Goal: Task Accomplishment & Management: Complete application form

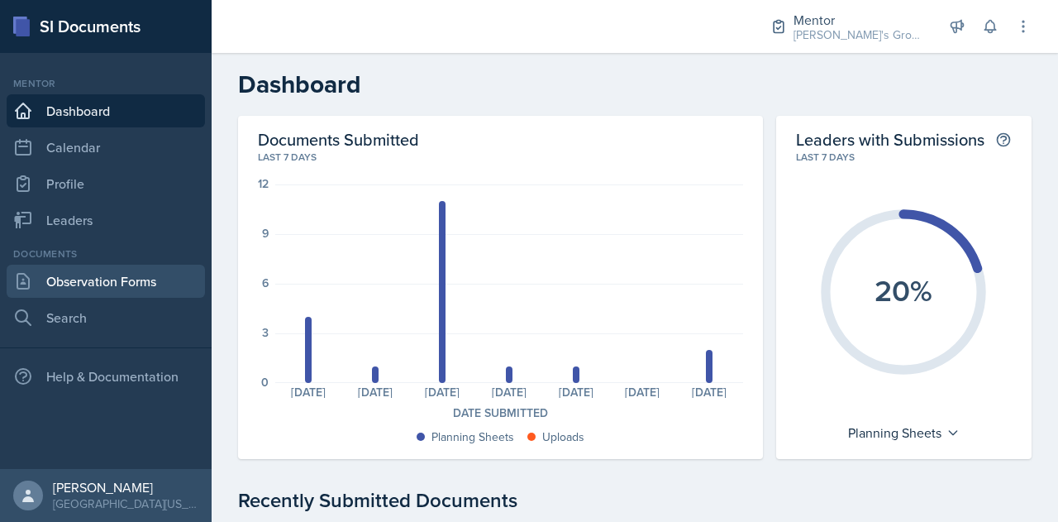
click at [131, 273] on link "Observation Forms" at bounding box center [106, 281] width 198 height 33
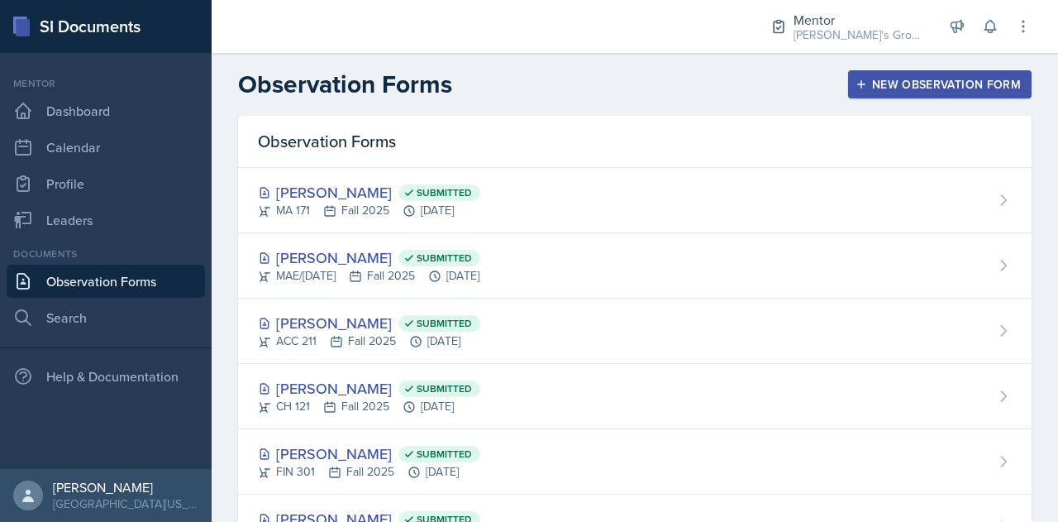
click at [889, 87] on div "New Observation Form" at bounding box center [940, 84] width 162 height 13
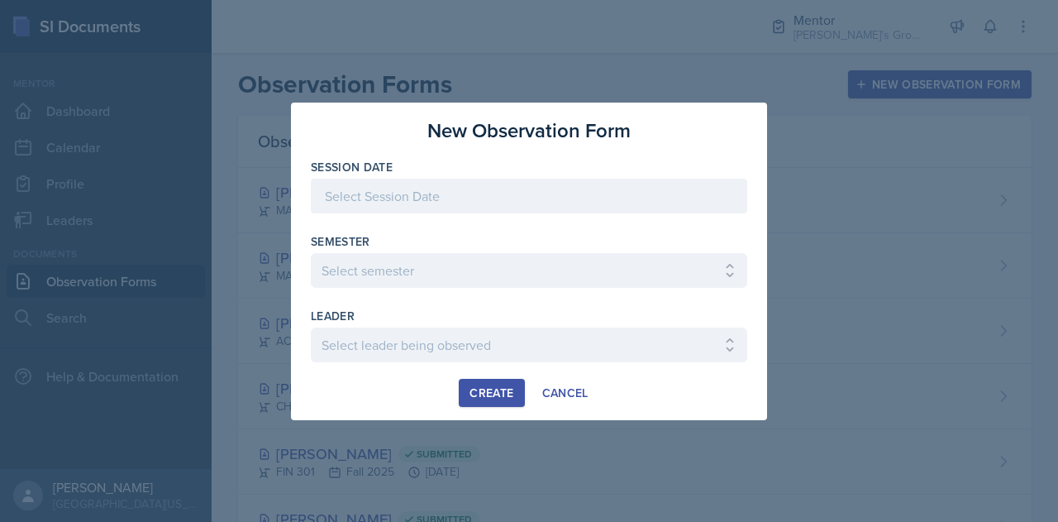
click at [659, 194] on div at bounding box center [529, 196] width 436 height 35
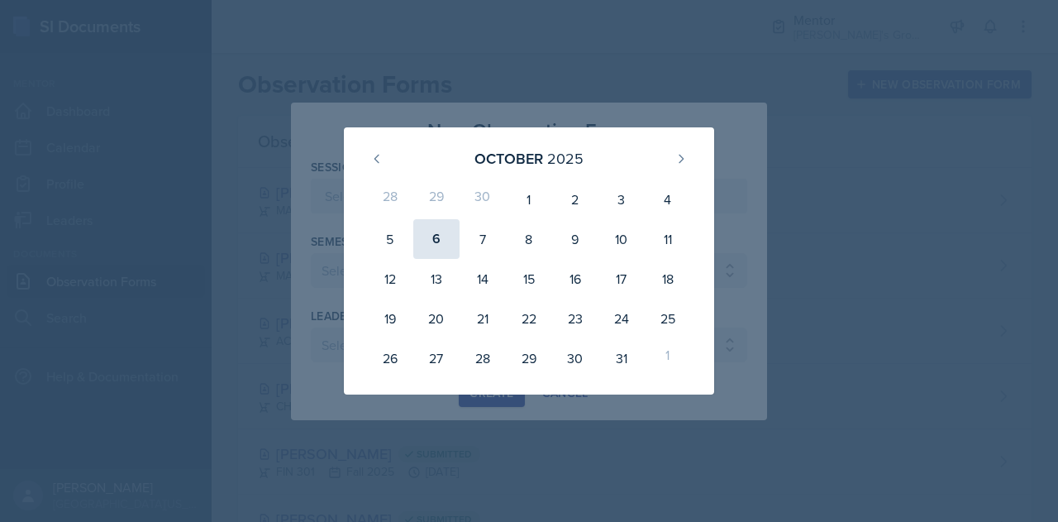
click at [438, 237] on div "6" at bounding box center [436, 239] width 46 height 40
type input "[DATE]"
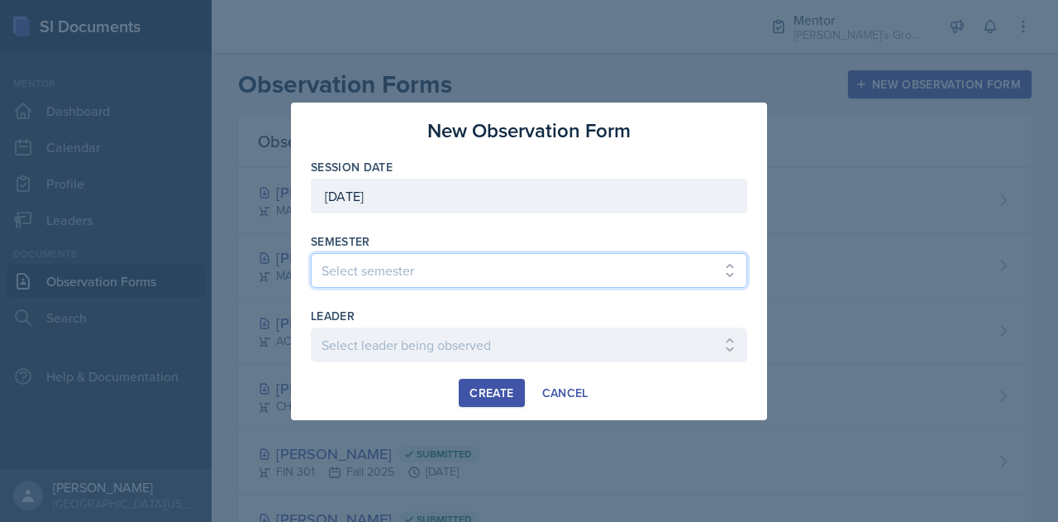
click at [468, 274] on select "Select semester All Fall 2021 Spring 2022 Fall 2022 Fall 2023 Spring 2023 Sprin…" at bounding box center [529, 270] width 436 height 35
select select "19fb88f7-c89b-4031-b5a0-458fd49807a1"
click at [311, 253] on select "Select semester All Fall 2021 Spring 2022 Fall 2022 Fall 2023 Spring 2023 Sprin…" at bounding box center [529, 270] width 436 height 35
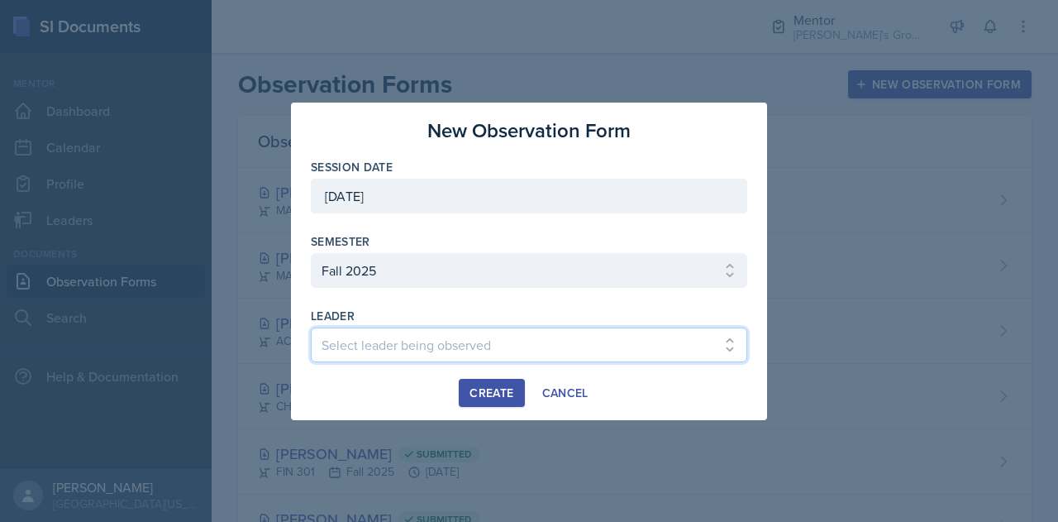
click at [509, 345] on select "Select leader being observed Anna McGill / MA 172 / Bella's Groups Bella Clifto…" at bounding box center [529, 344] width 436 height 35
select select "95127b00-59d2-4541-a55a-476061e4fb73"
click at [311, 327] on select "Select leader being observed Anna McGill / MA 172 / Bella's Groups Bella Clifto…" at bounding box center [529, 344] width 436 height 35
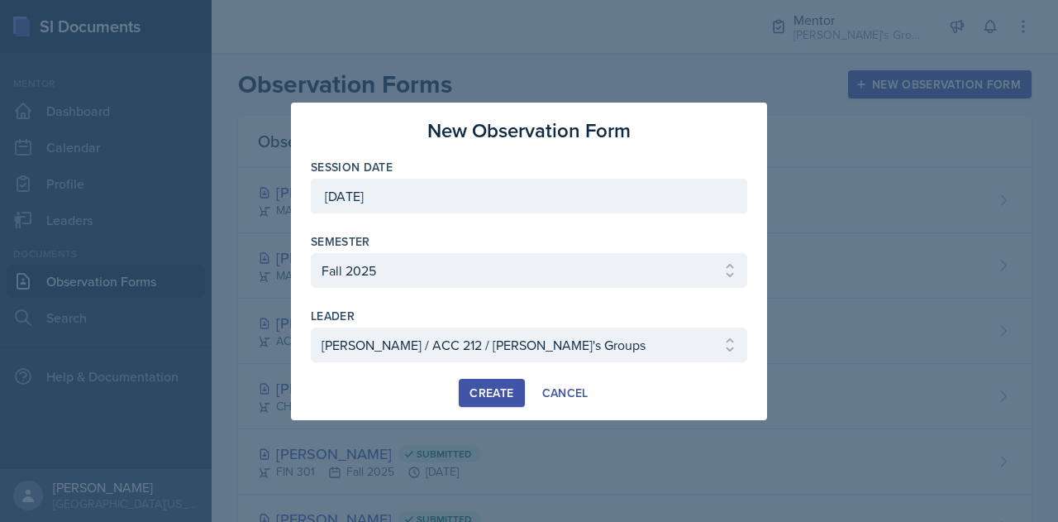
click at [489, 393] on div "Create" at bounding box center [492, 392] width 44 height 13
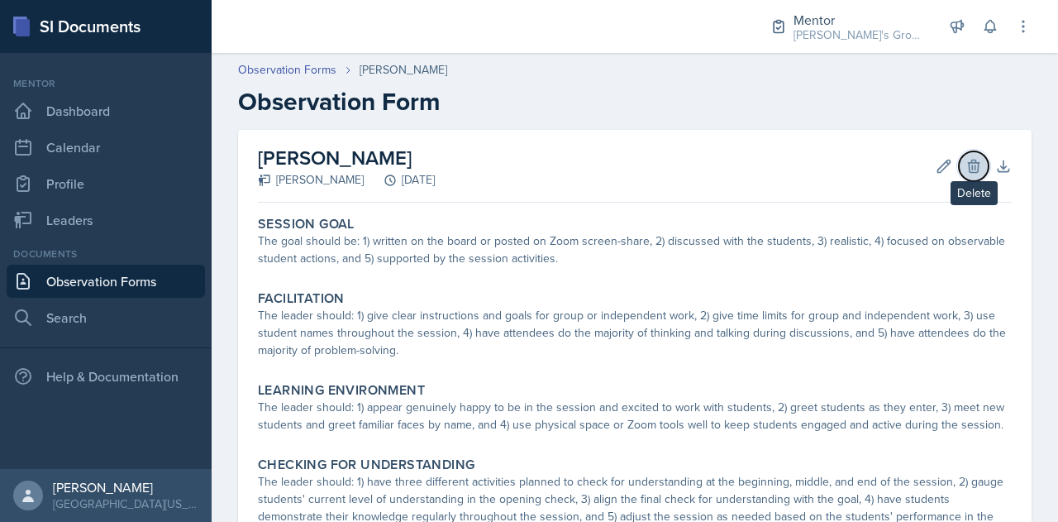
click at [965, 169] on icon at bounding box center [973, 166] width 17 height 17
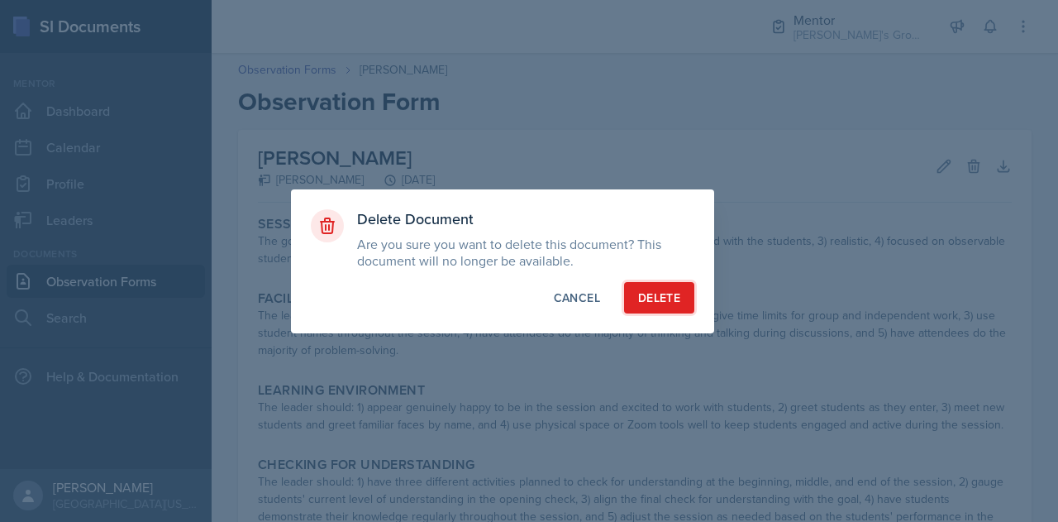
click at [666, 287] on button "Delete" at bounding box center [659, 297] width 70 height 31
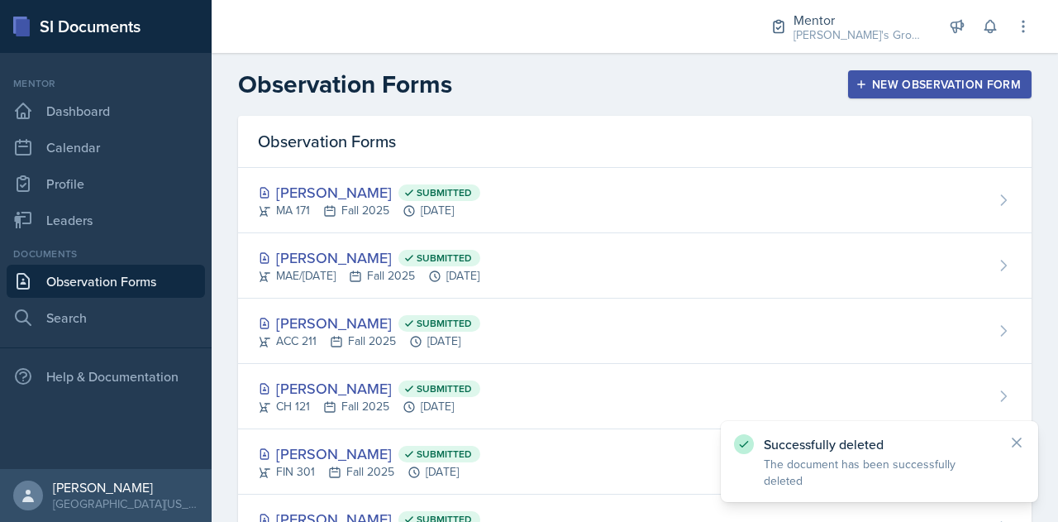
click at [901, 88] on div "New Observation Form" at bounding box center [940, 84] width 162 height 13
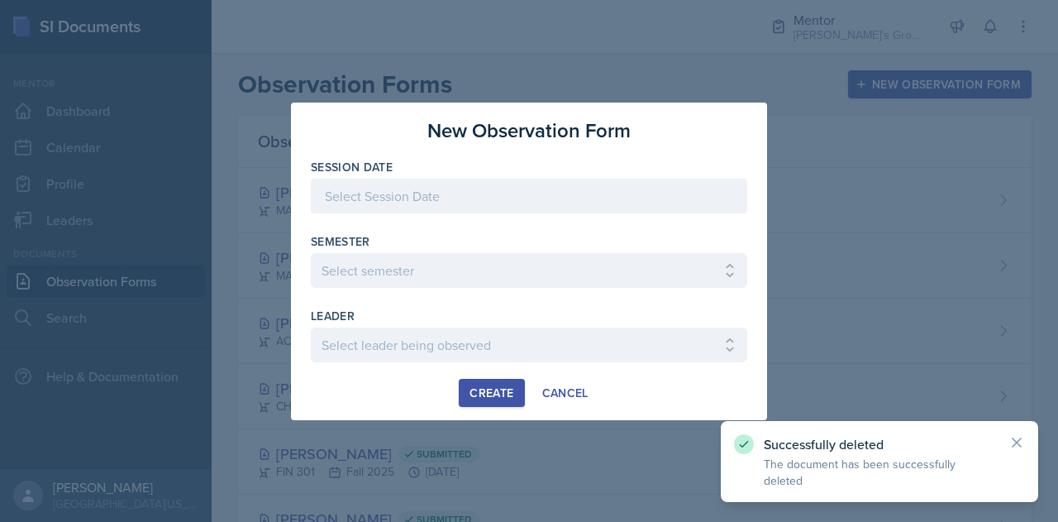
click at [567, 201] on div at bounding box center [529, 196] width 436 height 35
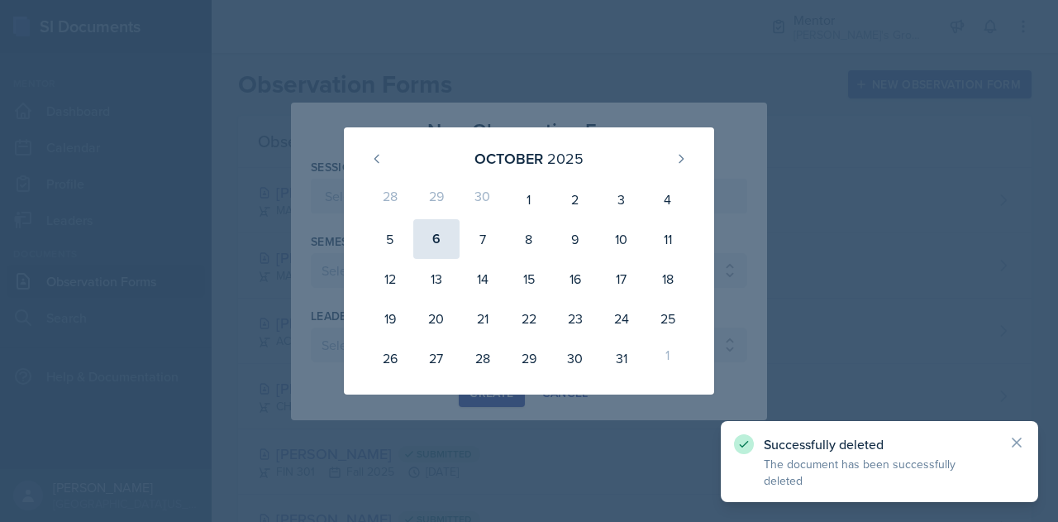
click at [441, 241] on div "6" at bounding box center [436, 239] width 46 height 40
type input "[DATE]"
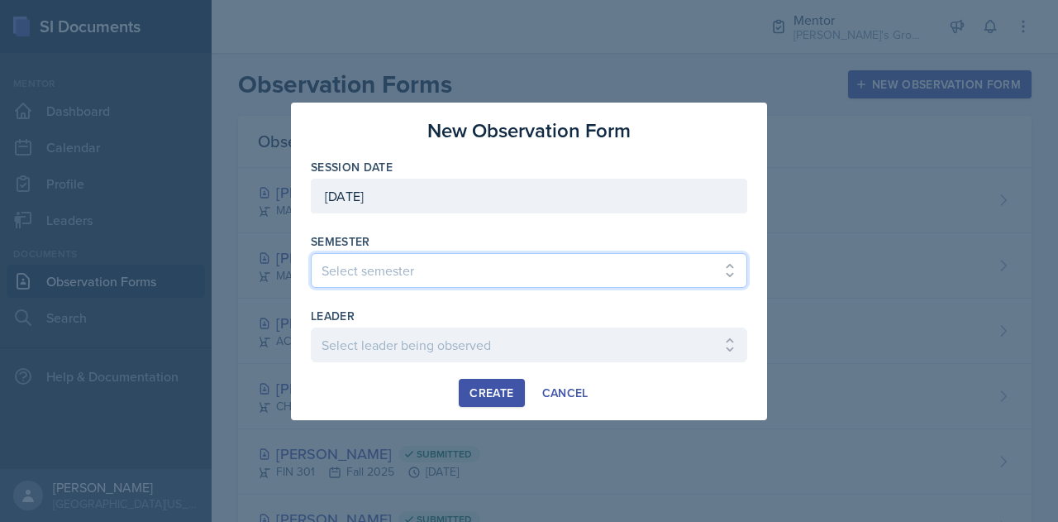
click at [547, 265] on select "Select semester All Fall 2021 Spring 2022 Fall 2022 Fall 2023 Spring 2023 Sprin…" at bounding box center [529, 270] width 436 height 35
select select "19fb88f7-c89b-4031-b5a0-458fd49807a1"
click at [311, 253] on select "Select semester All Fall 2021 Spring 2022 Fall 2022 Fall 2023 Spring 2023 Sprin…" at bounding box center [529, 270] width 436 height 35
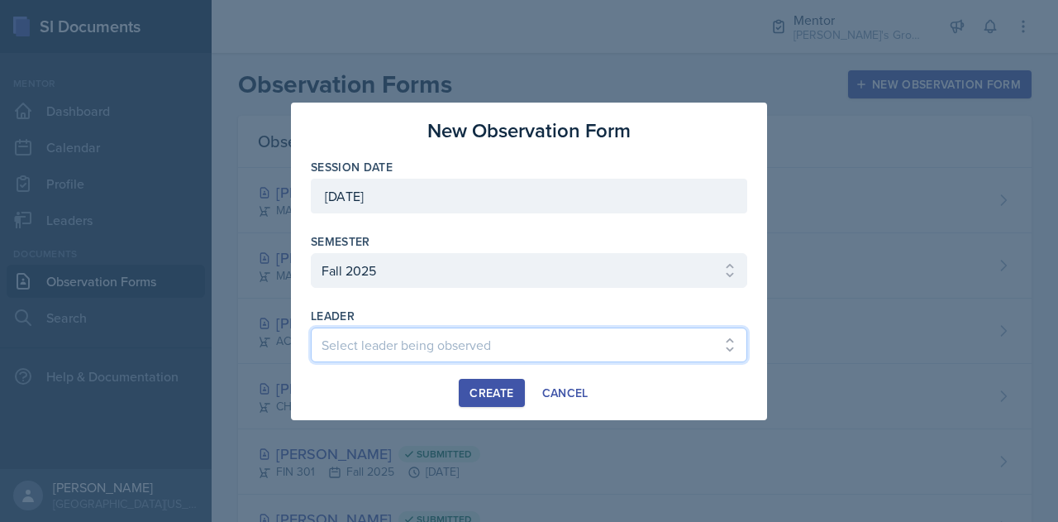
click at [629, 339] on select "Select leader being observed Anna McGill / MA 172 / Bella's Groups Bella Clifto…" at bounding box center [529, 344] width 436 height 35
select select "95127b00-59d2-4541-a55a-476061e4fb73"
click at [311, 327] on select "Select leader being observed Anna McGill / MA 172 / Bella's Groups Bella Clifto…" at bounding box center [529, 344] width 436 height 35
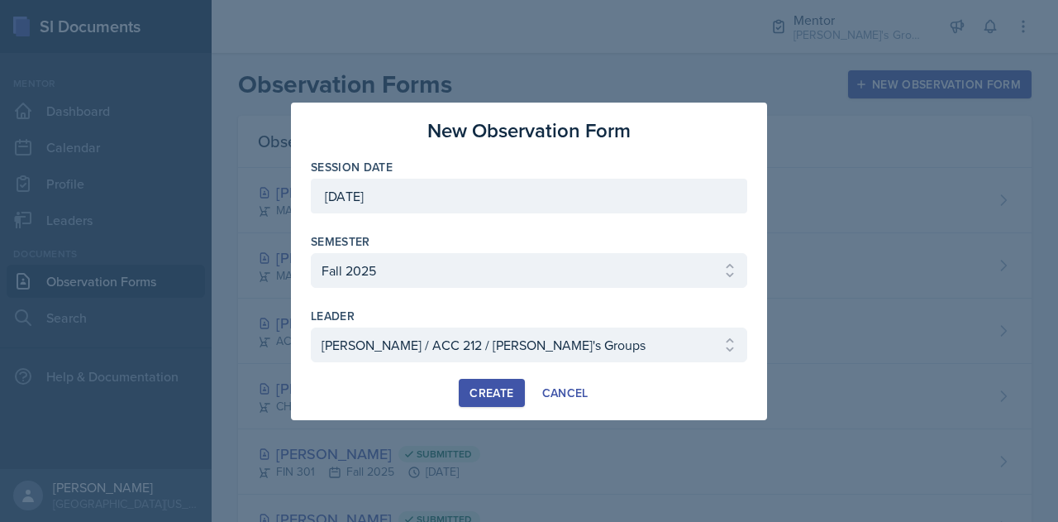
click at [486, 389] on div "Create" at bounding box center [492, 392] width 44 height 13
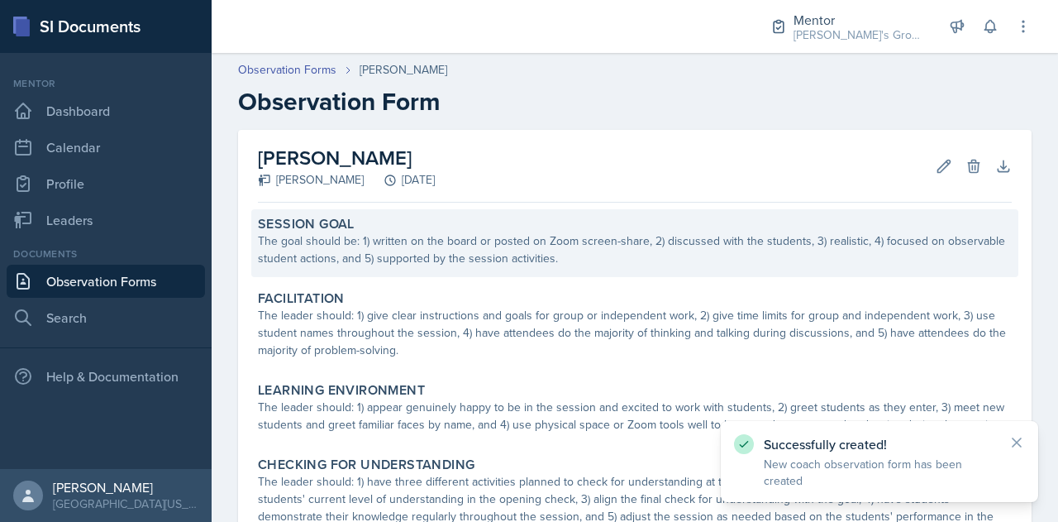
click at [589, 251] on div "The goal should be: 1) written on the board or posted on Zoom screen-share, 2) …" at bounding box center [635, 249] width 754 height 35
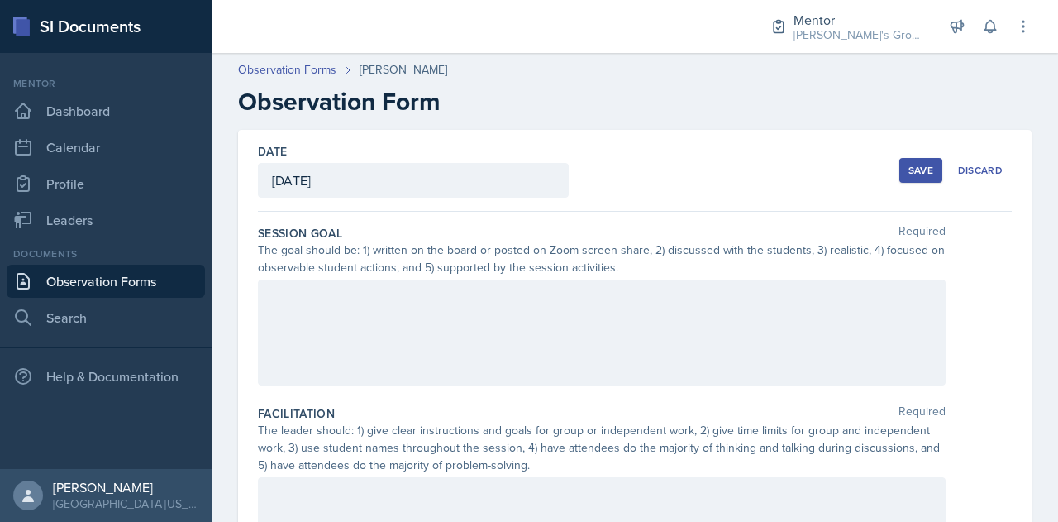
click at [474, 318] on div at bounding box center [602, 332] width 688 height 106
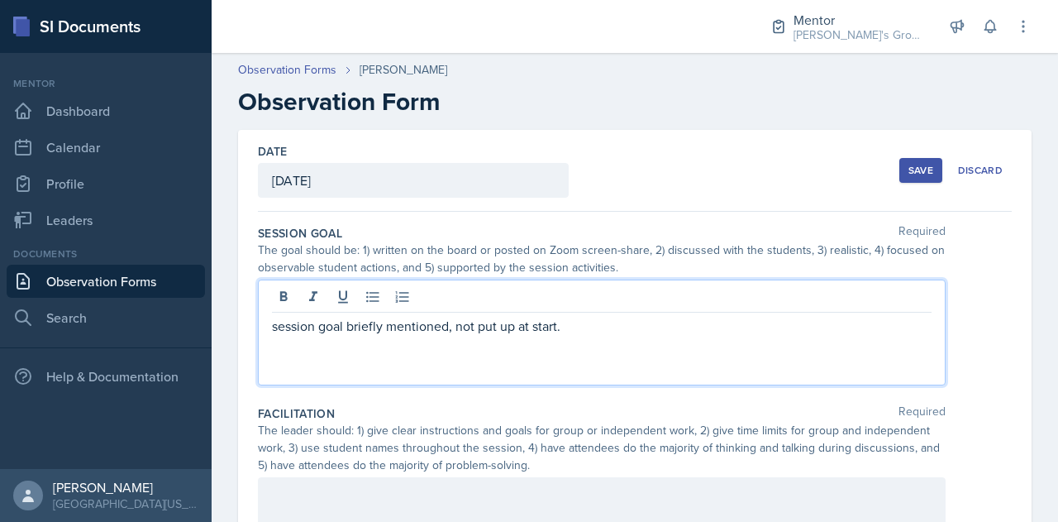
click at [450, 327] on p "session goal briefly mentioned, not put up at start." at bounding box center [602, 326] width 660 height 20
click at [622, 355] on div "session goal briefly mentioned(?), not put up at start." at bounding box center [602, 332] width 688 height 106
click at [608, 327] on p "session goal briefly mentioned(?), not put up at start." at bounding box center [602, 326] width 660 height 20
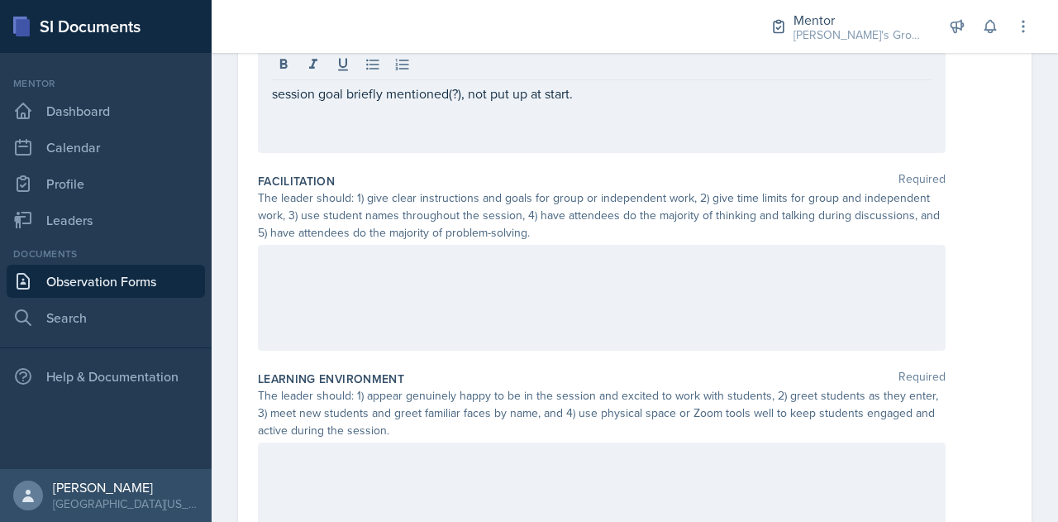
click at [494, 306] on div at bounding box center [602, 298] width 688 height 106
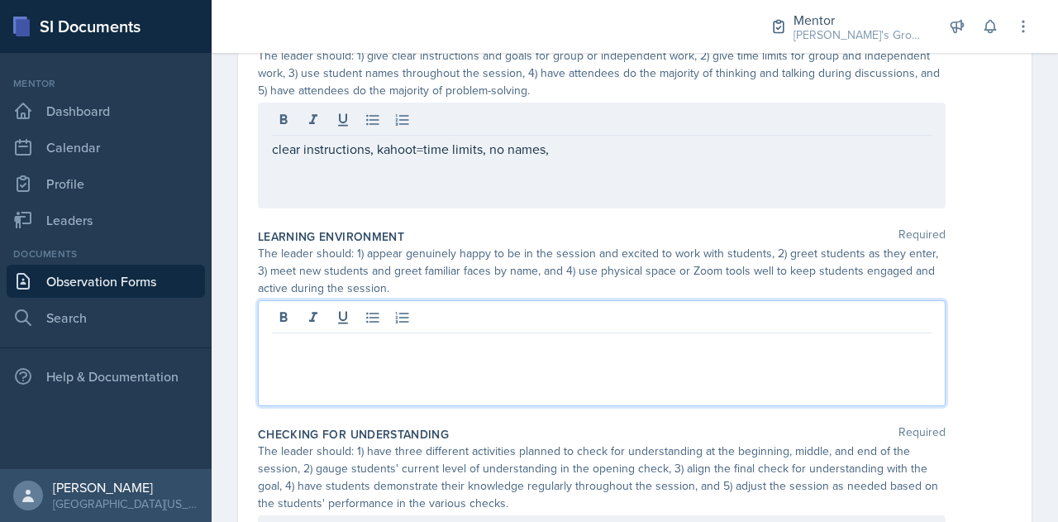
click at [433, 336] on p at bounding box center [602, 346] width 660 height 20
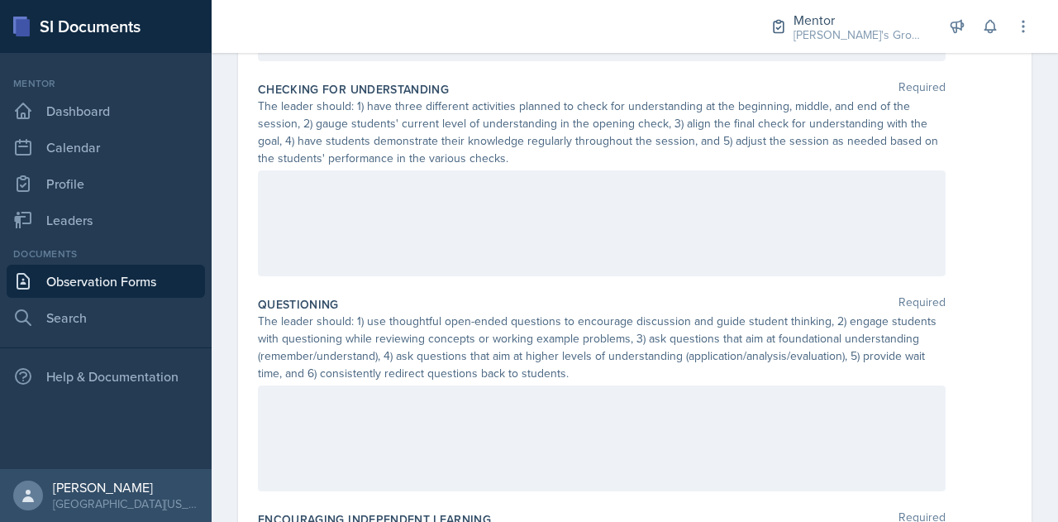
click at [414, 212] on div at bounding box center [602, 223] width 688 height 106
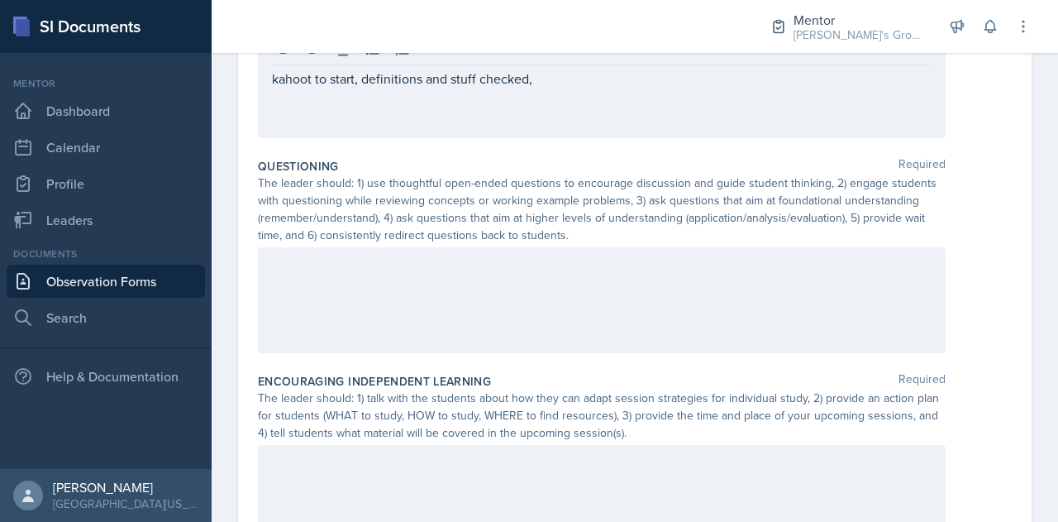
click at [489, 285] on div at bounding box center [602, 300] width 688 height 106
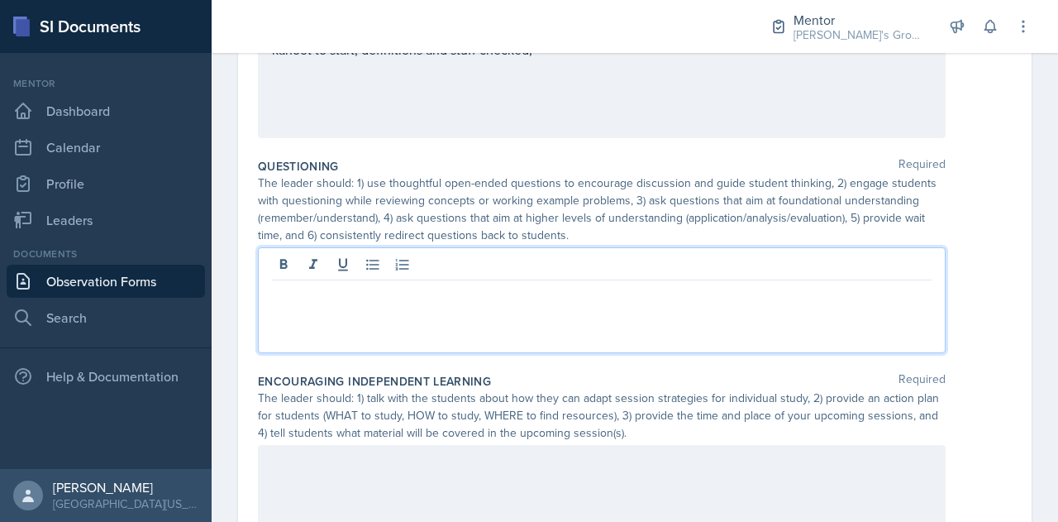
scroll to position [951, 0]
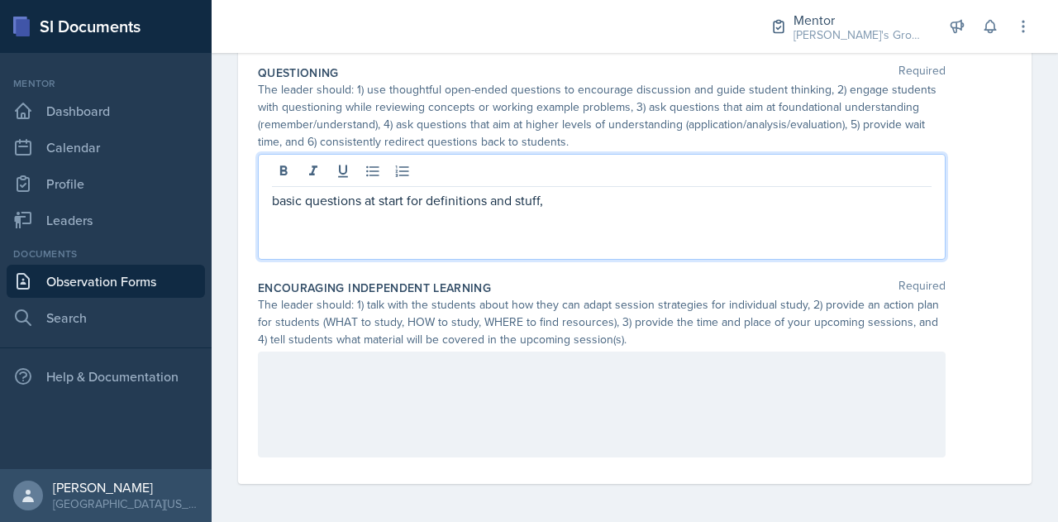
click at [537, 395] on div at bounding box center [602, 404] width 688 height 106
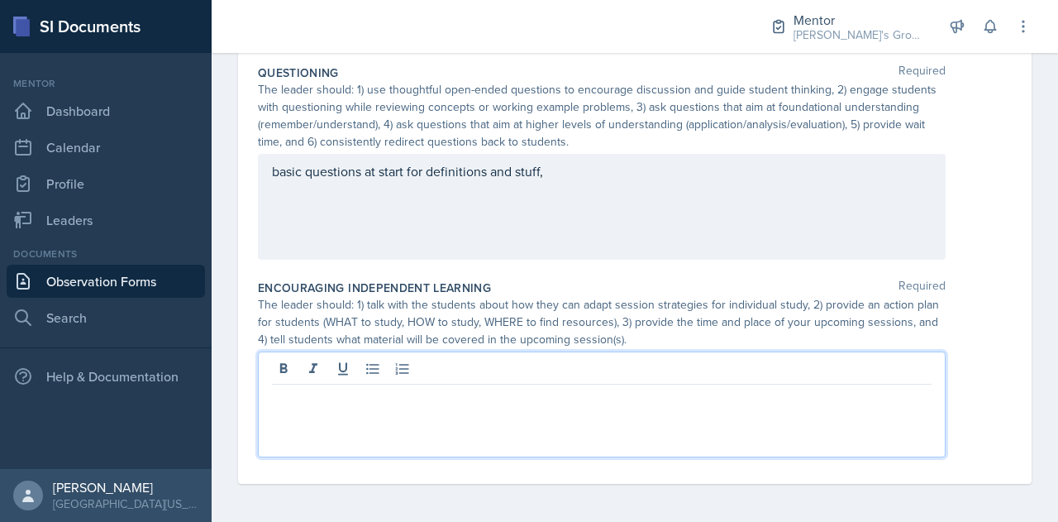
click at [754, 410] on div at bounding box center [602, 404] width 688 height 106
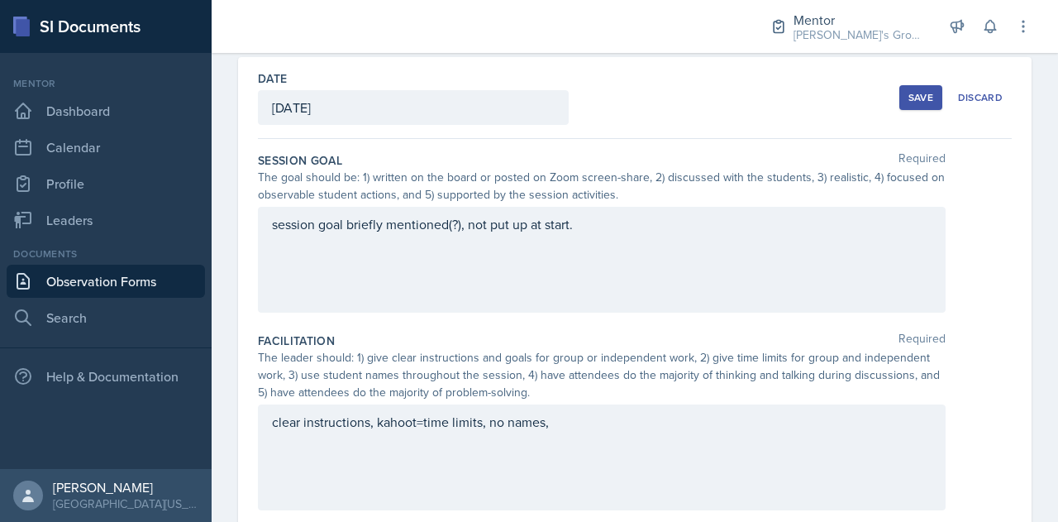
scroll to position [0, 0]
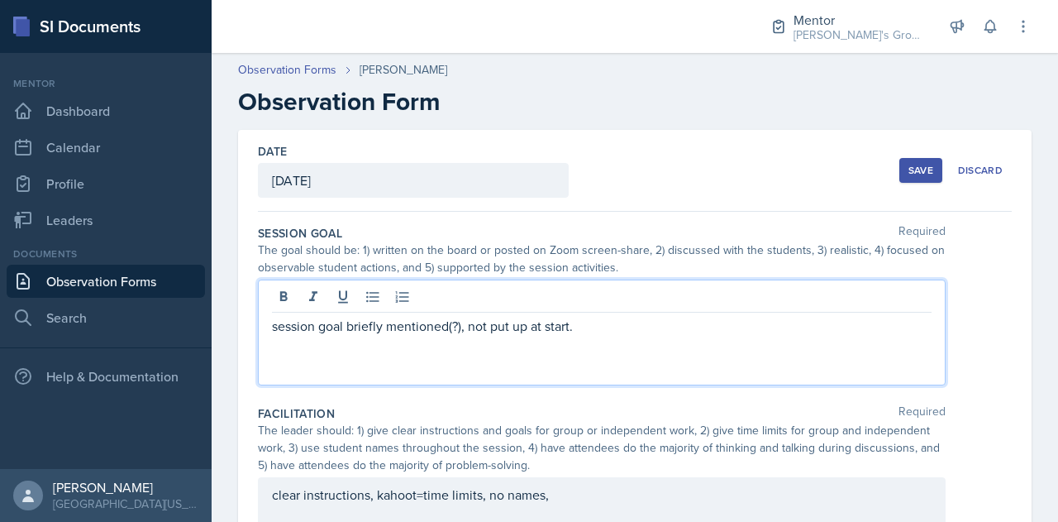
click at [602, 302] on div "session goal briefly mentioned(?), not put up at start." at bounding box center [602, 332] width 688 height 106
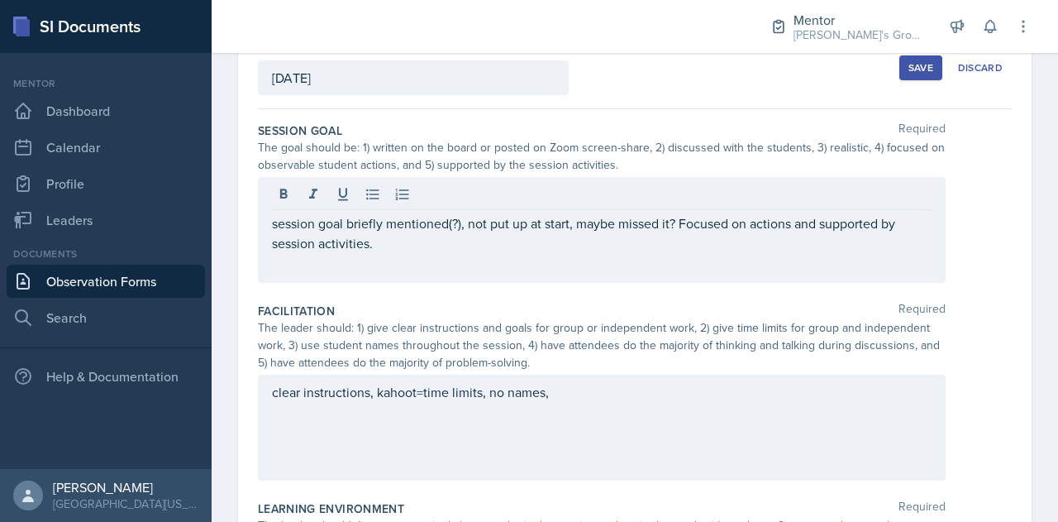
click at [622, 402] on div "clear instructions, kahoot=time limits, no names," at bounding box center [602, 427] width 688 height 106
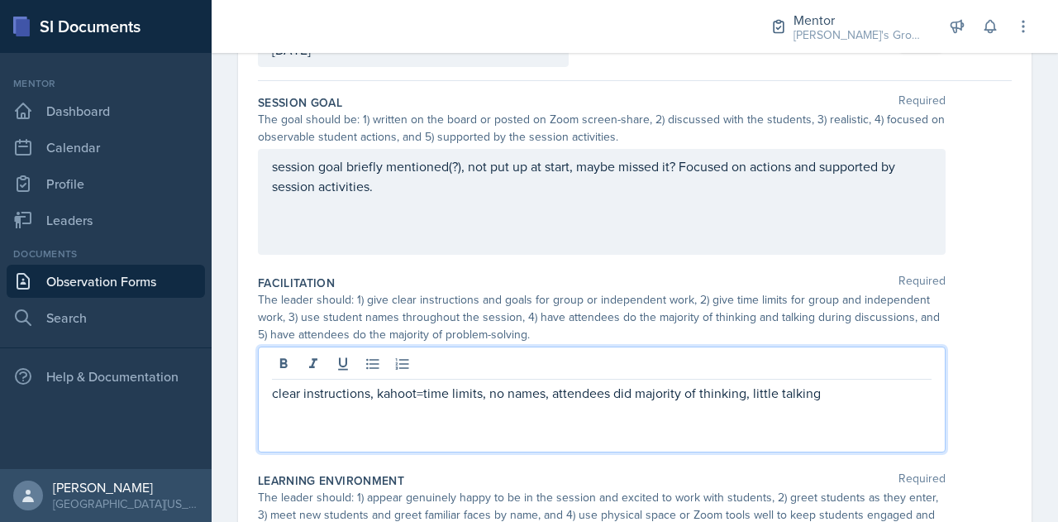
click at [746, 391] on p "clear instructions, kahoot=time limits, no names, attendees did majority of thi…" at bounding box center [602, 393] width 660 height 20
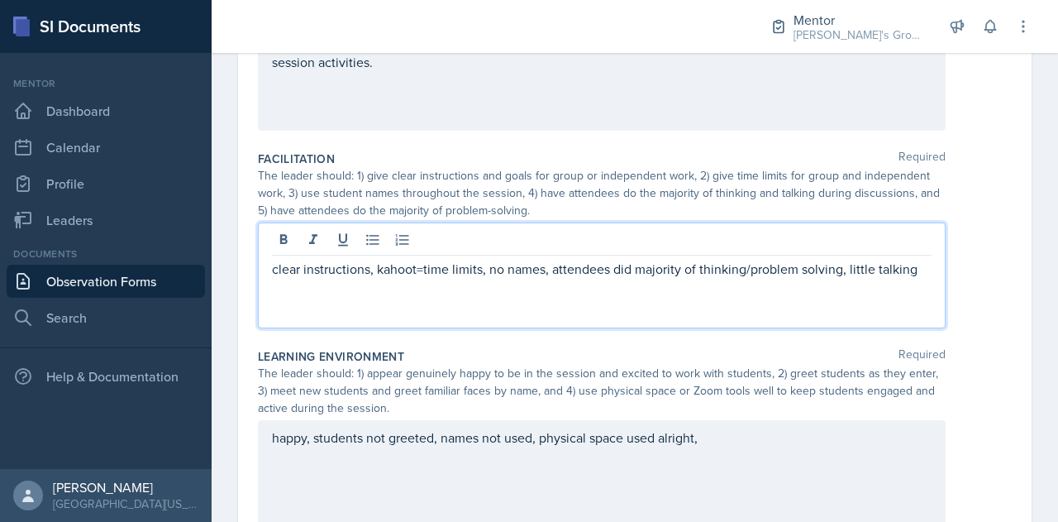
scroll to position [256, 0]
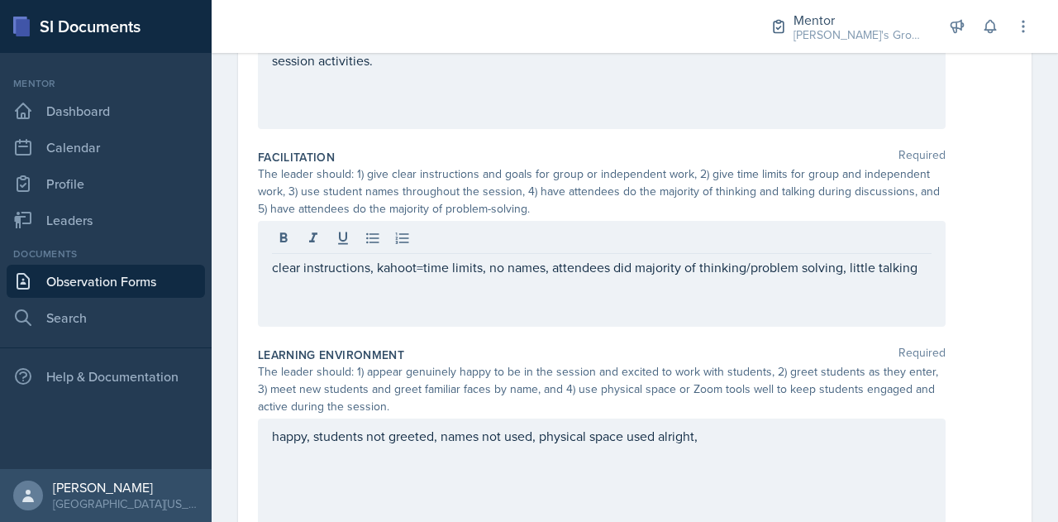
click at [854, 212] on div "The leader should: 1) give clear instructions and goals for group or independen…" at bounding box center [602, 191] width 688 height 52
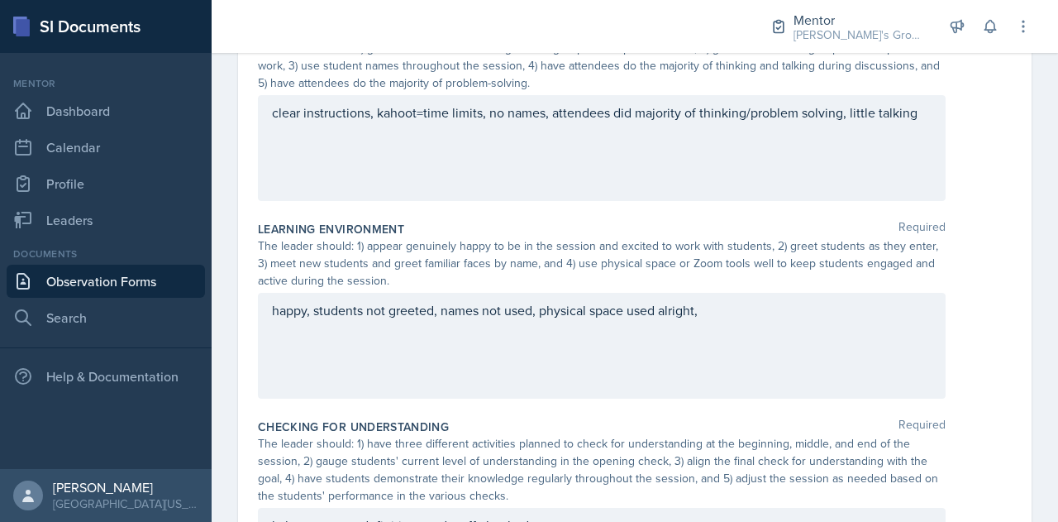
click at [742, 358] on div "happy, students not greeted, names not used, physical space used alright," at bounding box center [602, 346] width 688 height 106
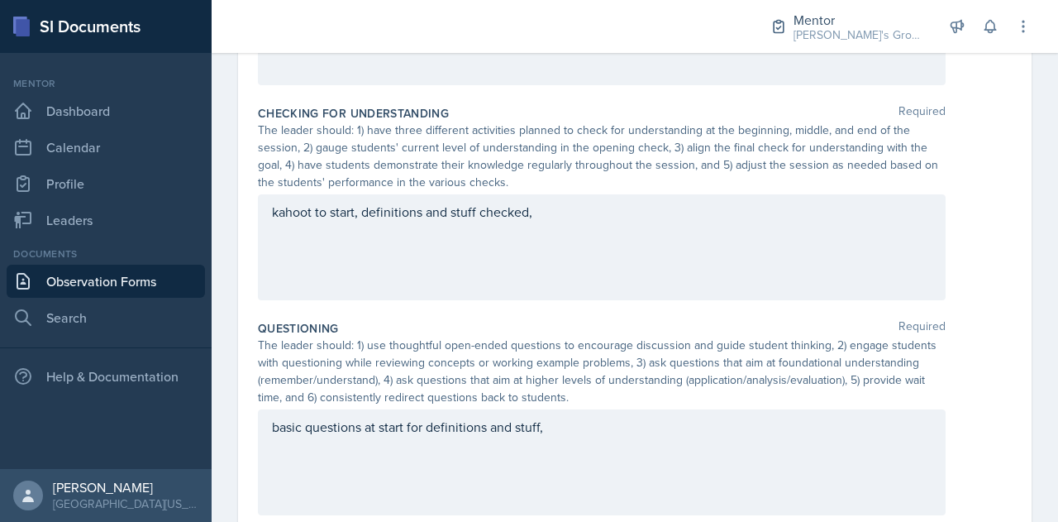
click at [647, 260] on div "kahoot to start, definitions and stuff checked," at bounding box center [602, 247] width 688 height 106
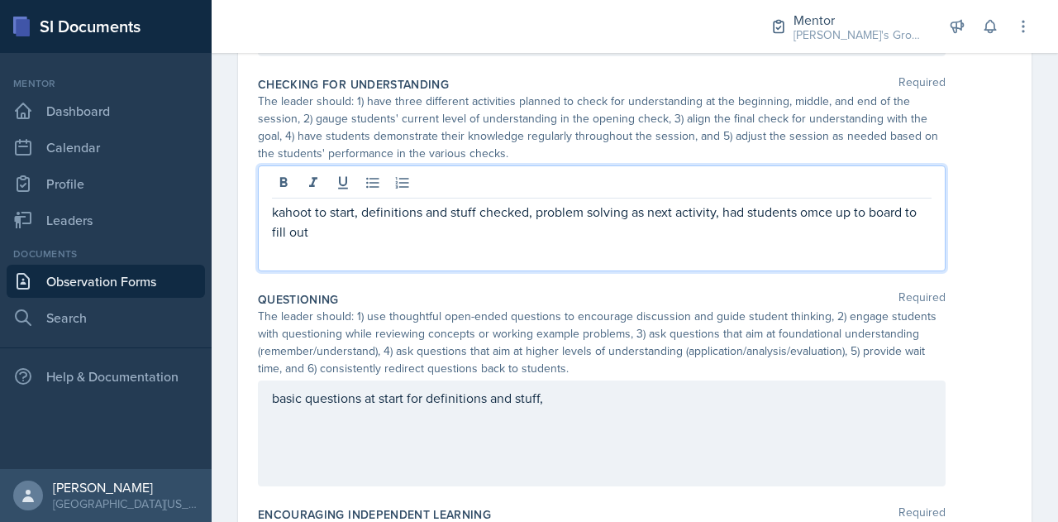
click at [822, 212] on p "kahoot to start, definitions and stuff checked, problem solving as next activit…" at bounding box center [602, 222] width 660 height 40
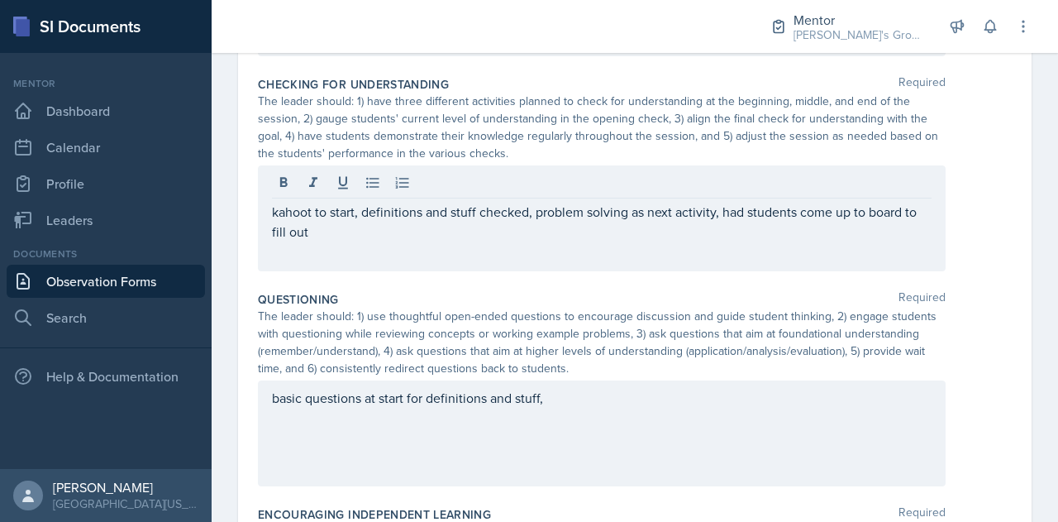
click at [795, 240] on div "kahoot to start, definitions and stuff checked, problem solving as next activit…" at bounding box center [602, 218] width 688 height 106
click at [774, 247] on div "kahoot to start, definitions and stuff checked, problem solving as next activit…" at bounding box center [602, 218] width 688 height 106
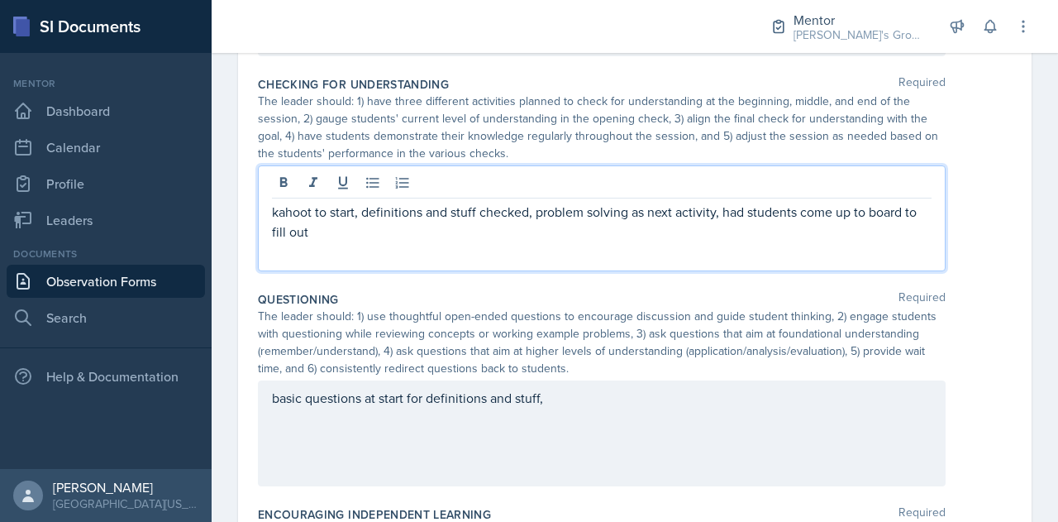
click at [726, 226] on p "kahoot to start, definitions and stuff checked, problem solving as next activit…" at bounding box center [602, 222] width 660 height 40
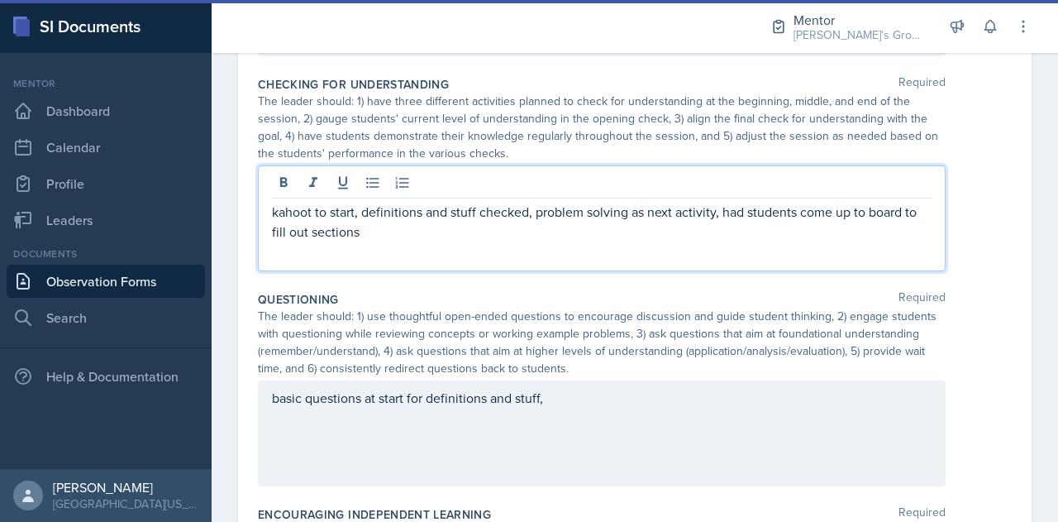
scroll to position [748, 0]
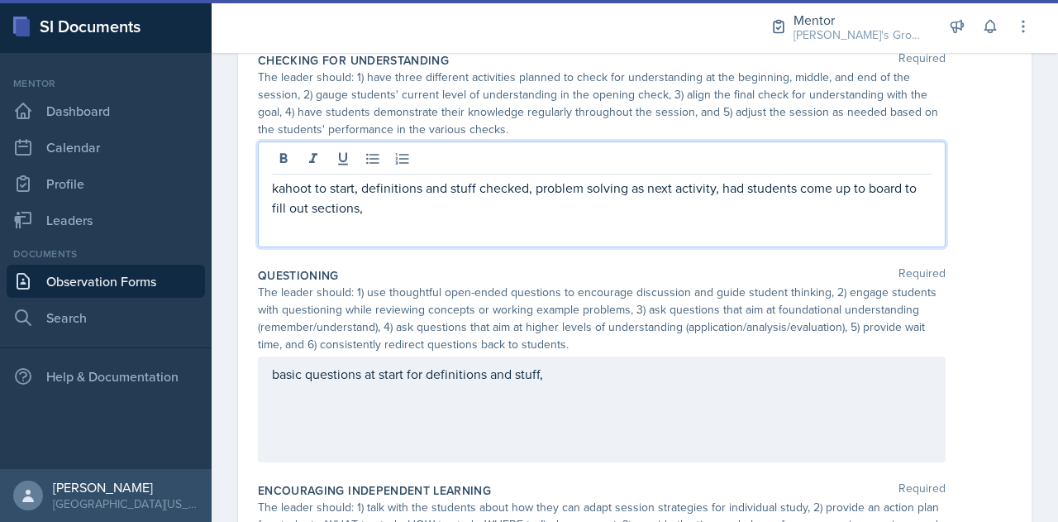
click at [635, 384] on div "basic questions at start for definitions and stuff," at bounding box center [602, 409] width 688 height 106
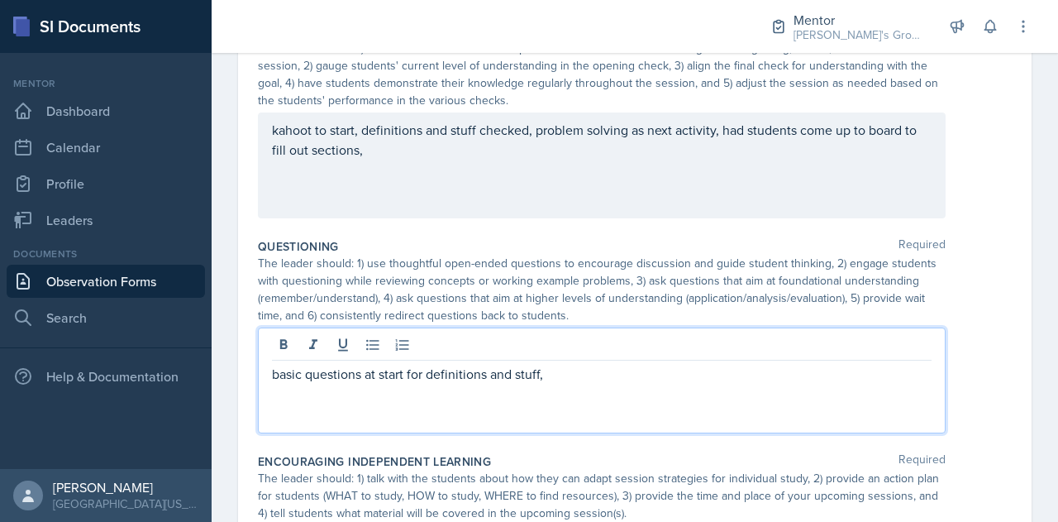
scroll to position [951, 0]
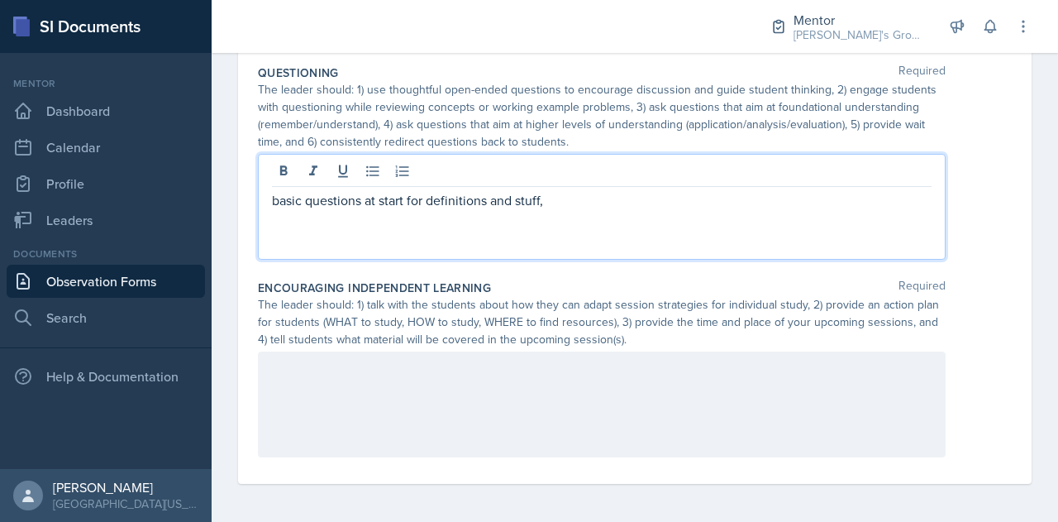
click at [633, 222] on div "basic questions at start for definitions and stuff," at bounding box center [602, 207] width 688 height 106
click at [646, 216] on div "basic questions at start for definitions and stuff," at bounding box center [602, 207] width 688 height 106
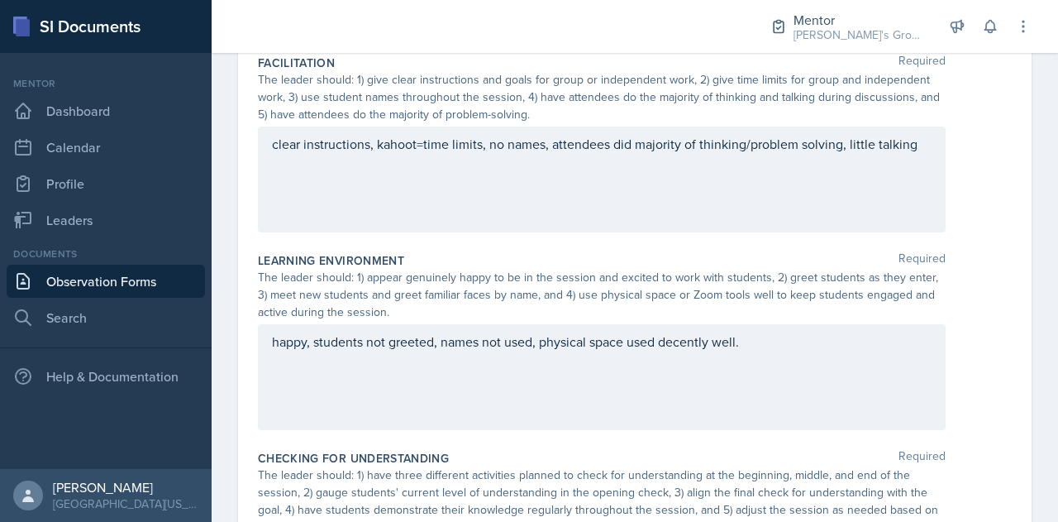
scroll to position [0, 0]
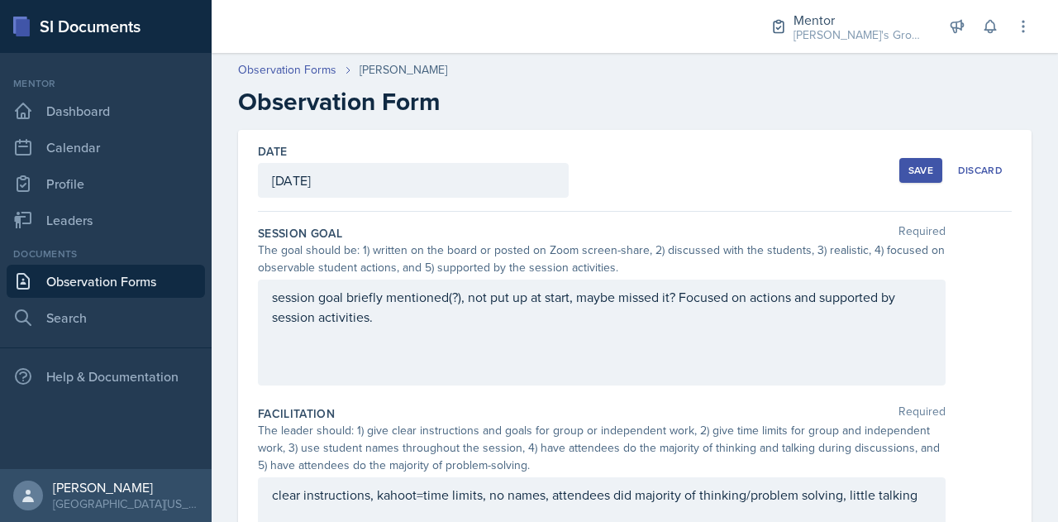
click at [349, 333] on div "session goal briefly mentioned(?), not put up at start, maybe missed it? Focuse…" at bounding box center [602, 332] width 688 height 106
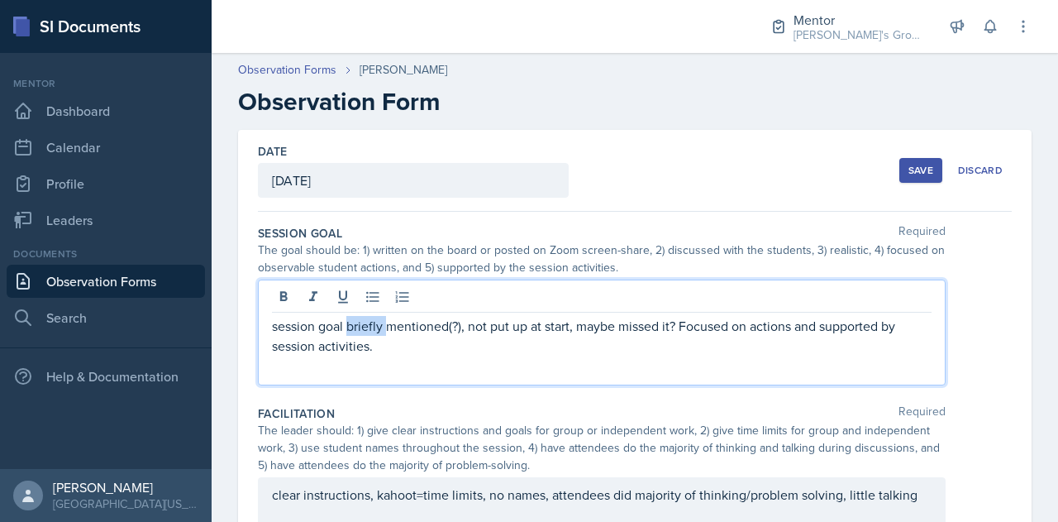
click at [349, 333] on p "session goal briefly mentioned(?), not put up at start, maybe missed it? Focuse…" at bounding box center [602, 336] width 660 height 40
click at [439, 353] on p "session goal briefly mentioned(?), not put up at start, maybe missed it? Focuse…" at bounding box center [602, 336] width 660 height 40
click at [273, 323] on p "session goal briefly mentioned(?), not put up at start, maybe missed it? Focuse…" at bounding box center [602, 336] width 660 height 40
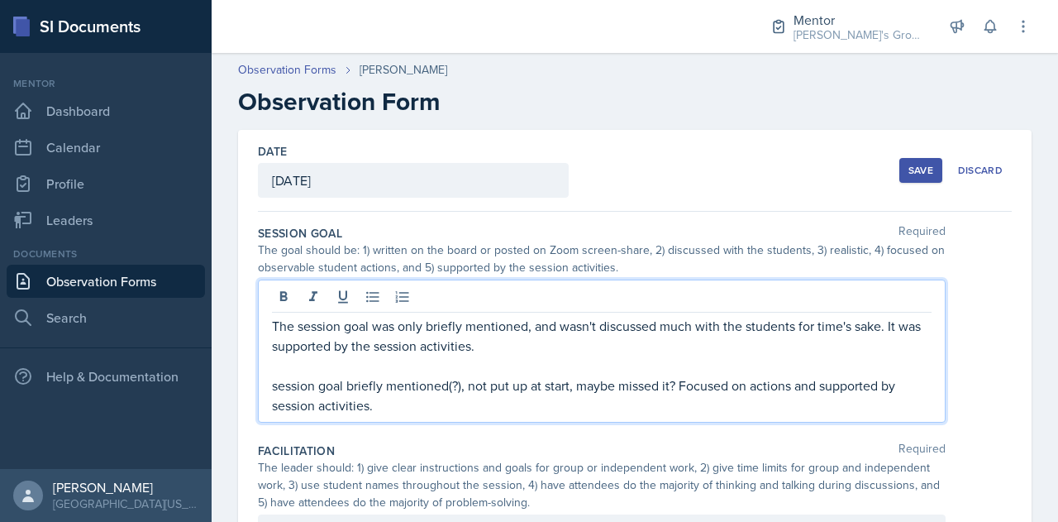
click at [371, 411] on p "session goal briefly mentioned(?), not put up at start, maybe missed it? Focuse…" at bounding box center [602, 395] width 660 height 40
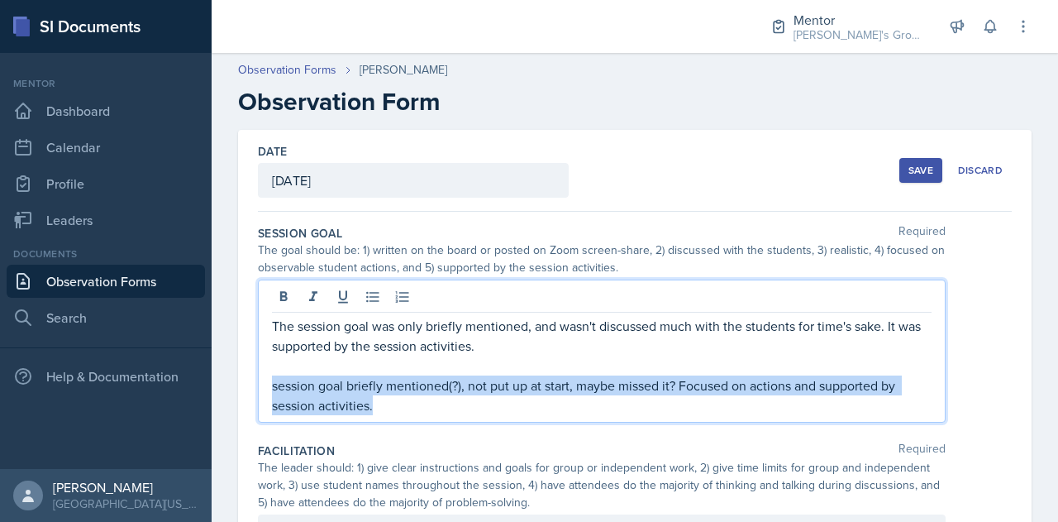
click at [371, 411] on p "session goal briefly mentioned(?), not put up at start, maybe missed it? Focuse…" at bounding box center [602, 395] width 660 height 40
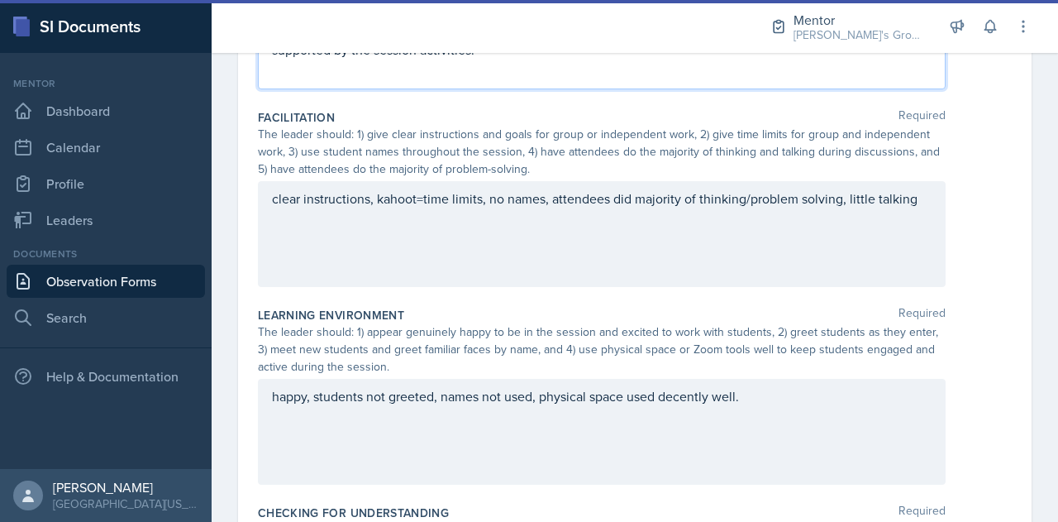
scroll to position [100, 0]
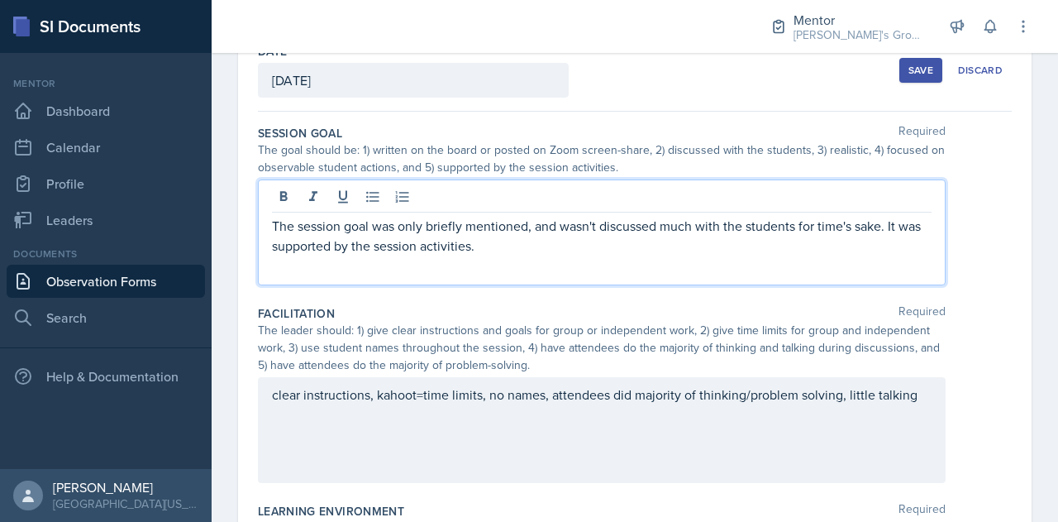
click at [268, 393] on div "clear instructions, kahoot=time limits, no names, attendees did majority of thi…" at bounding box center [602, 430] width 688 height 106
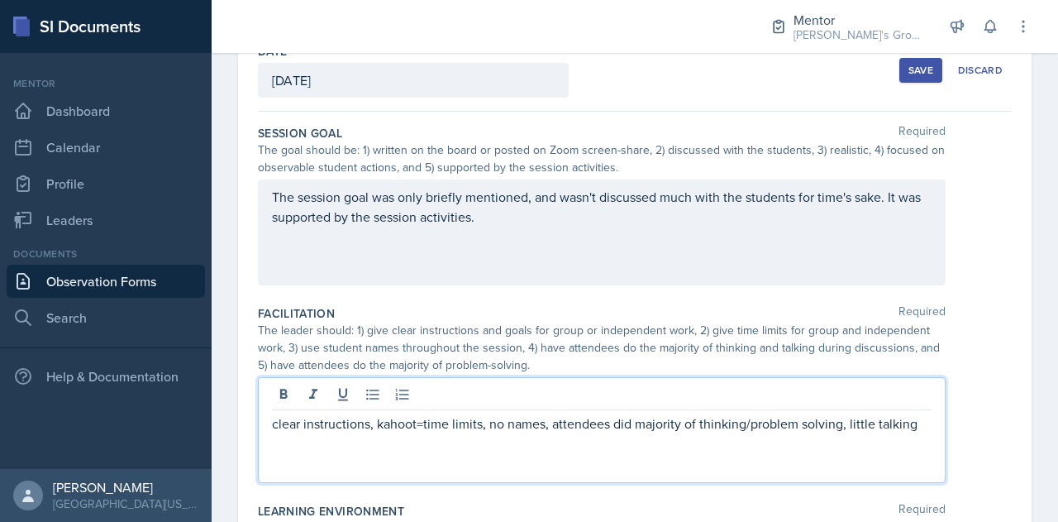
scroll to position [129, 0]
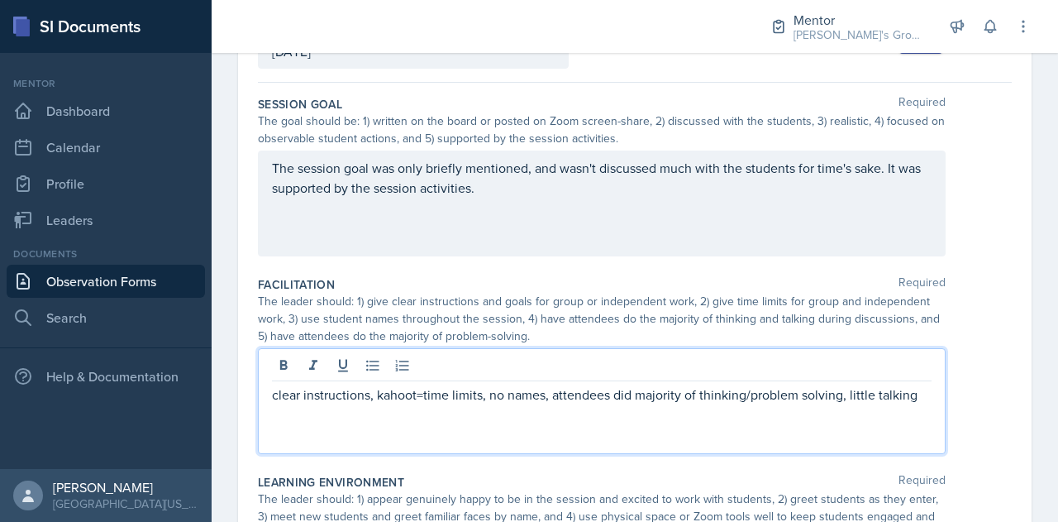
click at [274, 395] on p "clear instructions, kahoot=time limits, no names, attendees did majority of thi…" at bounding box center [602, 394] width 660 height 20
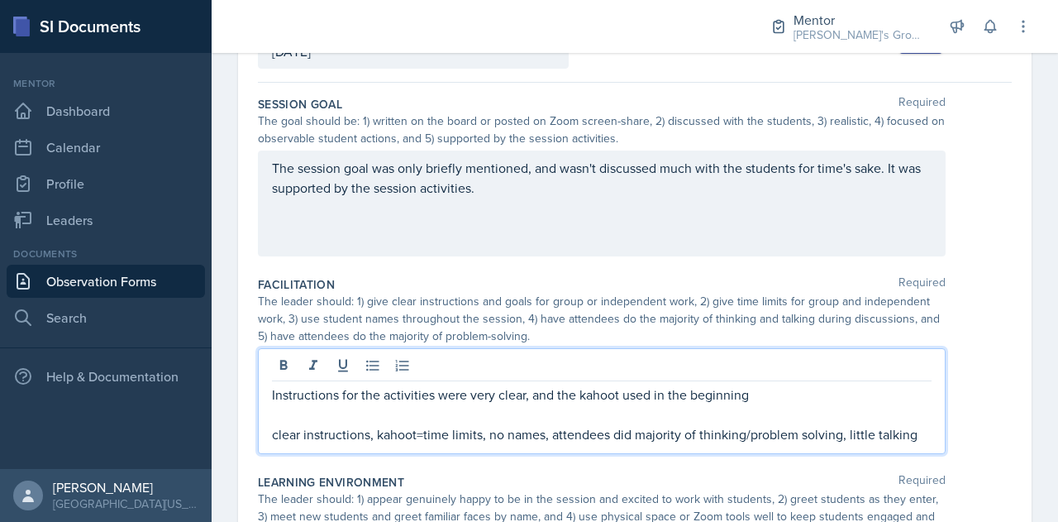
click at [585, 398] on p "Instructions for the activities were very clear, and the kahoot used in the beg…" at bounding box center [602, 394] width 660 height 20
click at [784, 404] on p at bounding box center [602, 414] width 660 height 20
click at [773, 393] on p "Instructions for the activities were very clear, and the Kahoot used in the beg…" at bounding box center [602, 394] width 660 height 20
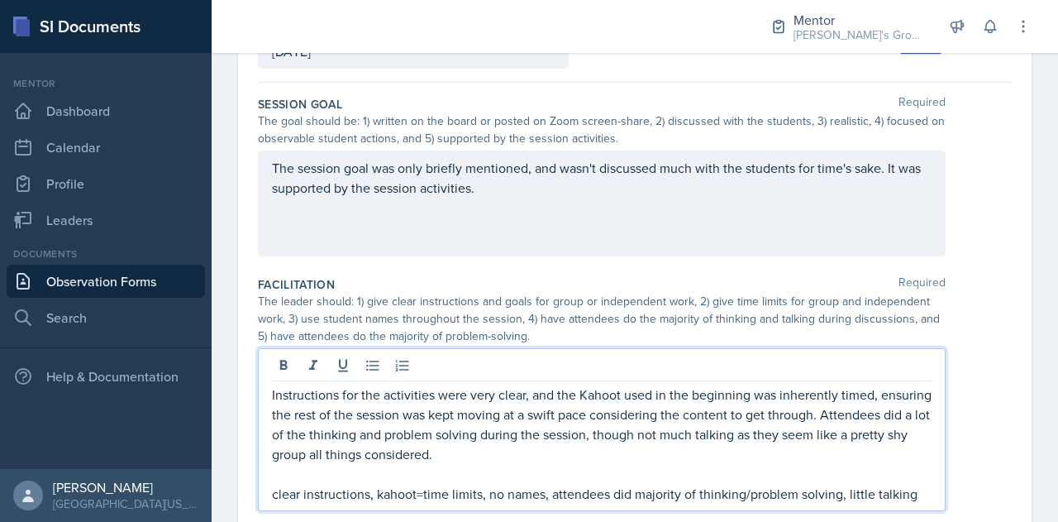
click at [678, 498] on p "clear instructions, kahoot=time limits, no names, attendees did majority of thi…" at bounding box center [602, 494] width 660 height 20
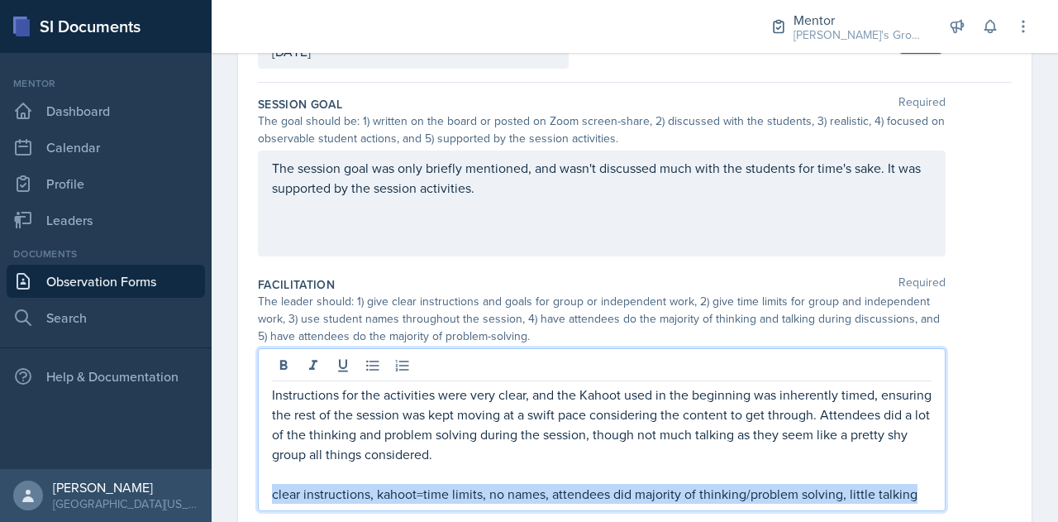
click at [678, 498] on p "clear instructions, kahoot=time limits, no names, attendees did majority of thi…" at bounding box center [602, 494] width 660 height 20
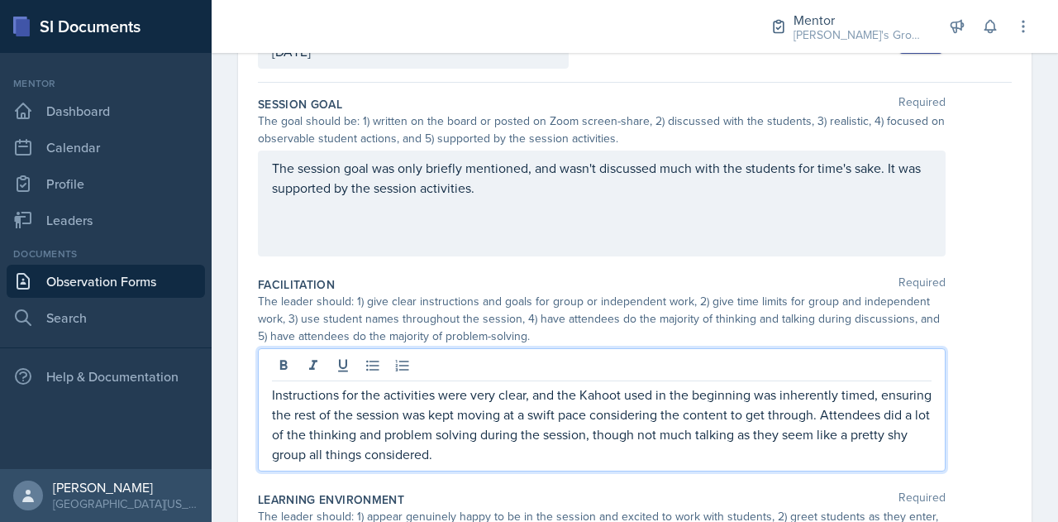
click at [901, 416] on p "Instructions for the activities were very clear, and the Kahoot used in the beg…" at bounding box center [602, 423] width 660 height 79
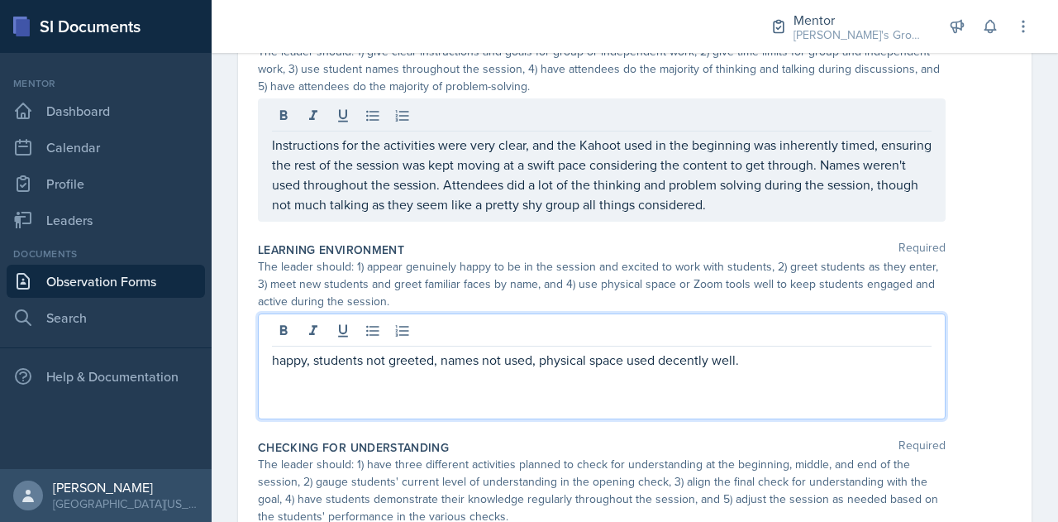
scroll to position [390, 0]
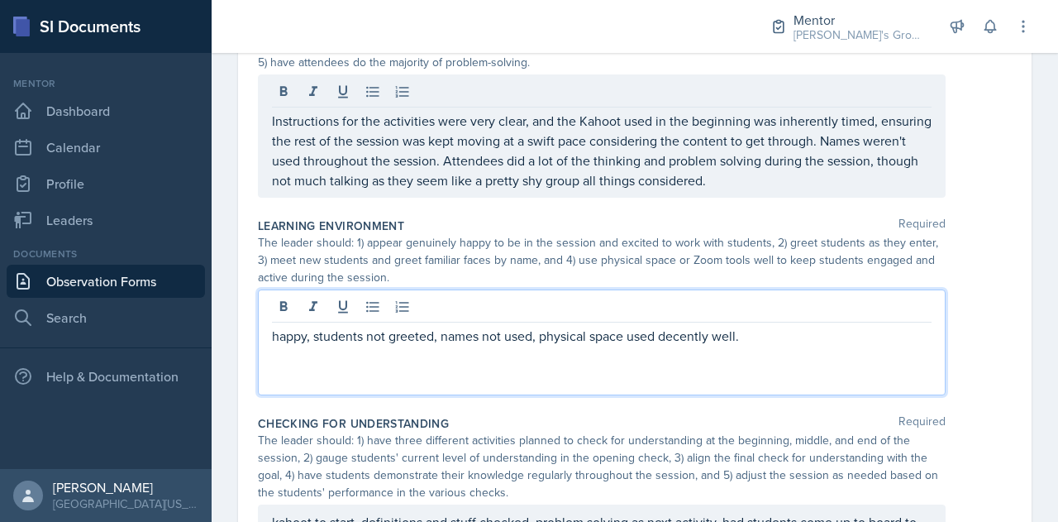
click at [276, 330] on p "happy, students not greeted, names not used, physical space used decently well." at bounding box center [602, 336] width 660 height 20
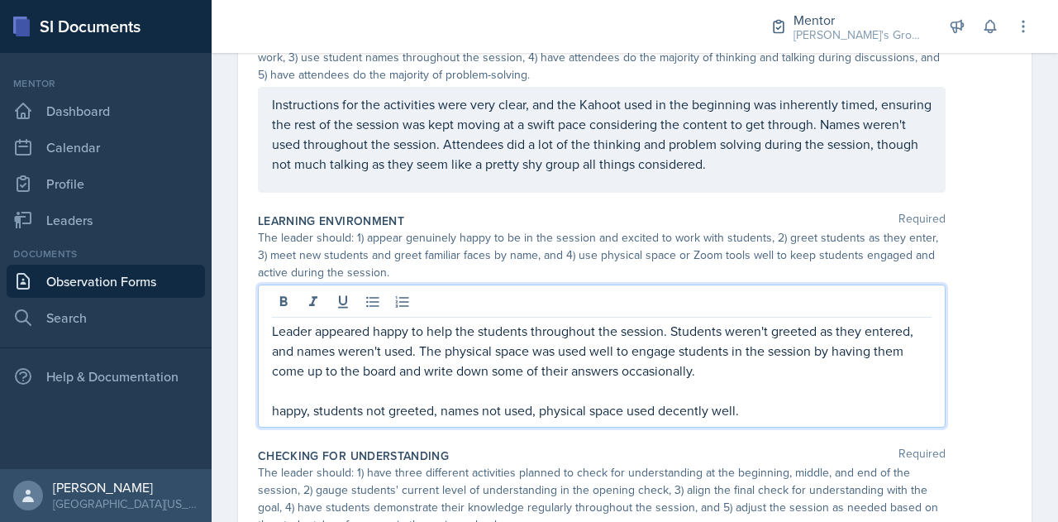
click at [471, 413] on p "happy, students not greeted, names not used, physical space used decently well." at bounding box center [602, 410] width 660 height 20
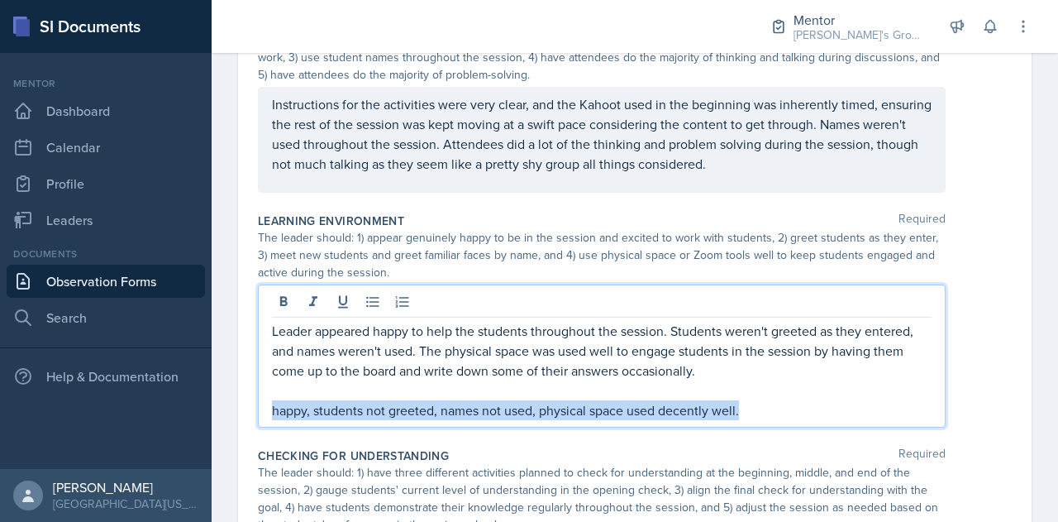
click at [471, 413] on p "happy, students not greeted, names not used, physical space used decently well." at bounding box center [602, 410] width 660 height 20
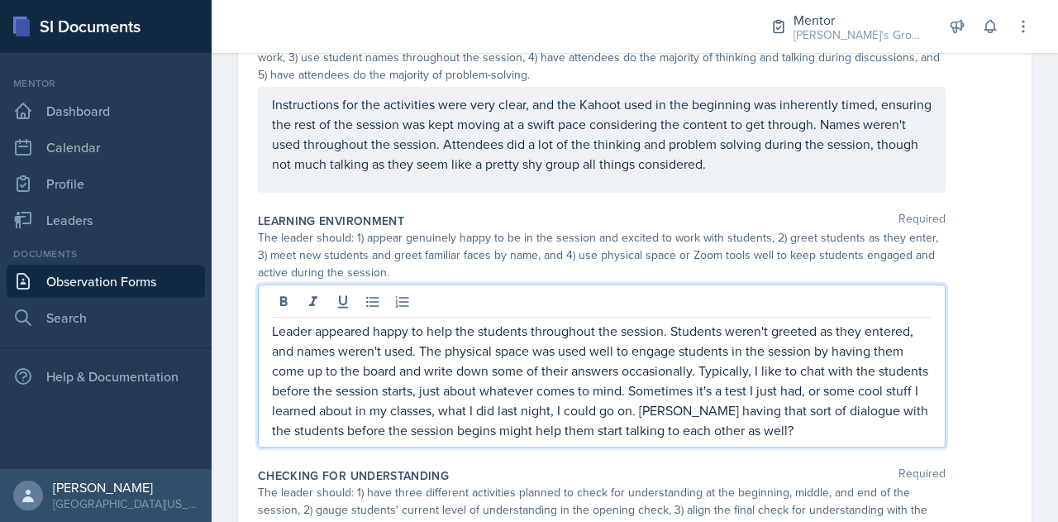
click at [835, 426] on p "Leader appeared happy to help the students throughout the session. Students wer…" at bounding box center [602, 380] width 660 height 119
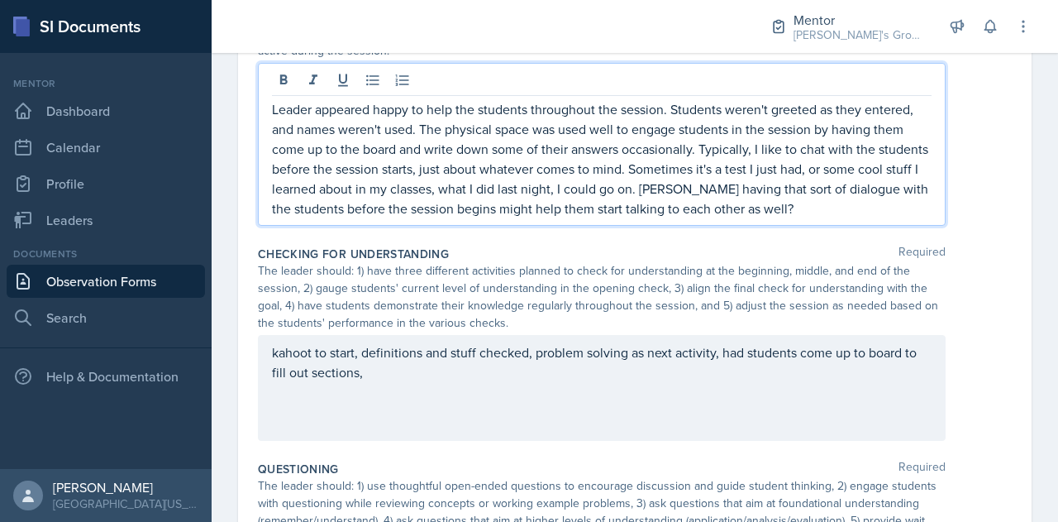
click at [756, 379] on div "kahoot to start, definitions and stuff checked, problem solving as next activit…" at bounding box center [602, 388] width 688 height 106
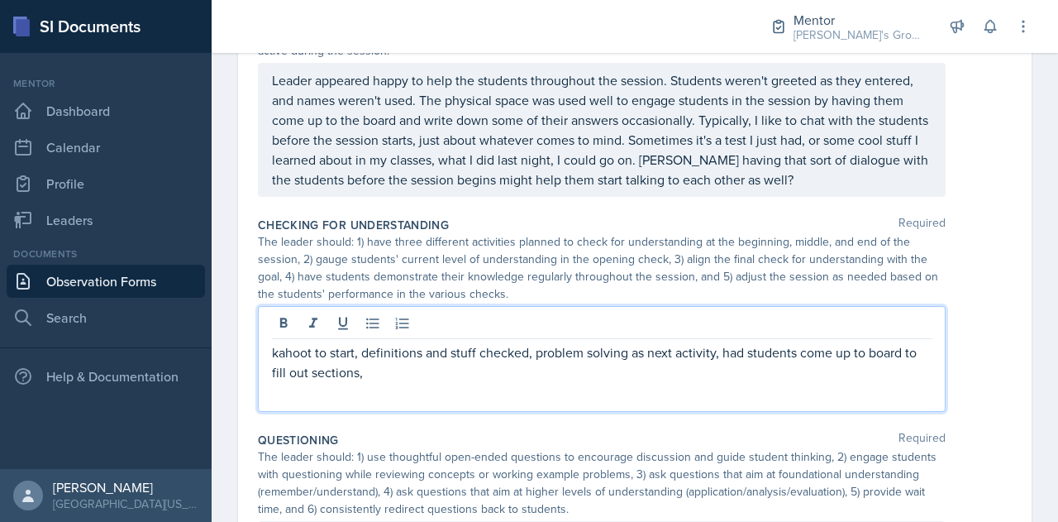
scroll to position [641, 0]
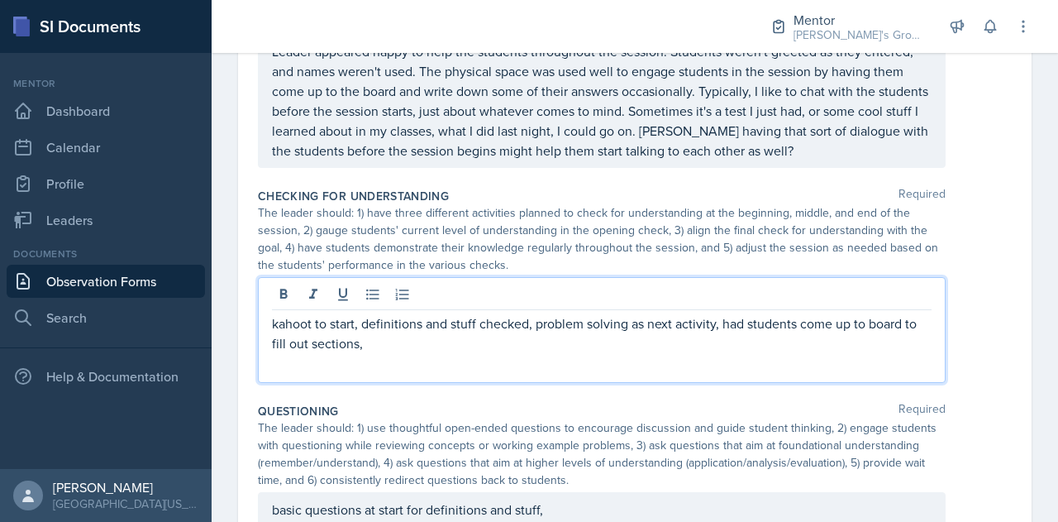
click at [269, 320] on div "kahoot to start, definitions and stuff checked, problem solving as next activit…" at bounding box center [602, 330] width 688 height 106
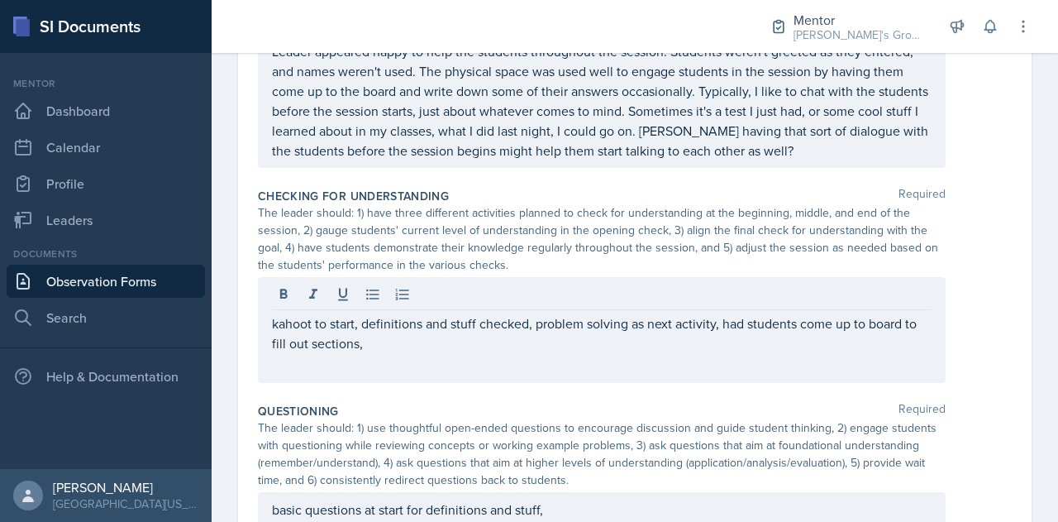
click at [269, 327] on div "kahoot to start, definitions and stuff checked, problem solving as next activit…" at bounding box center [602, 330] width 688 height 106
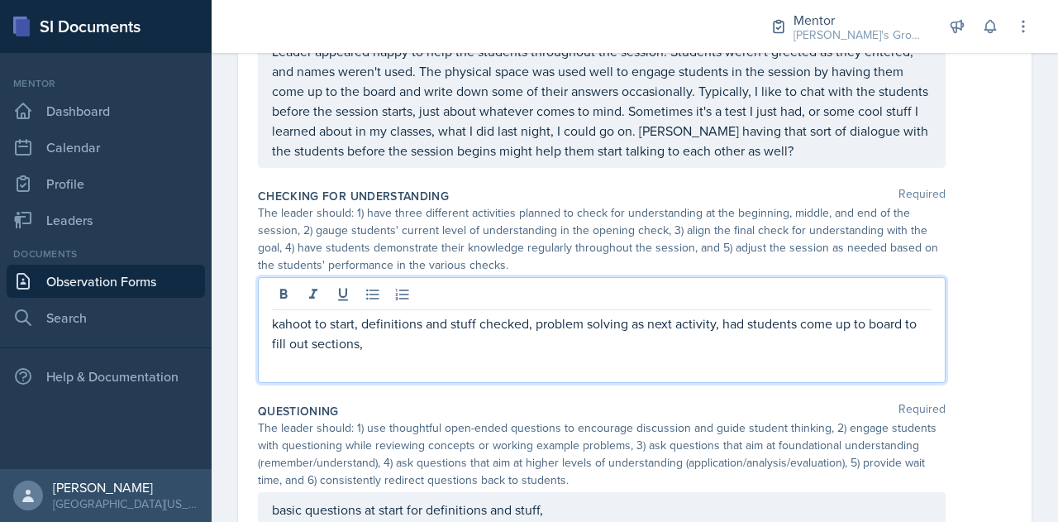
click at [272, 323] on p "kahoot to start, definitions and stuff checked, problem solving as next activit…" at bounding box center [602, 333] width 660 height 40
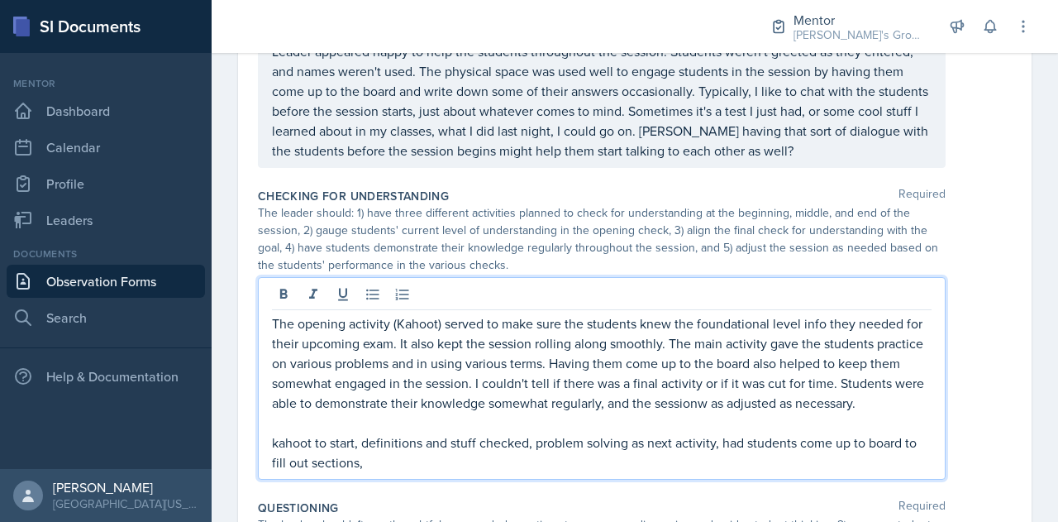
click at [786, 404] on p "The opening activity (Kahoot) served to make sure the students knew the foundat…" at bounding box center [602, 362] width 660 height 99
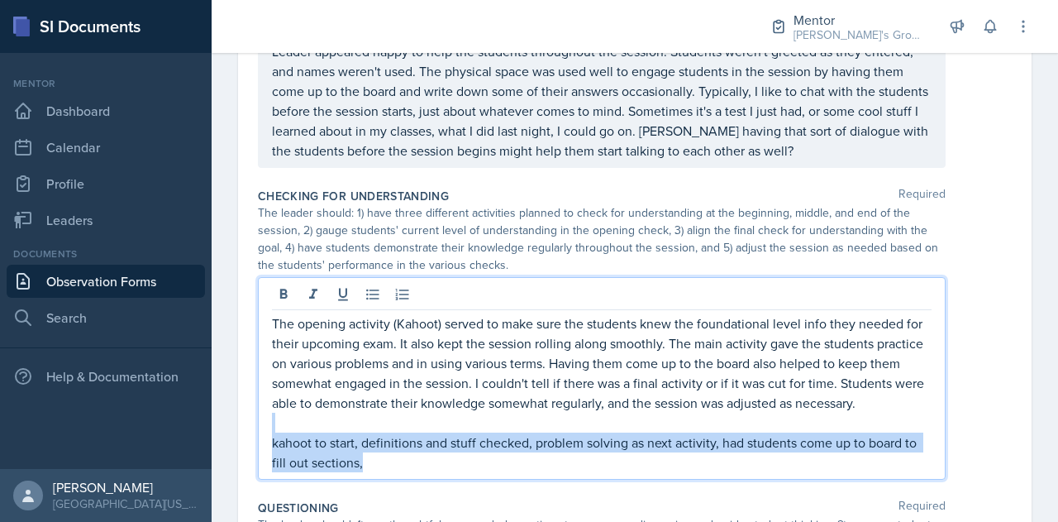
drag, startPoint x: 700, startPoint y: 481, endPoint x: 474, endPoint y: 432, distance: 230.9
click at [474, 432] on div "The opening activity (Kahoot) served to make sure the students knew the foundat…" at bounding box center [602, 392] width 660 height 159
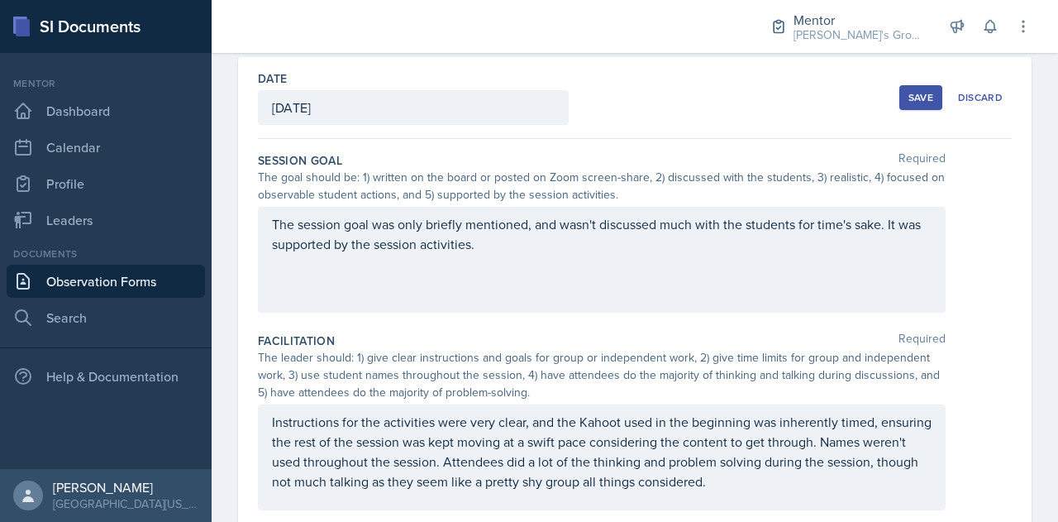
scroll to position [0, 0]
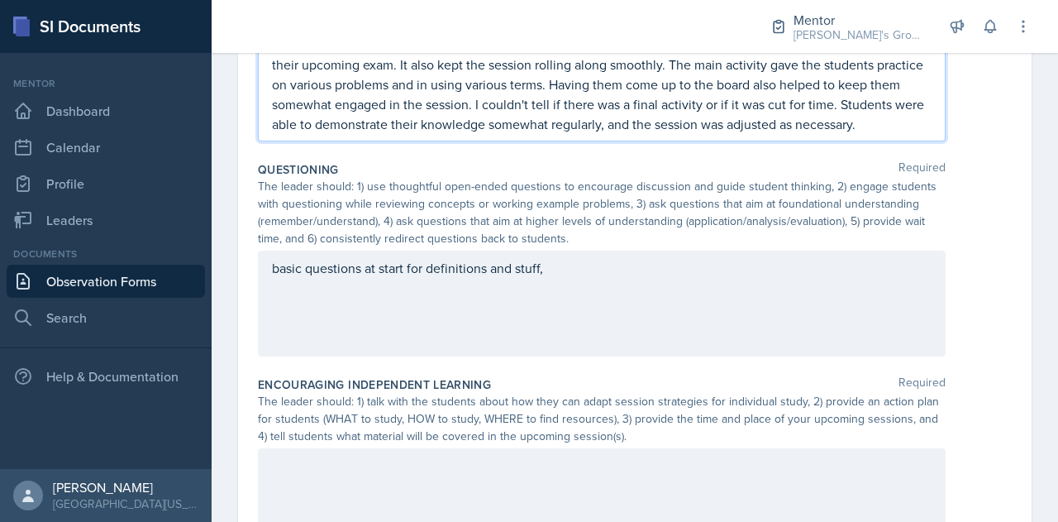
click at [303, 302] on div "basic questions at start for definitions and stuff," at bounding box center [602, 303] width 688 height 106
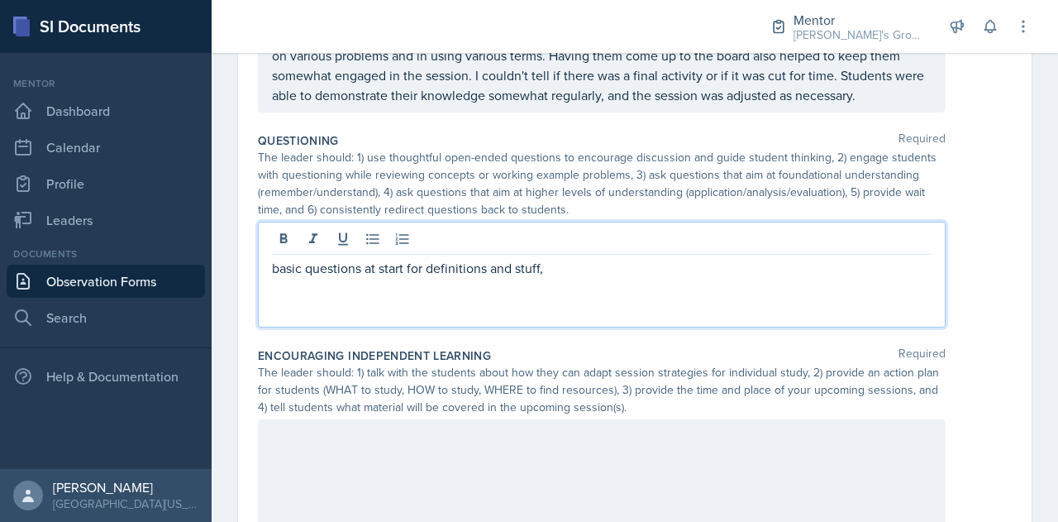
scroll to position [919, 0]
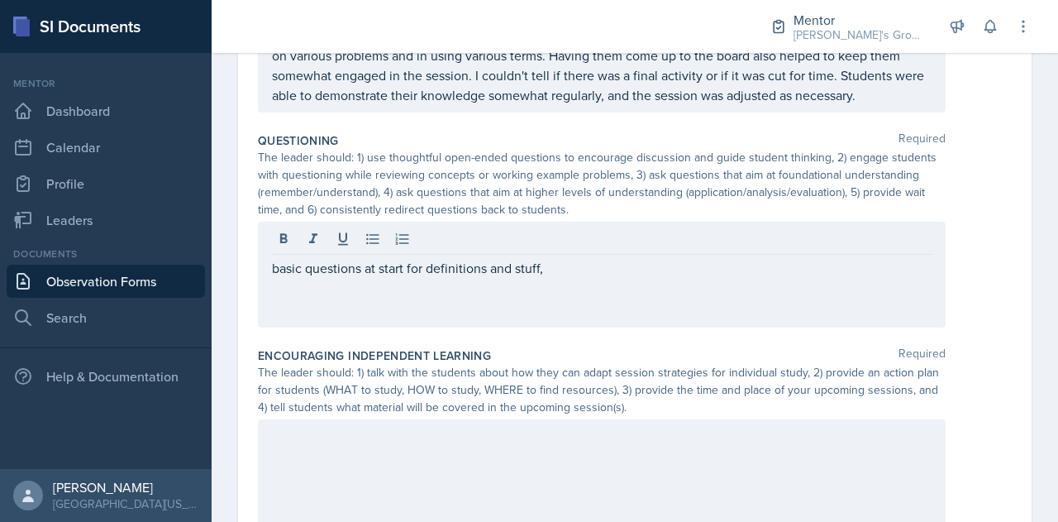
click at [270, 291] on div "basic questions at start for definitions and stuff," at bounding box center [602, 275] width 688 height 106
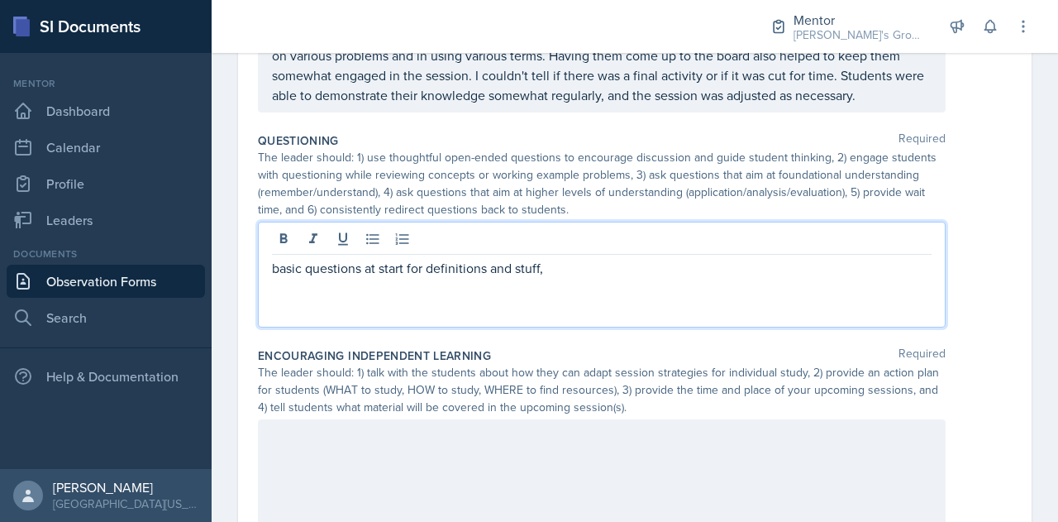
click at [274, 278] on p "basic questions at start for definitions and stuff," at bounding box center [602, 268] width 660 height 20
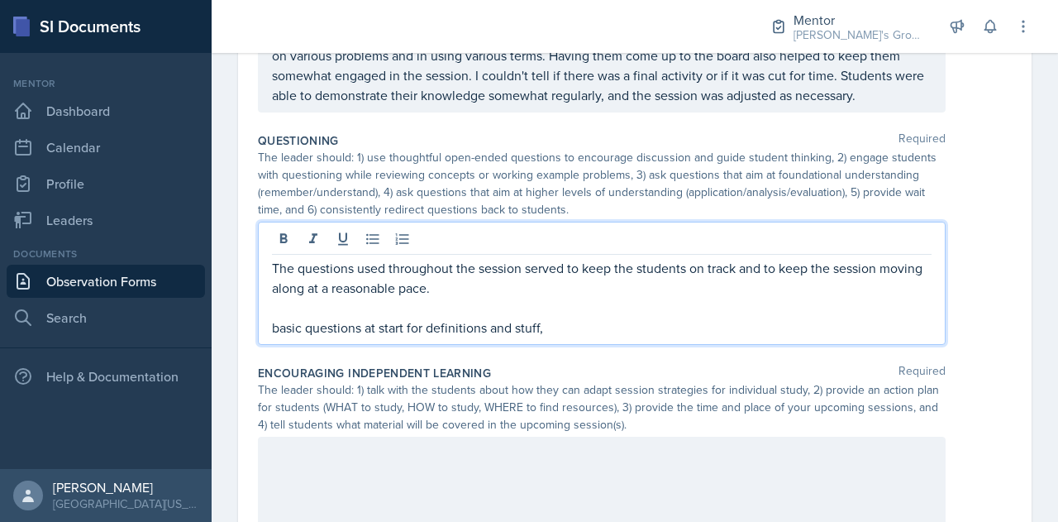
click at [313, 282] on p "The questions used throughout the session served to keep the students on track …" at bounding box center [602, 278] width 660 height 40
click at [523, 298] on p "The questions used throughout the session served to keep the students on track …" at bounding box center [602, 278] width 660 height 40
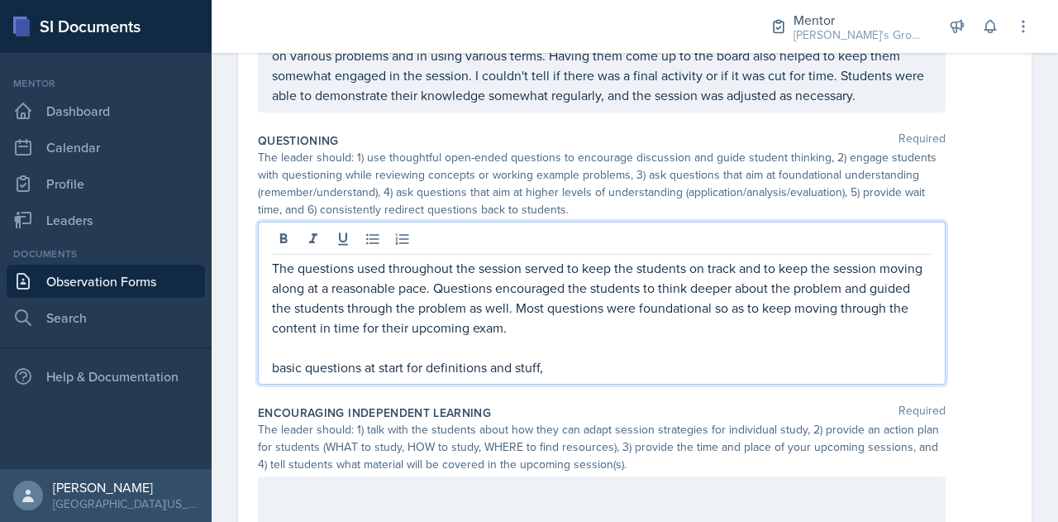
drag, startPoint x: 585, startPoint y: 387, endPoint x: 471, endPoint y: 366, distance: 115.9
click at [471, 366] on div "The questions used throughout the session served to keep the students on track …" at bounding box center [602, 317] width 660 height 119
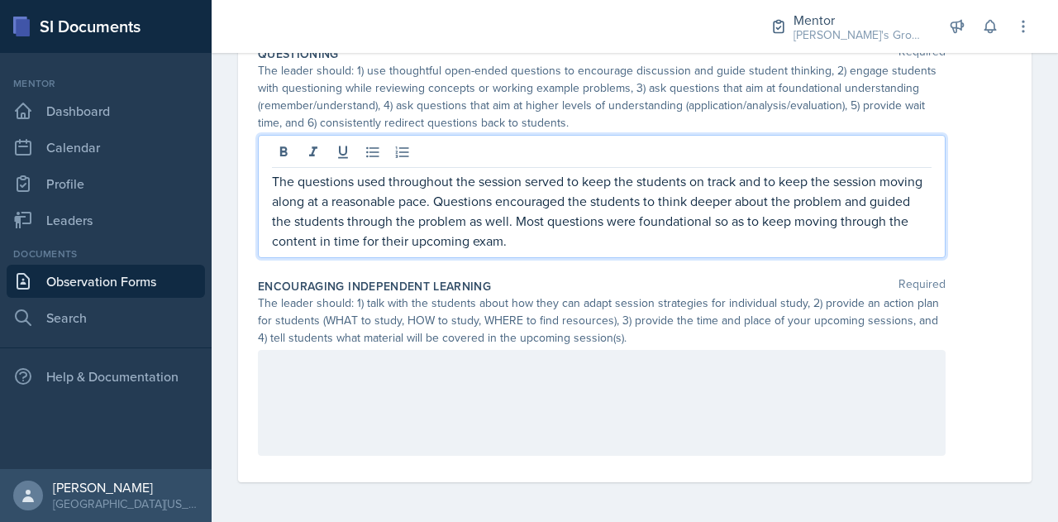
click at [410, 366] on div at bounding box center [602, 403] width 688 height 106
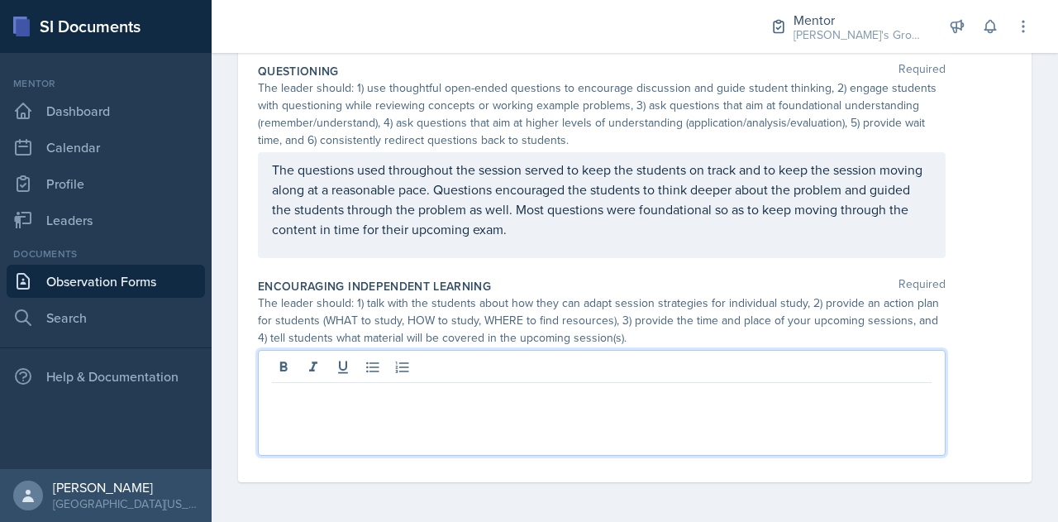
scroll to position [1006, 0]
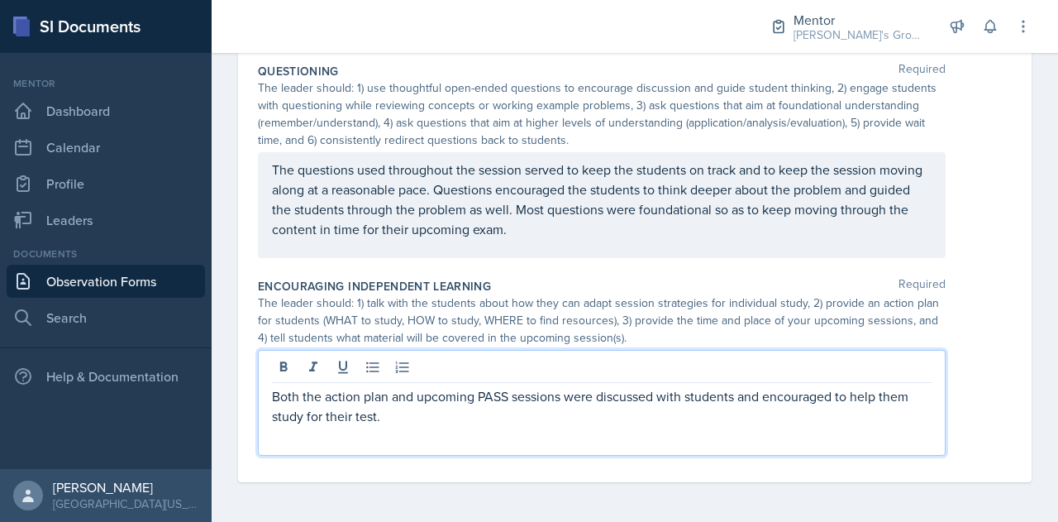
click at [617, 358] on div at bounding box center [602, 368] width 660 height 27
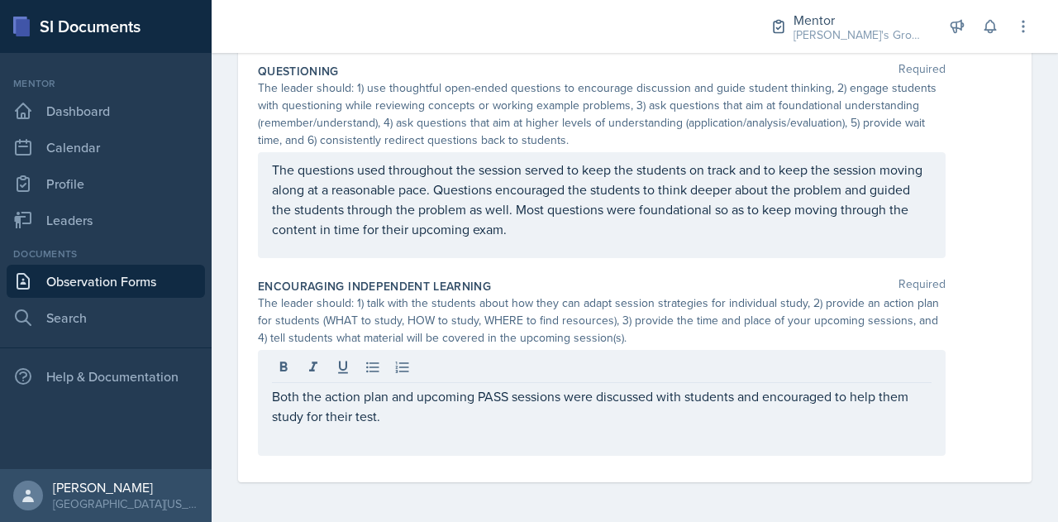
click at [648, 331] on div "The leader should: 1) talk with the students about how they can adapt session s…" at bounding box center [602, 320] width 688 height 52
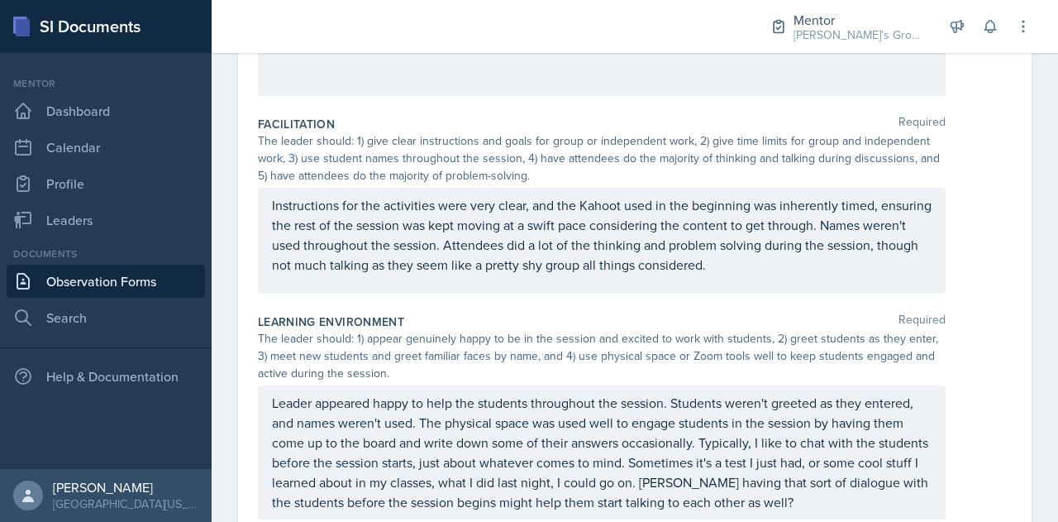
scroll to position [0, 0]
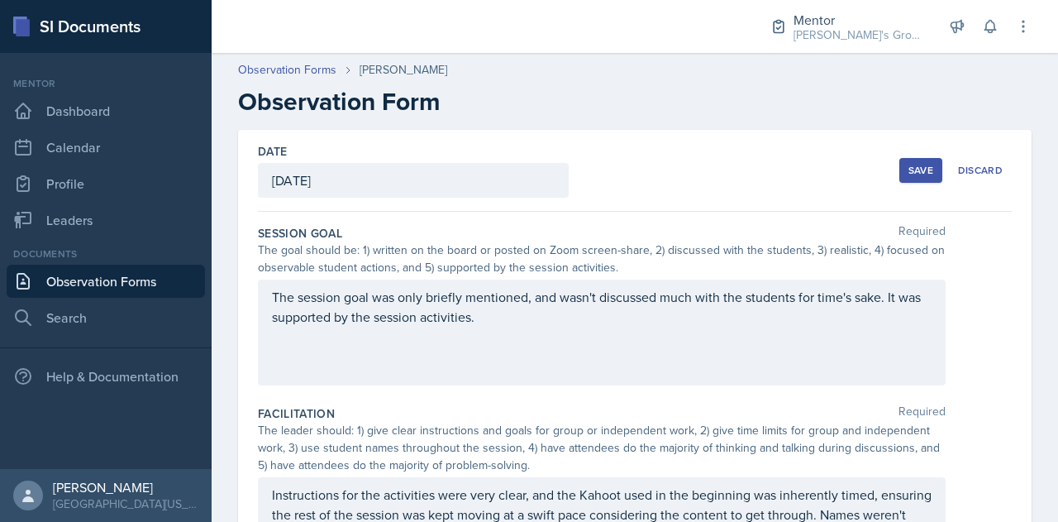
click at [908, 173] on div "Save" at bounding box center [920, 170] width 25 height 13
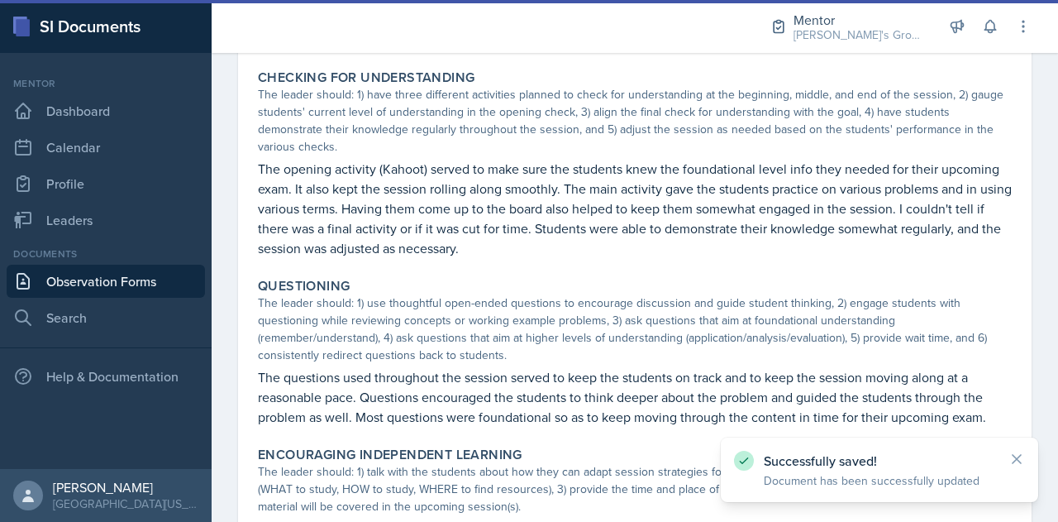
scroll to position [774, 0]
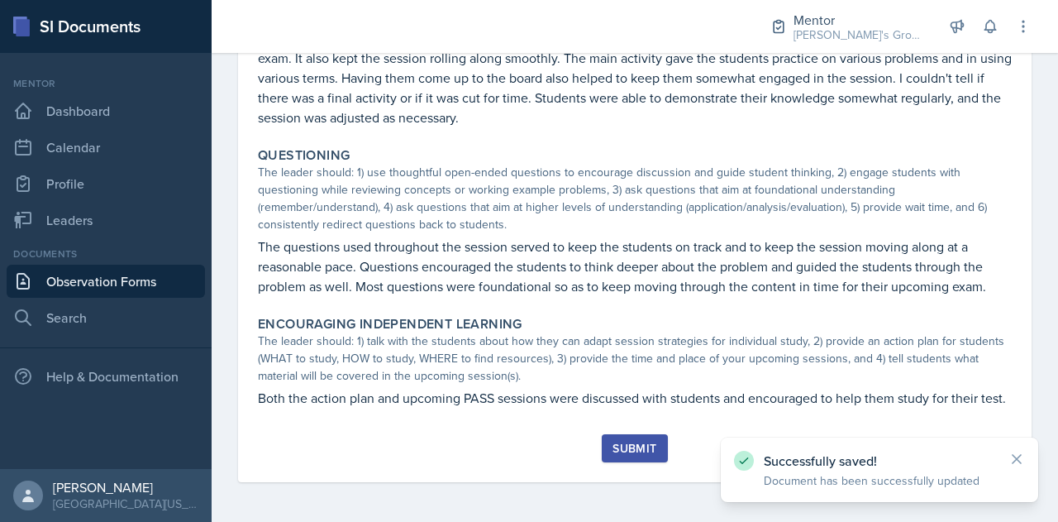
click at [618, 452] on div "Submit" at bounding box center [635, 447] width 44 height 13
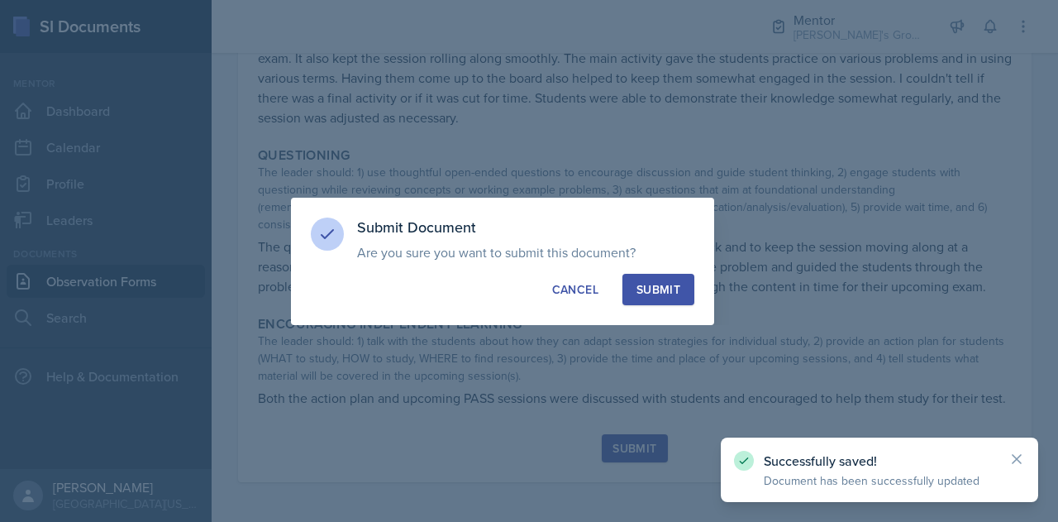
click at [650, 275] on button "Submit" at bounding box center [658, 289] width 72 height 31
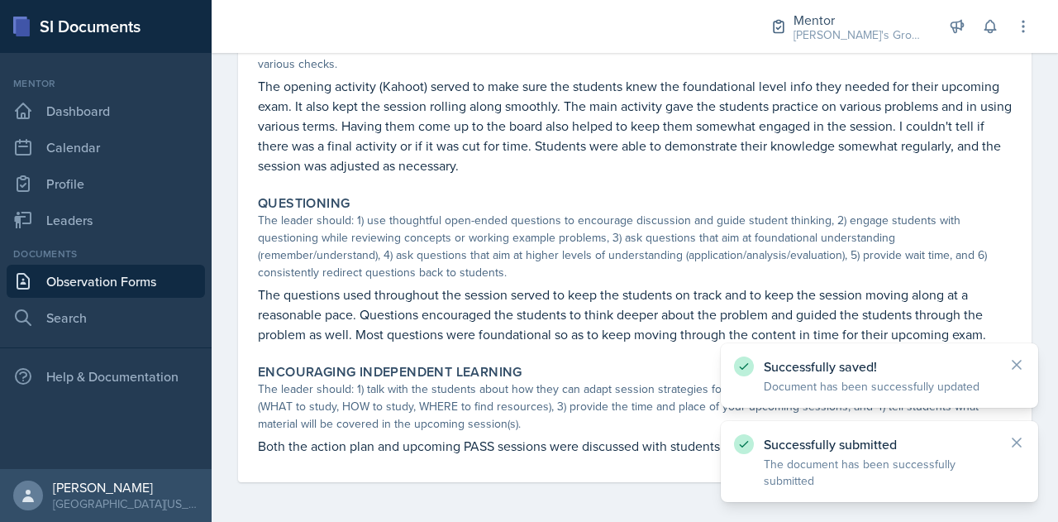
scroll to position [727, 0]
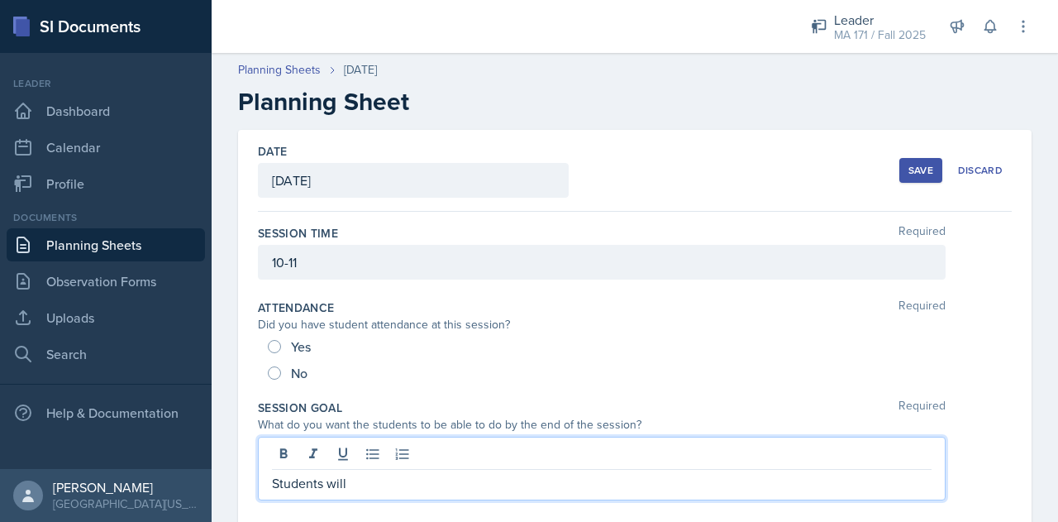
scroll to position [28, 0]
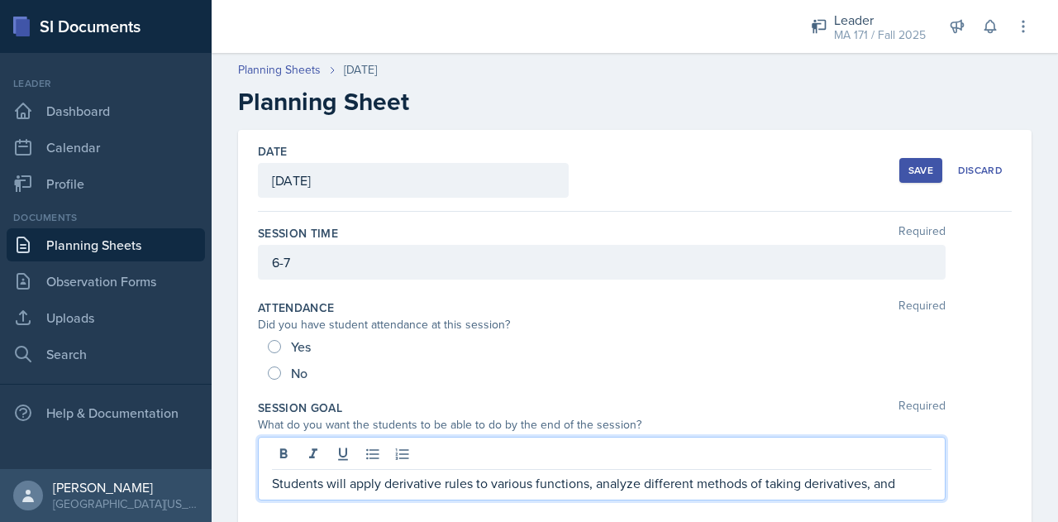
click at [382, 484] on p "Students will apply derivative rules to various functions, analyze different me…" at bounding box center [602, 483] width 660 height 20
click at [468, 482] on p "Students will use derivative rules to various functions, analyze different meth…" at bounding box center [602, 483] width 660 height 20
click at [903, 479] on p "Students will use derivative rules on various functions, analyze different meth…" at bounding box center [602, 483] width 660 height 20
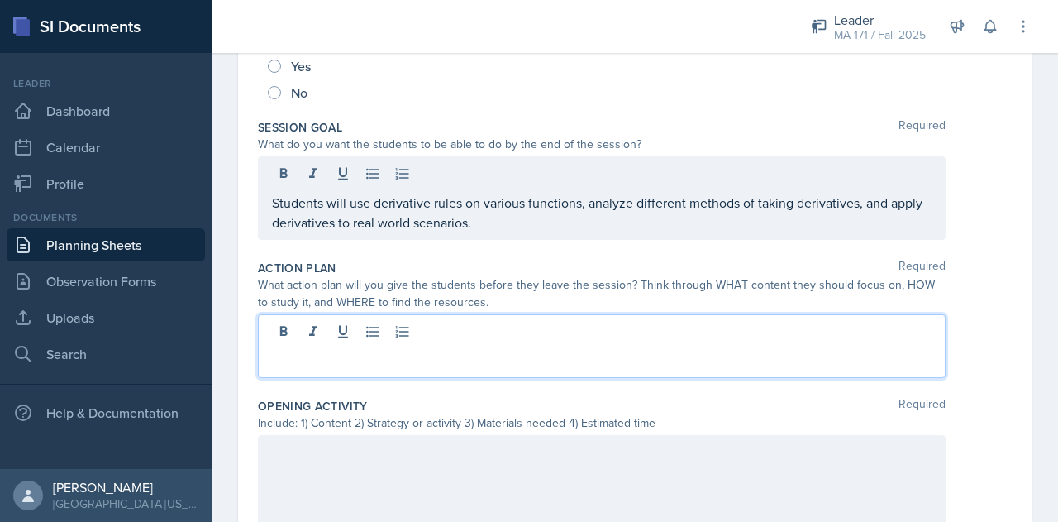
scroll to position [280, 0]
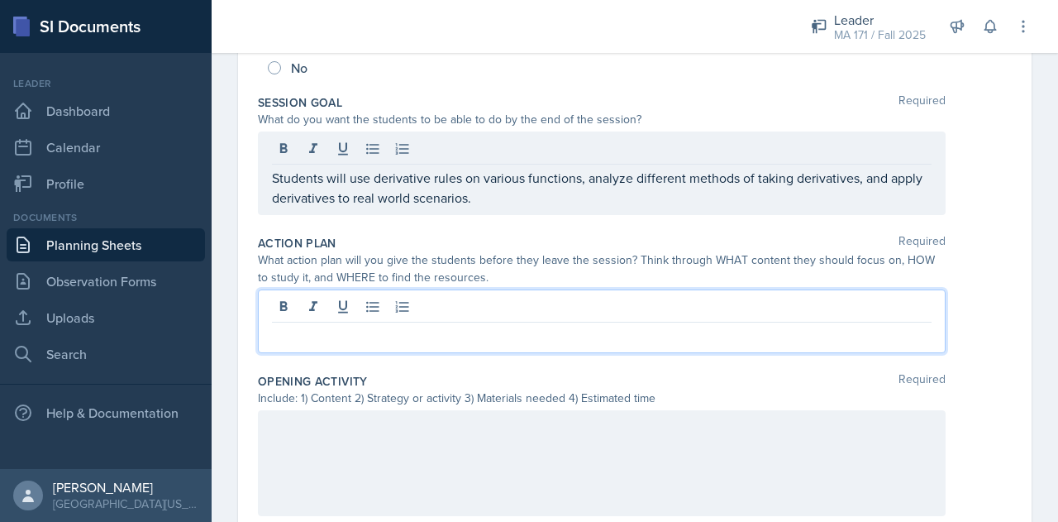
click at [463, 326] on p at bounding box center [602, 336] width 660 height 20
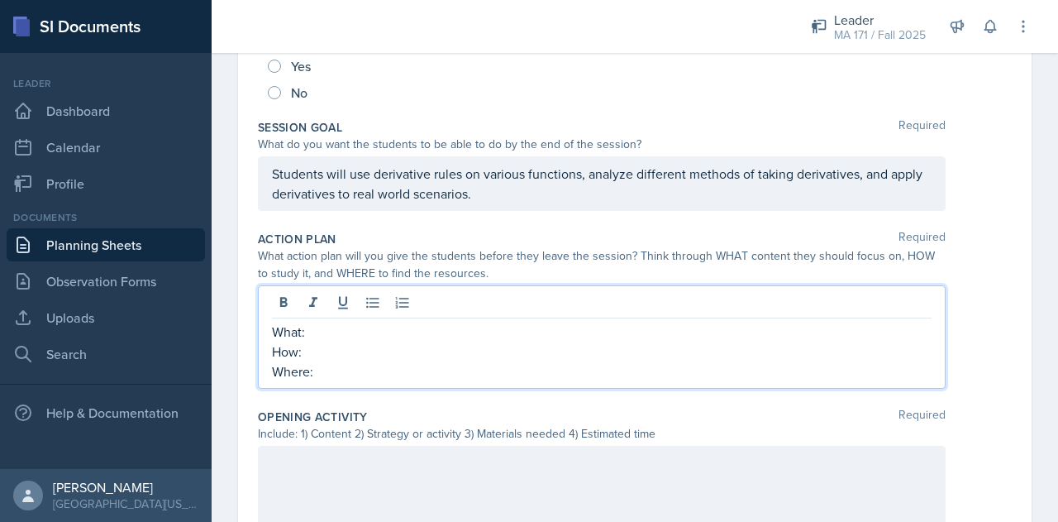
click at [463, 325] on p "What:" at bounding box center [602, 332] width 660 height 20
click at [527, 361] on p "Where:" at bounding box center [602, 371] width 660 height 20
click at [481, 343] on p "How:" at bounding box center [602, 351] width 660 height 20
click at [460, 323] on p "What: Derivatives" at bounding box center [602, 332] width 660 height 20
click at [442, 355] on p "How:" at bounding box center [602, 351] width 660 height 20
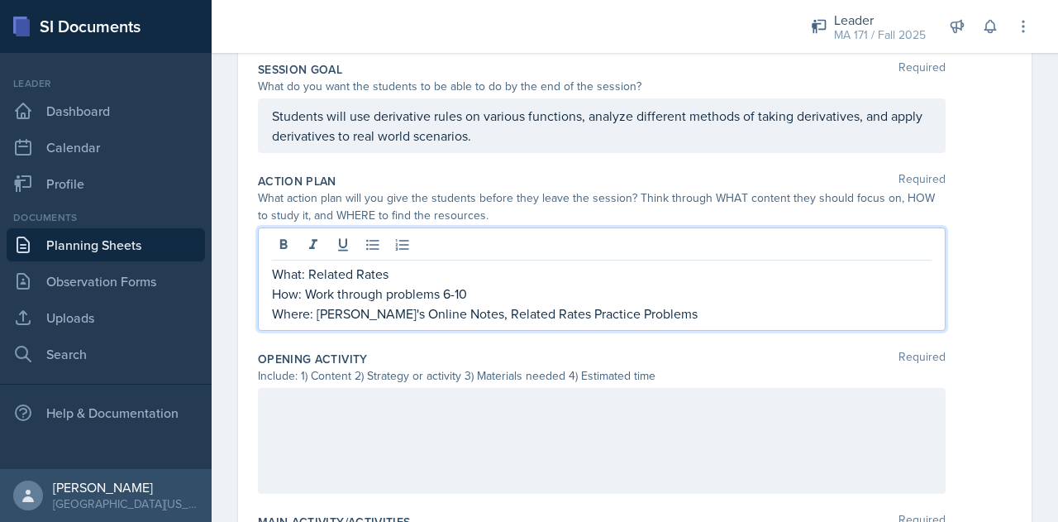
click at [420, 429] on div at bounding box center [602, 441] width 688 height 106
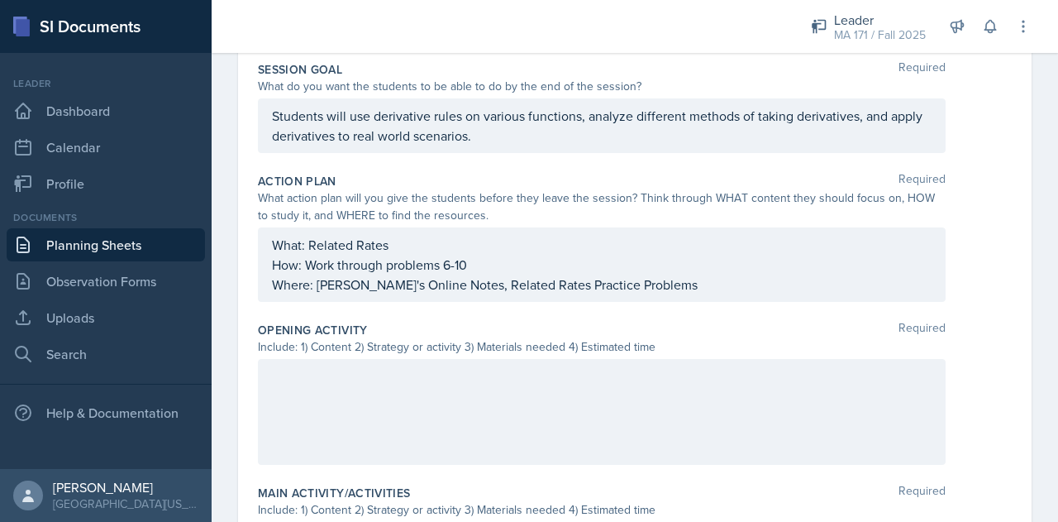
scroll to position [367, 0]
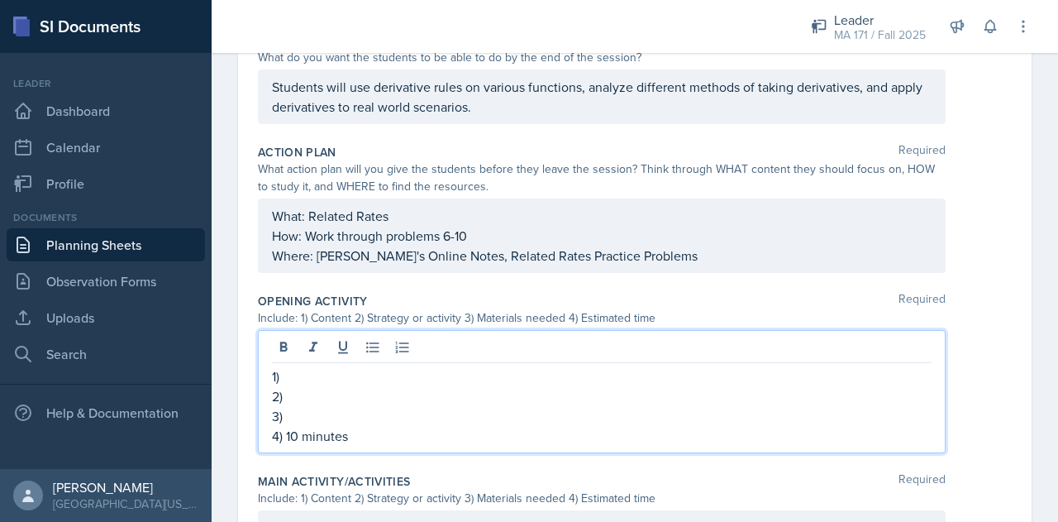
click at [303, 417] on p "3)" at bounding box center [602, 416] width 660 height 20
click at [294, 376] on p "1)" at bounding box center [602, 376] width 660 height 20
click at [326, 386] on p "2)" at bounding box center [602, 396] width 660 height 20
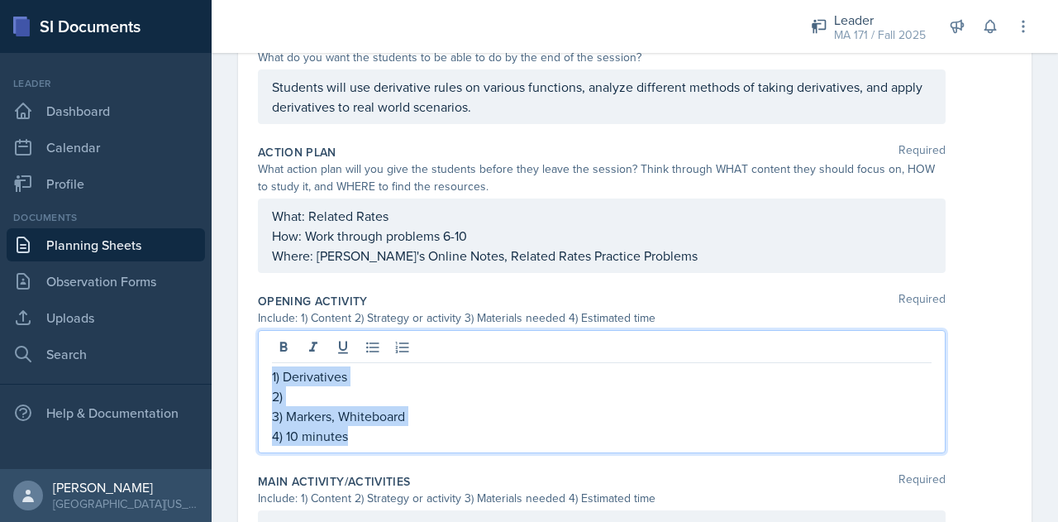
drag, startPoint x: 374, startPoint y: 431, endPoint x: 254, endPoint y: 361, distance: 139.2
click at [254, 361] on div "Date [DATE] [DATE] 28 29 30 1 2 3 4 5 6 7 8 9 10 11 12 13 14 15 16 17 18 19 20 …" at bounding box center [635, 354] width 794 height 1183
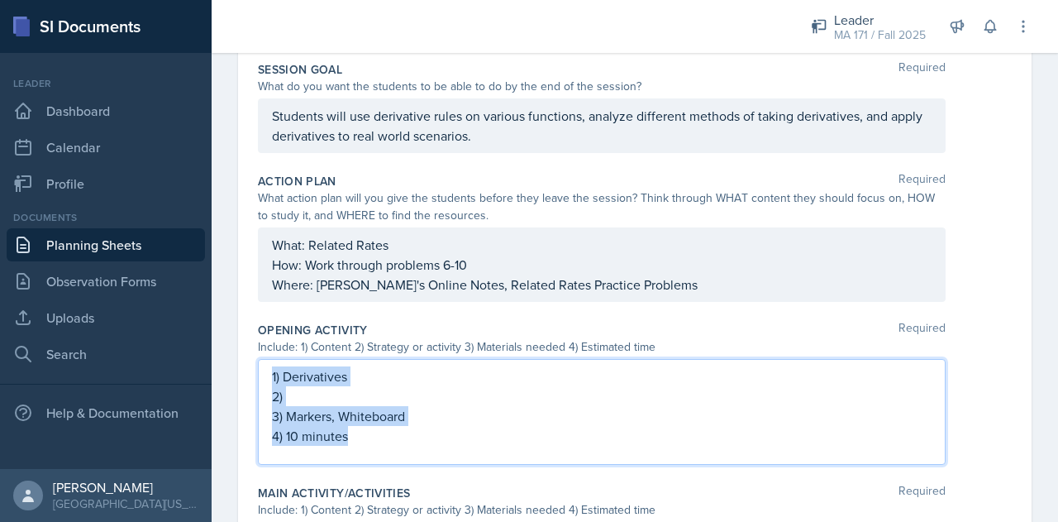
copy div "1) Derivatives 2) 3) Markers, Whiteboard 4) 10 minutes"
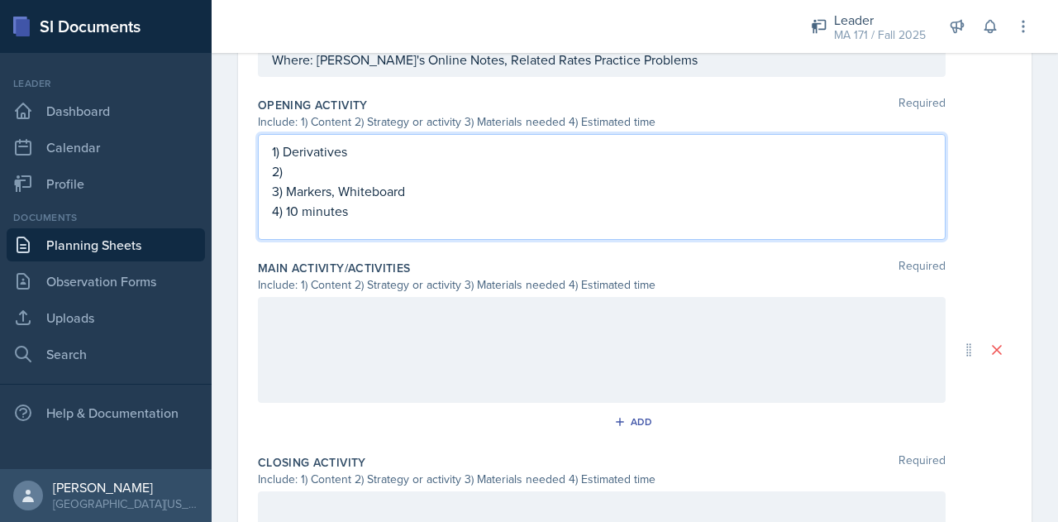
click at [342, 356] on div at bounding box center [602, 350] width 688 height 106
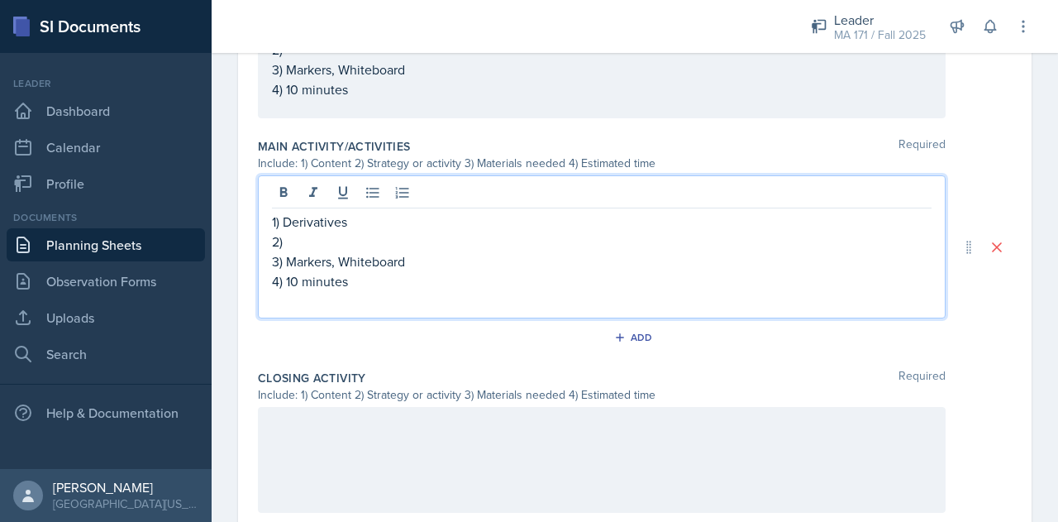
scroll to position [686, 0]
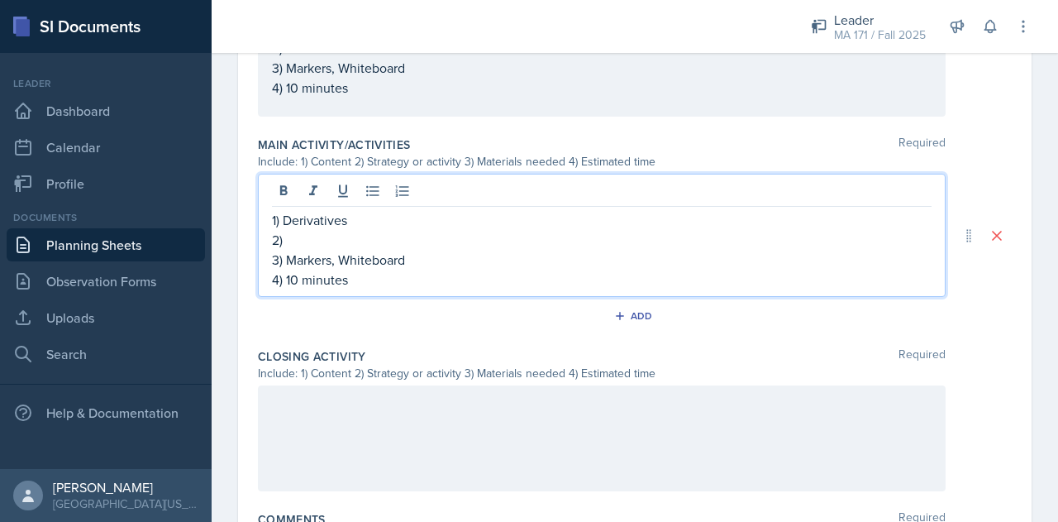
click at [367, 408] on div at bounding box center [602, 438] width 688 height 106
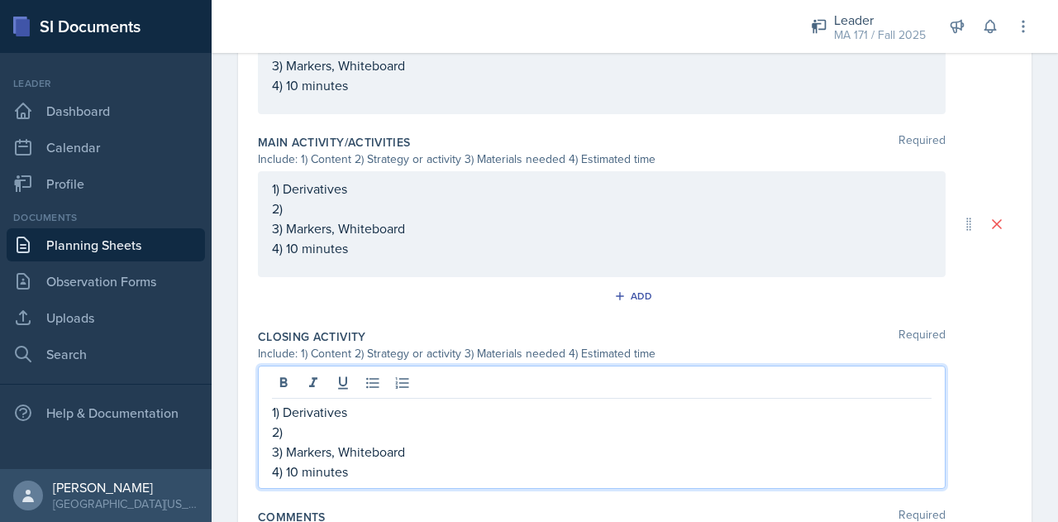
scroll to position [685, 0]
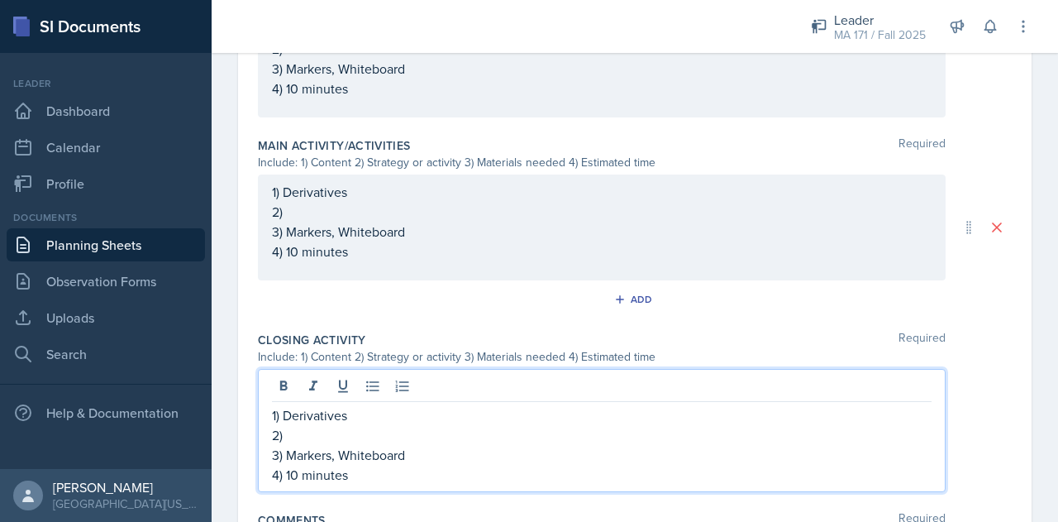
click at [397, 212] on p "2)" at bounding box center [602, 212] width 660 height 20
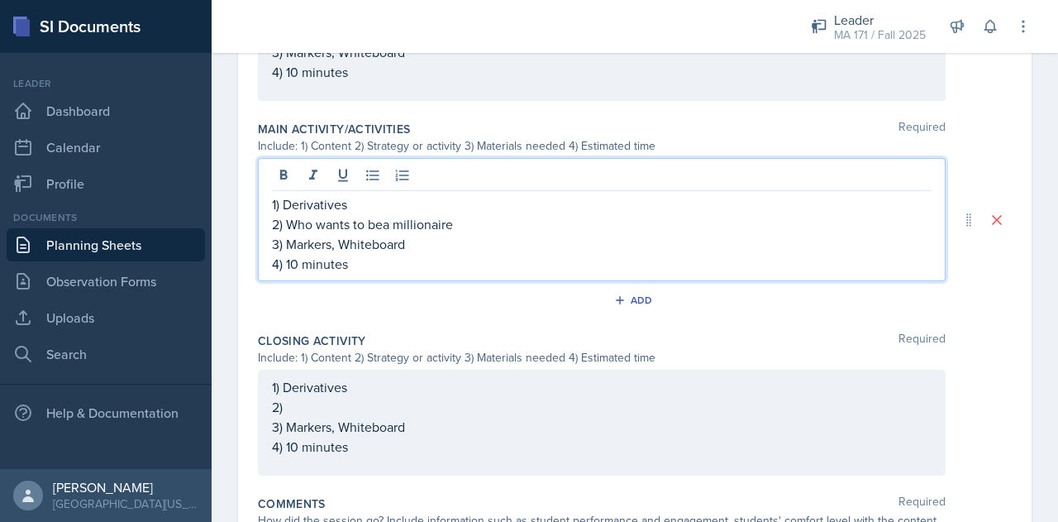
click at [383, 222] on p "2) Who wants to bea millionaire" at bounding box center [602, 224] width 660 height 20
click at [481, 224] on p "2) Who wants to be a millionaire" at bounding box center [602, 224] width 660 height 20
click at [486, 222] on p "2) Who wants to be a millionaire" at bounding box center [602, 224] width 660 height 20
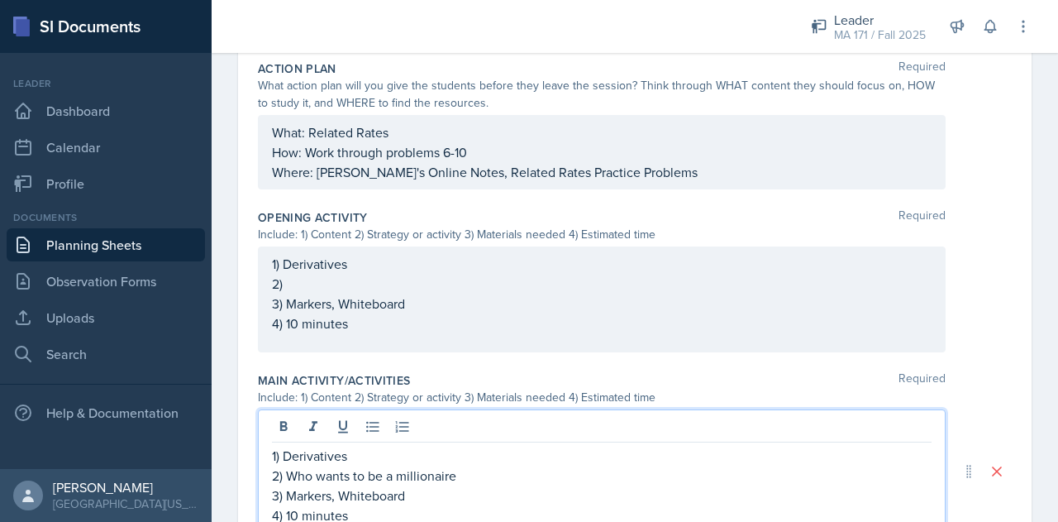
scroll to position [479, 0]
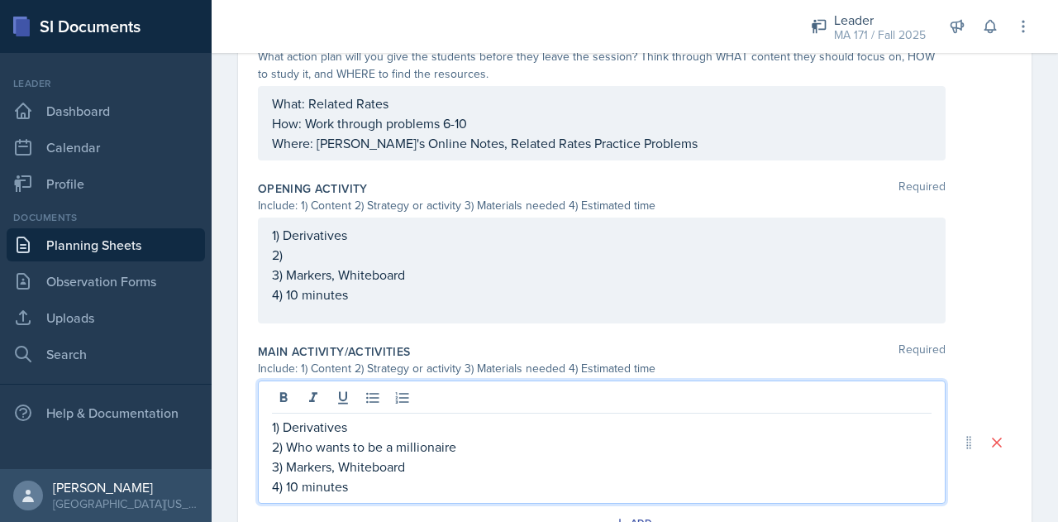
click at [483, 265] on p "2)" at bounding box center [602, 255] width 660 height 20
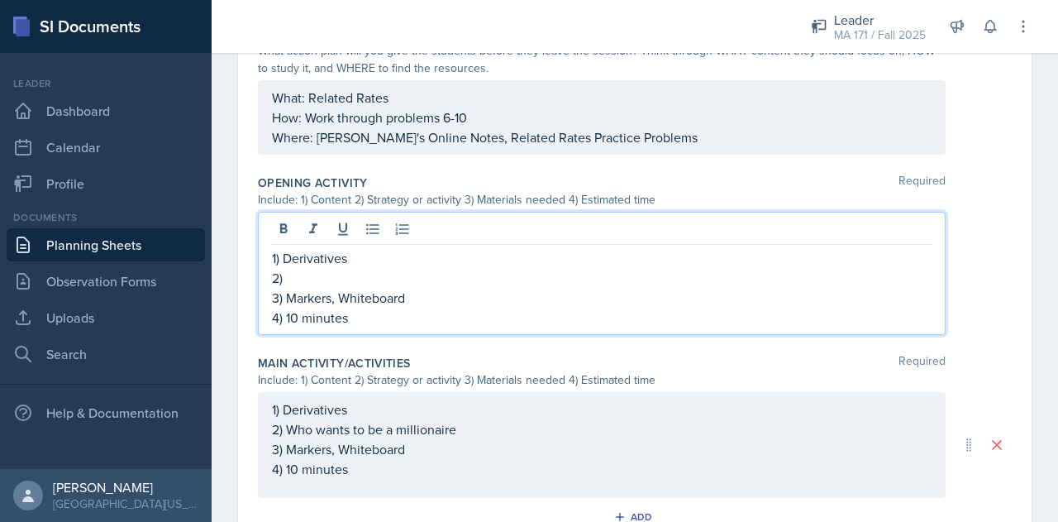
scroll to position [491, 0]
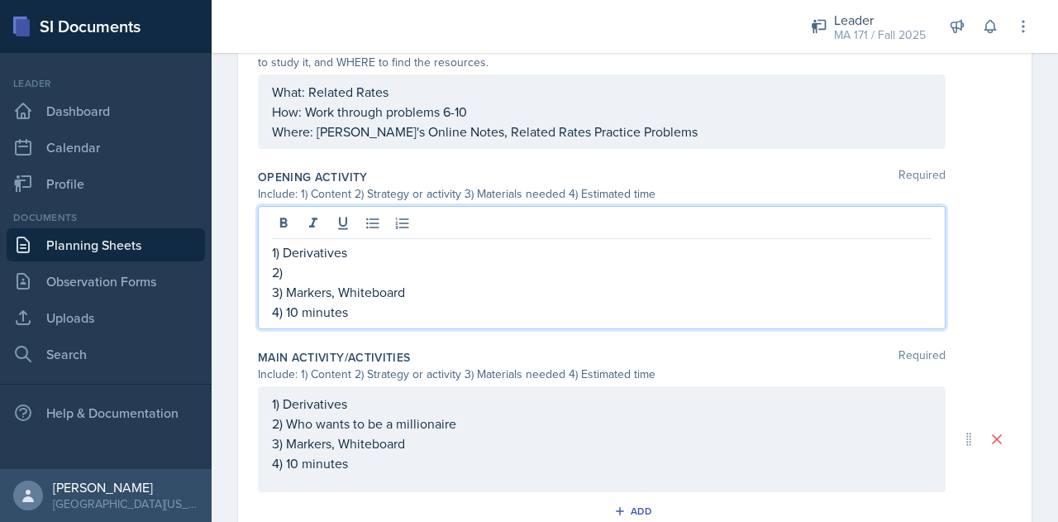
click at [425, 270] on p "2)" at bounding box center [602, 272] width 660 height 20
click at [299, 315] on p "4) 10 minutes" at bounding box center [602, 312] width 660 height 20
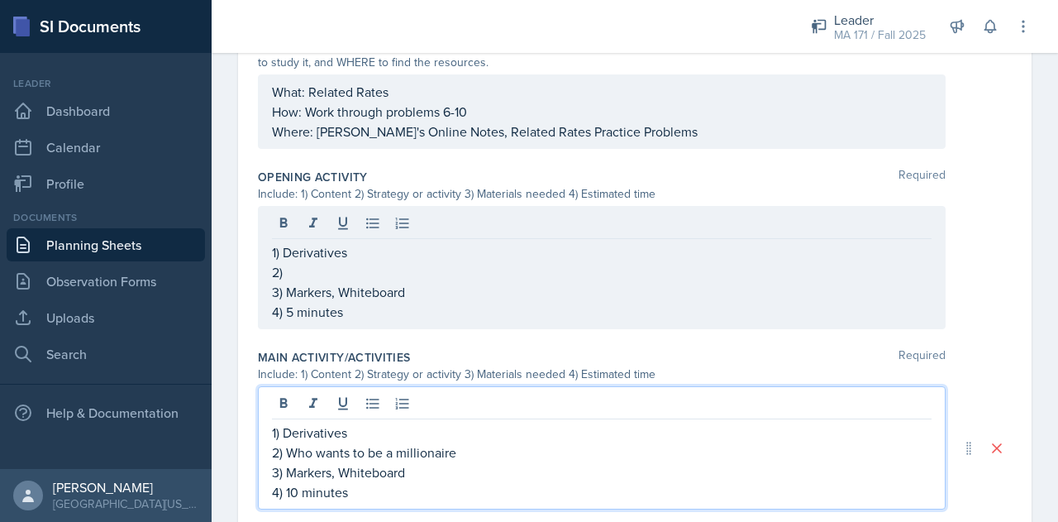
click at [291, 460] on div "1) Derivatives 2) Who wants to be a millionaire 3) Markers, Whiteboard 4) 10 mi…" at bounding box center [602, 461] width 660 height 79
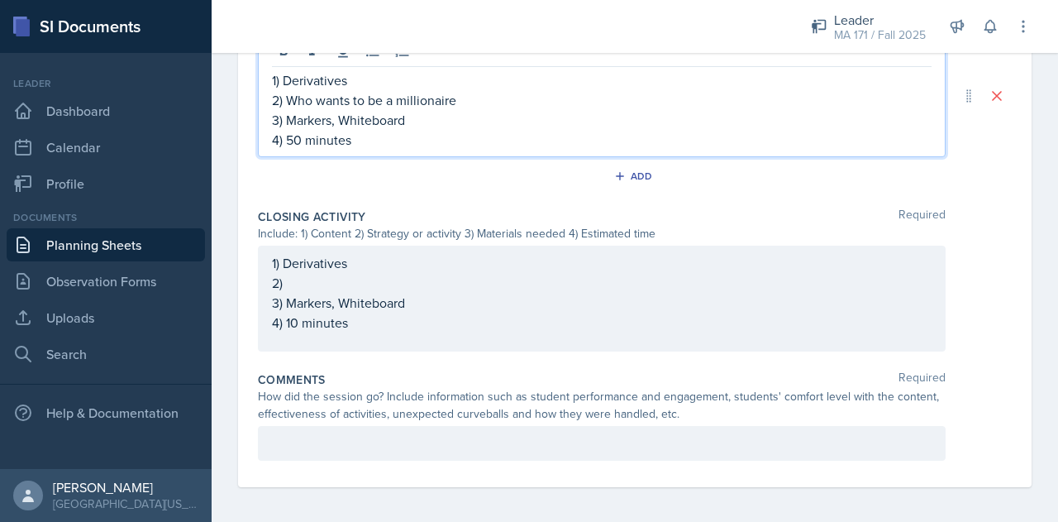
click at [294, 320] on p "4) 10 minutes" at bounding box center [602, 322] width 660 height 20
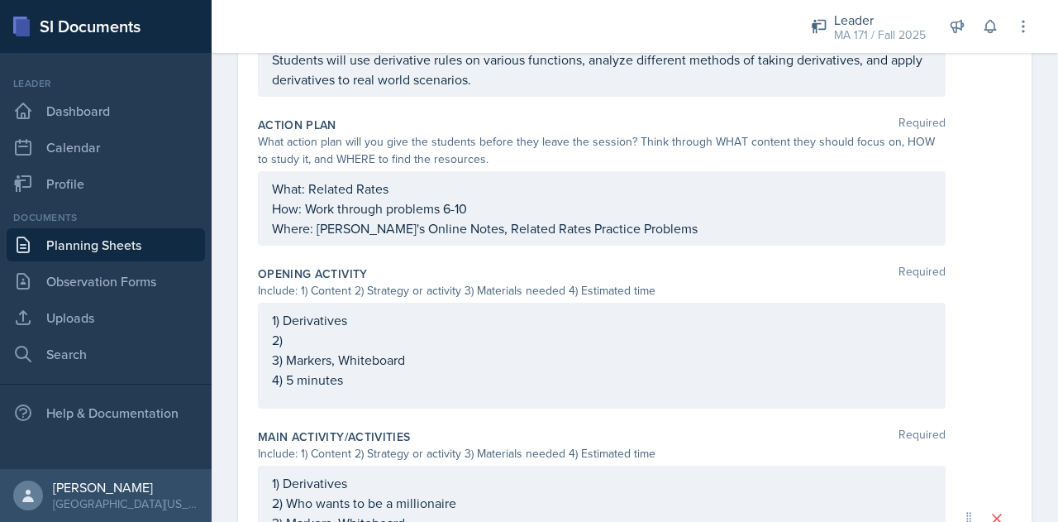
click at [321, 330] on p "2)" at bounding box center [602, 340] width 660 height 20
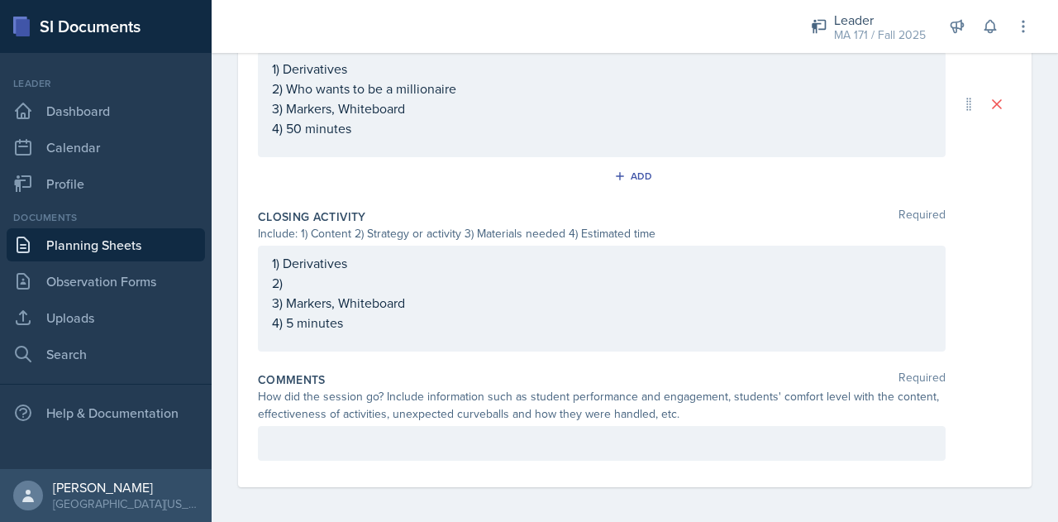
click at [387, 287] on p "2)" at bounding box center [602, 283] width 660 height 20
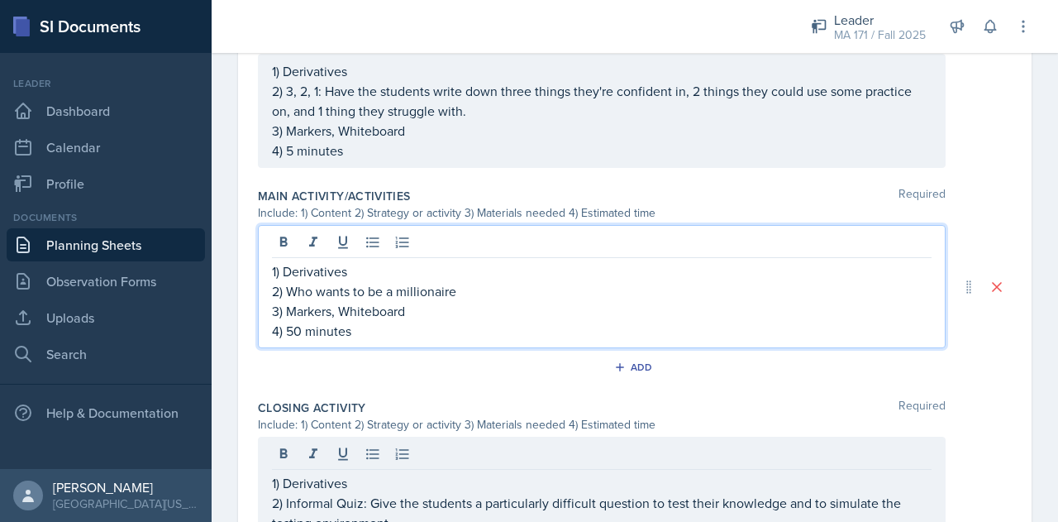
scroll to position [672, 0]
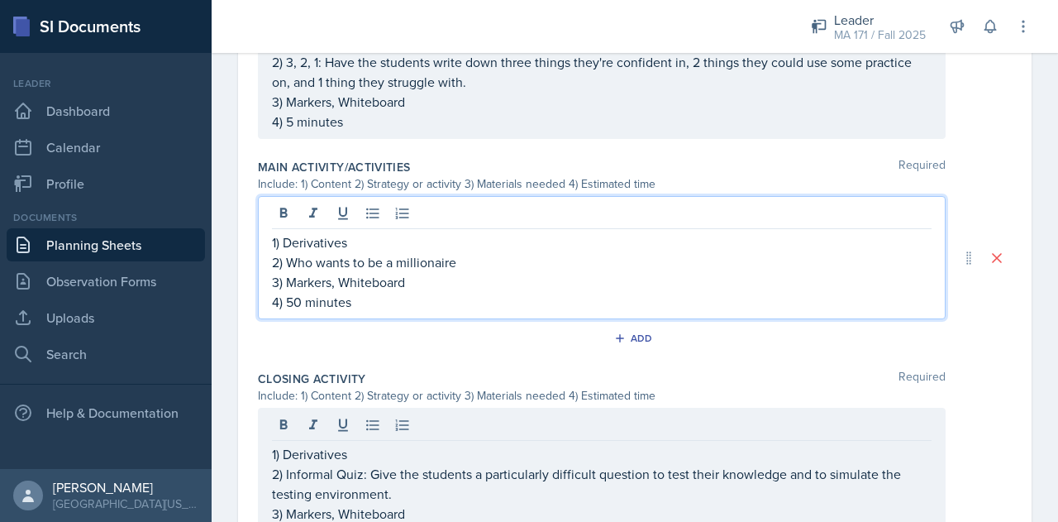
click at [483, 257] on p "2) Who wants to be a millionaire" at bounding box center [602, 262] width 660 height 20
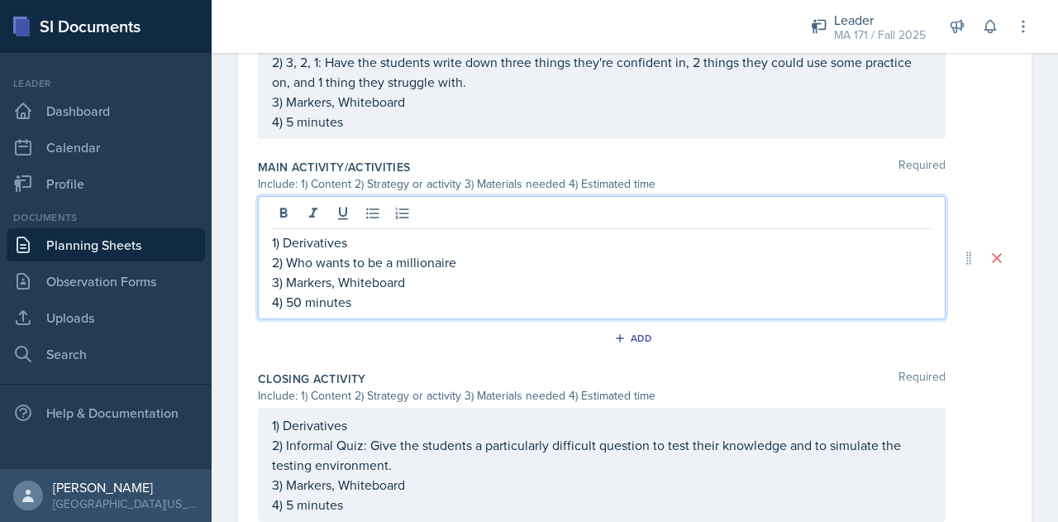
click at [327, 262] on p "2) Who wants to be a millionaire" at bounding box center [602, 262] width 660 height 20
click at [404, 262] on p "2) Who Wants to be a millionaire" at bounding box center [602, 262] width 660 height 20
click at [474, 262] on p "2) Who Wants to be a Millionaire" at bounding box center [602, 262] width 660 height 20
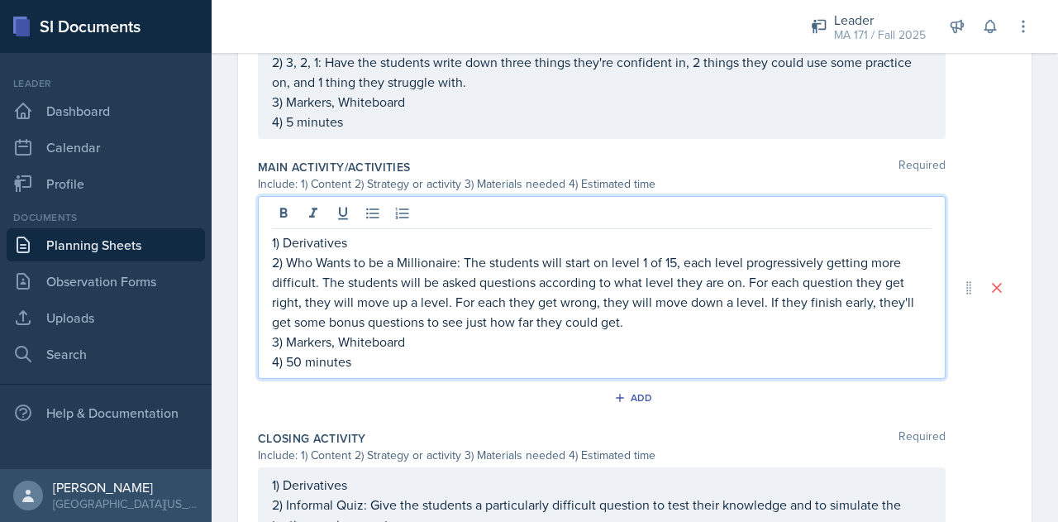
click at [678, 262] on p "2) Who Wants to be a Millionaire: The students will start on level 1 of 15, eac…" at bounding box center [602, 291] width 660 height 79
click at [697, 322] on p "2) Who Wants to be a Millionaire: The students will start on level 1 of 20, eac…" at bounding box center [602, 291] width 660 height 79
click at [674, 318] on p "2) Who Wants to be a Millionaire: The students will start on level 1 of 20, eac…" at bounding box center [602, 291] width 660 height 79
drag, startPoint x: 674, startPoint y: 318, endPoint x: 771, endPoint y: 306, distance: 97.5
click at [771, 306] on p "2) Who Wants to be a Millionaire: The students will start on level 1 of 20, eac…" at bounding box center [602, 291] width 660 height 79
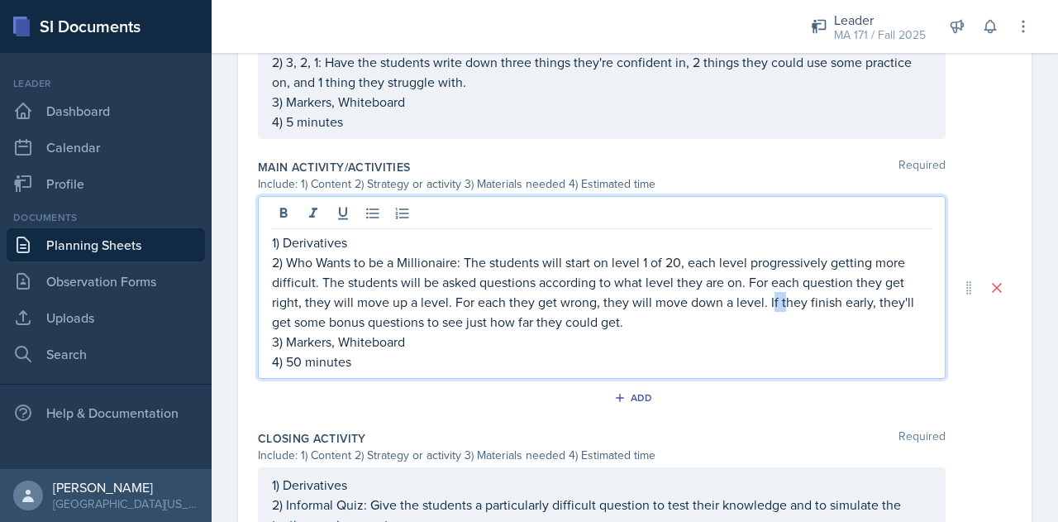
click at [771, 306] on p "2) Who Wants to be a Millionaire: The students will start on level 1 of 20, eac…" at bounding box center [602, 291] width 660 height 79
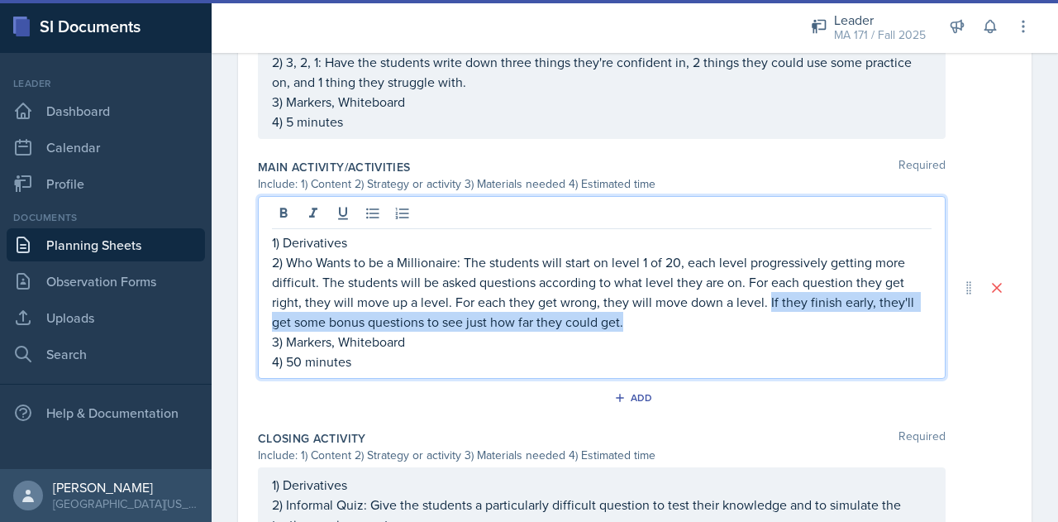
drag, startPoint x: 775, startPoint y: 317, endPoint x: 765, endPoint y: 298, distance: 22.2
click at [765, 298] on p "2) Who Wants to be a Millionaire: The students will start on level 1 of 20, eac…" at bounding box center [602, 291] width 660 height 79
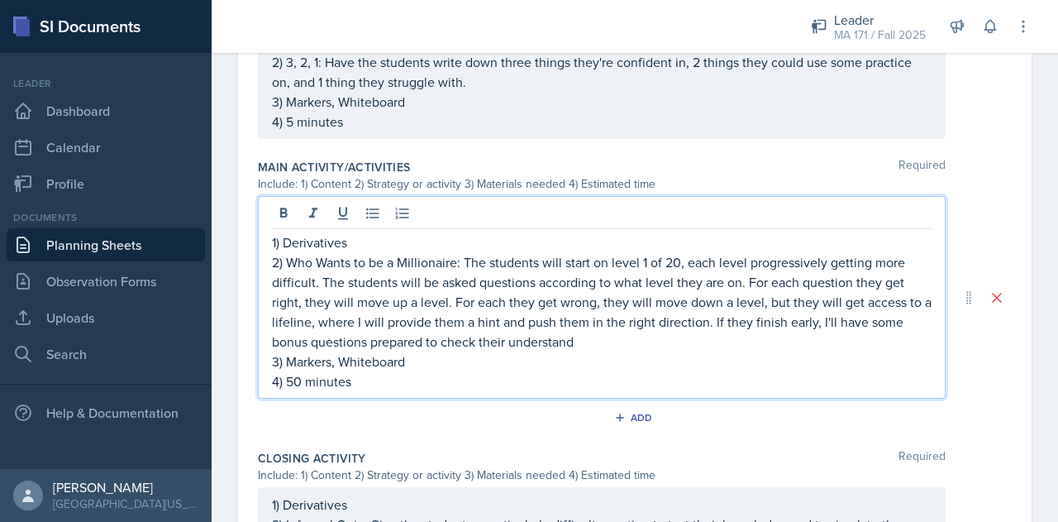
click at [512, 341] on p "2) Who Wants to be a Millionaire: The students will start on level 1 of 20, eac…" at bounding box center [602, 301] width 660 height 99
click at [699, 336] on p "2) Who Wants to be a Millionaire: The students will start on level 1 of 20, eac…" at bounding box center [602, 301] width 660 height 99
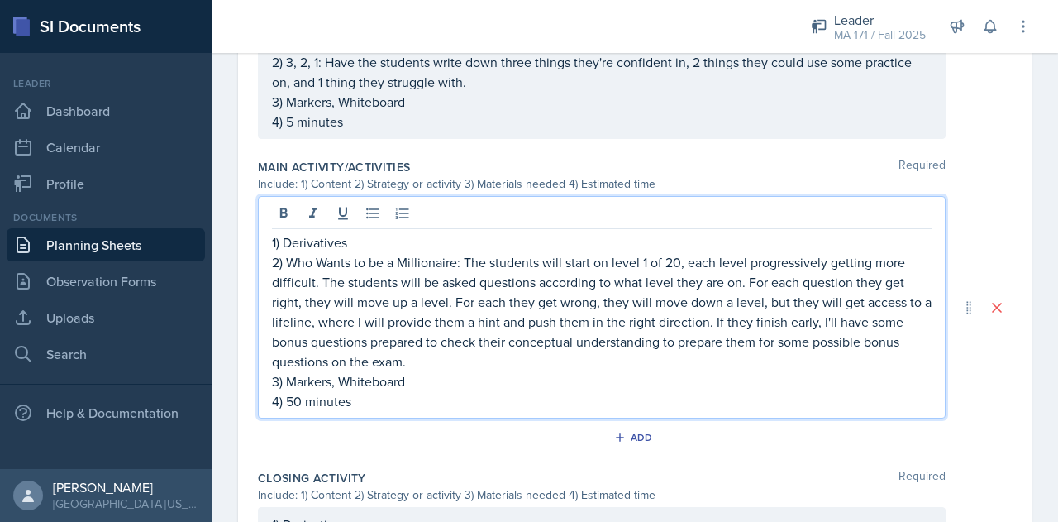
click at [456, 266] on p "2) Who Wants to be a Millionaire: The students will start on level 1 of 20, eac…" at bounding box center [602, 311] width 660 height 119
click at [472, 365] on p "2) Who Wants to be a Millionaire: The students will start on level 1 of 20, eac…" at bounding box center [602, 311] width 660 height 119
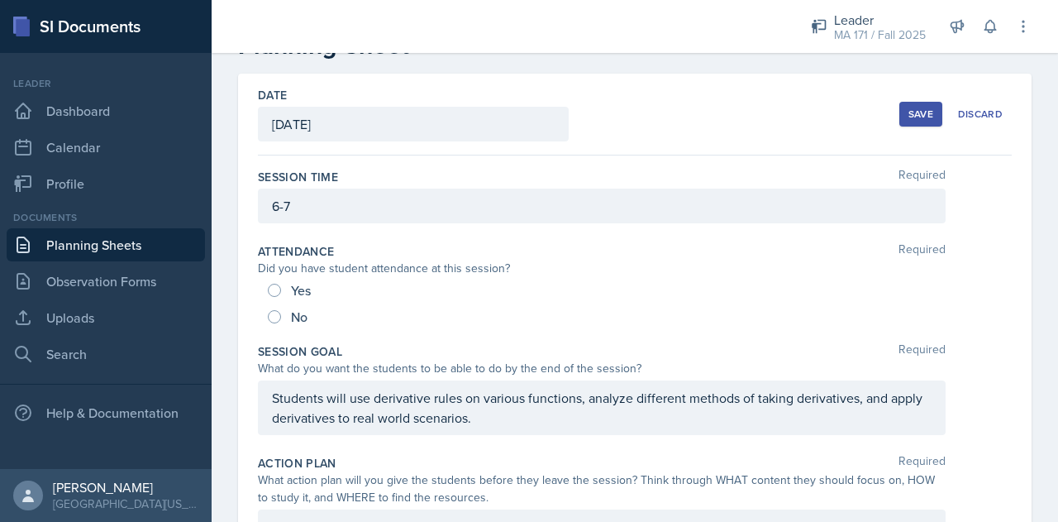
scroll to position [0, 0]
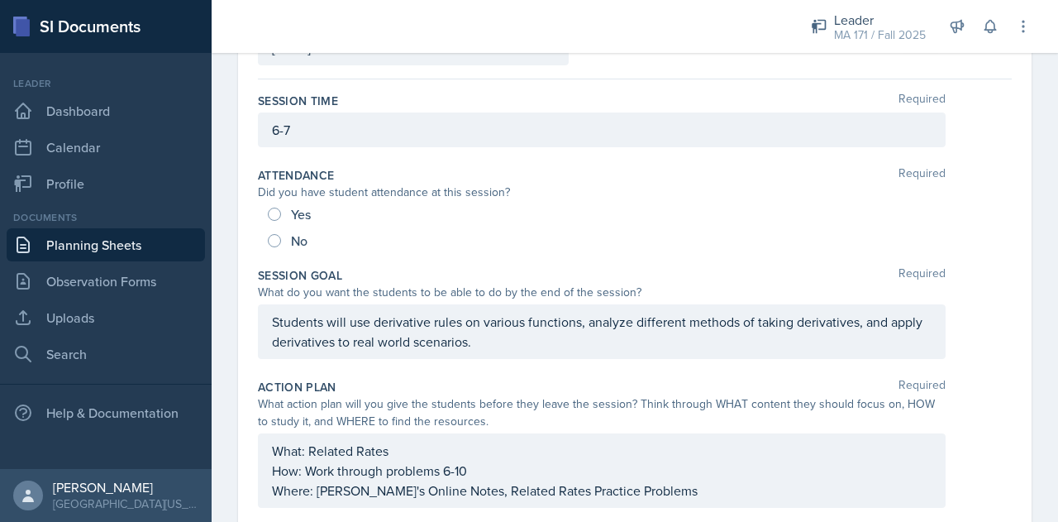
click at [472, 327] on p "Students will use derivative rules on various functions, analyze different meth…" at bounding box center [602, 332] width 660 height 40
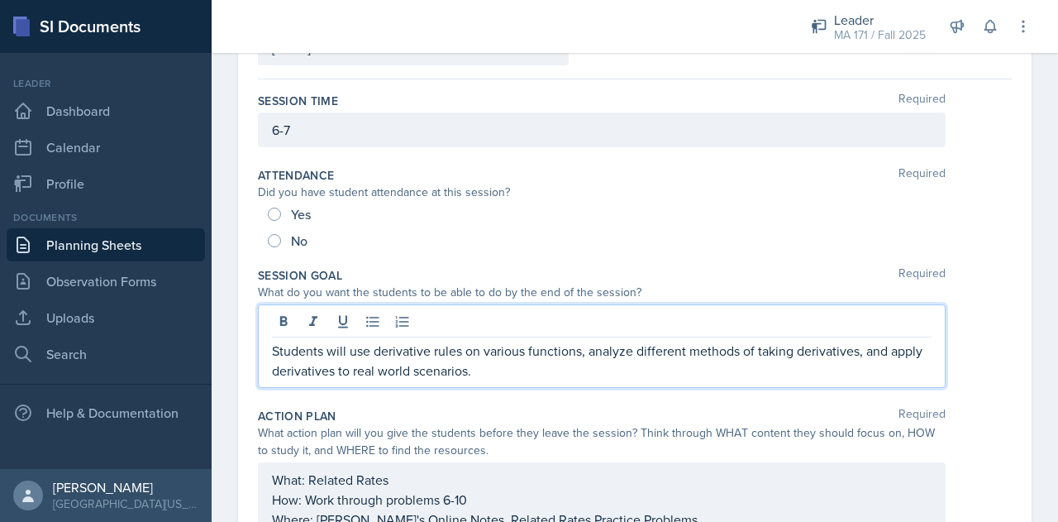
scroll to position [160, 0]
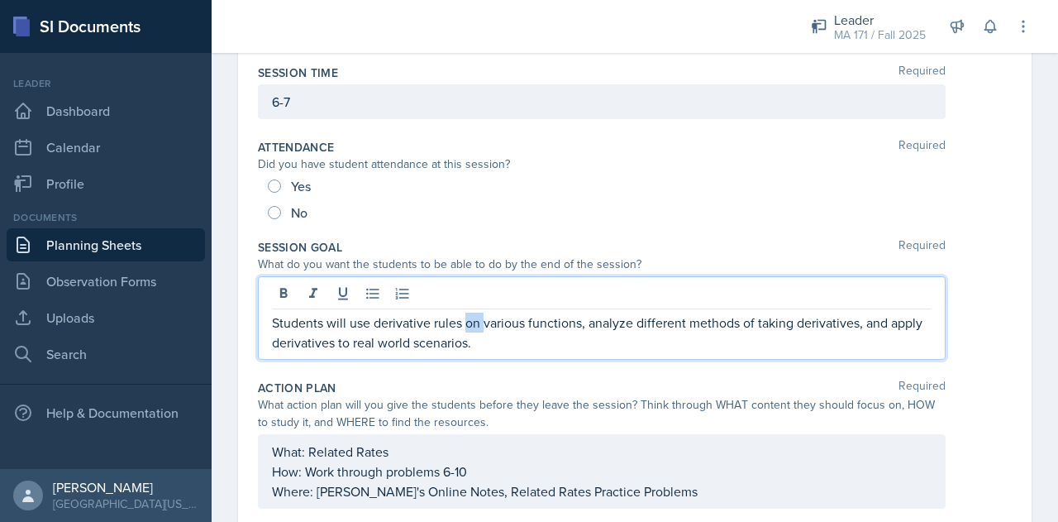
click at [472, 327] on p "Students will use derivative rules on various functions, analyze different meth…" at bounding box center [602, 332] width 660 height 40
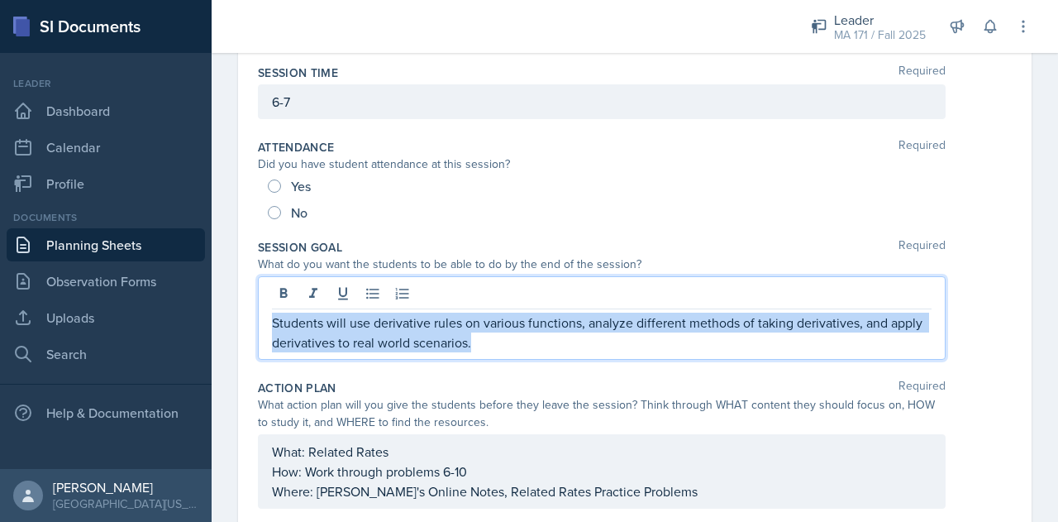
click at [472, 327] on p "Students will use derivative rules on various functions, analyze different meth…" at bounding box center [602, 332] width 660 height 40
copy p "Students will use derivative rules on various functions, analyze different meth…"
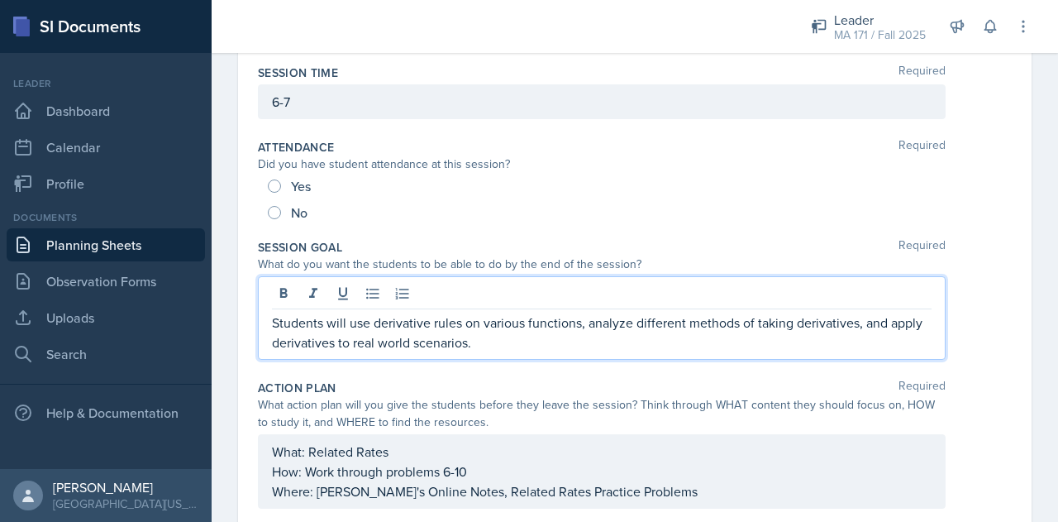
click at [412, 457] on div "What: Related Rates How: Work through problems 6-10 Where: [PERSON_NAME]'s Onli…" at bounding box center [602, 471] width 688 height 74
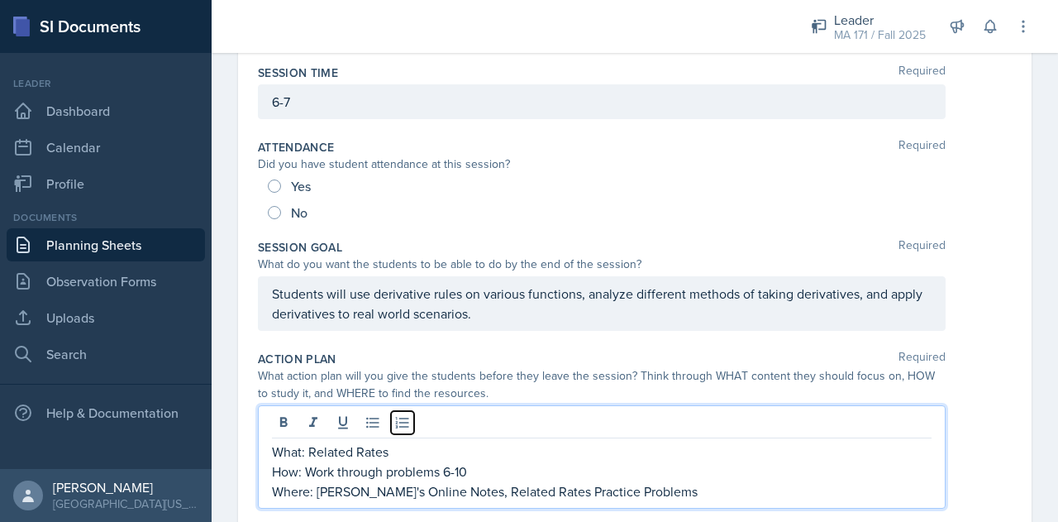
scroll to position [132, 0]
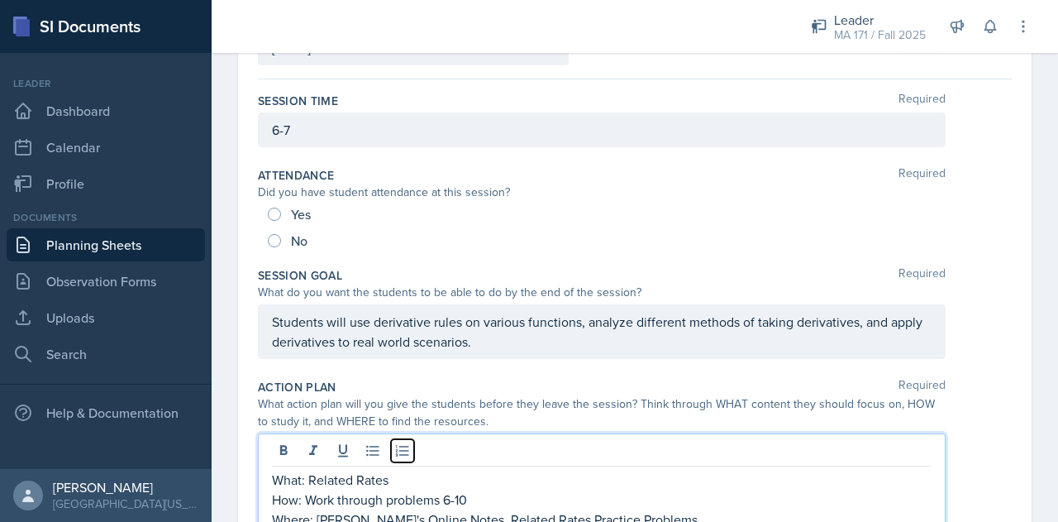
click at [412, 457] on button at bounding box center [402, 450] width 23 height 23
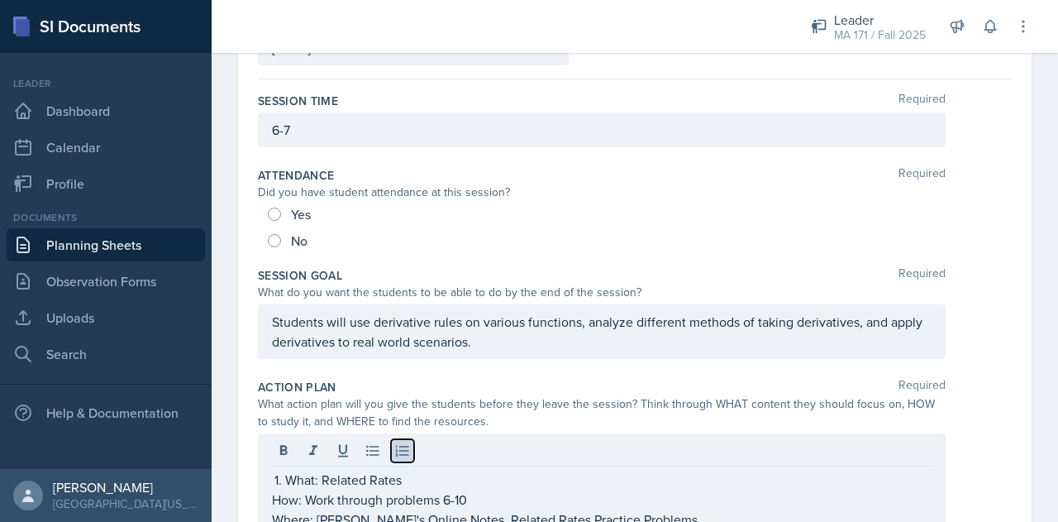
click at [412, 457] on button at bounding box center [402, 450] width 23 height 23
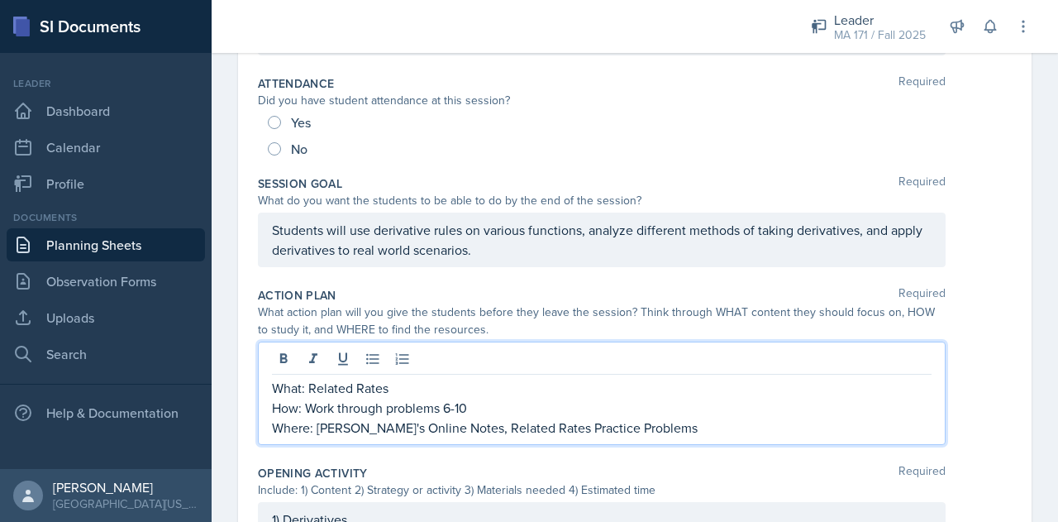
scroll to position [225, 0]
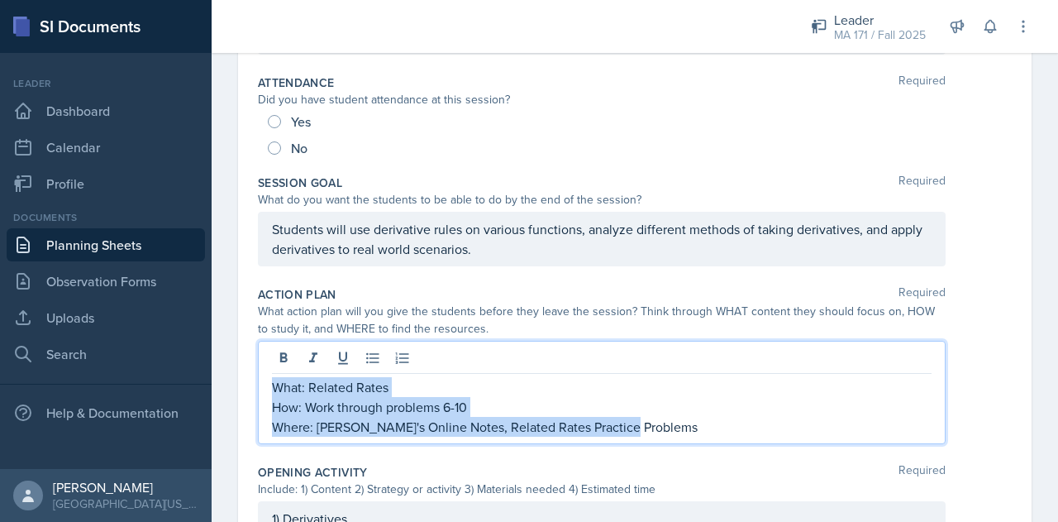
drag, startPoint x: 635, startPoint y: 427, endPoint x: 261, endPoint y: 373, distance: 377.5
click at [261, 373] on div "What: Related Rates How: Work through problems 6-10 Where: [PERSON_NAME]'s Onli…" at bounding box center [602, 392] width 688 height 103
copy div "What: Related Rates How: Work through problems 6-10 Where: [PERSON_NAME]'s Onli…"
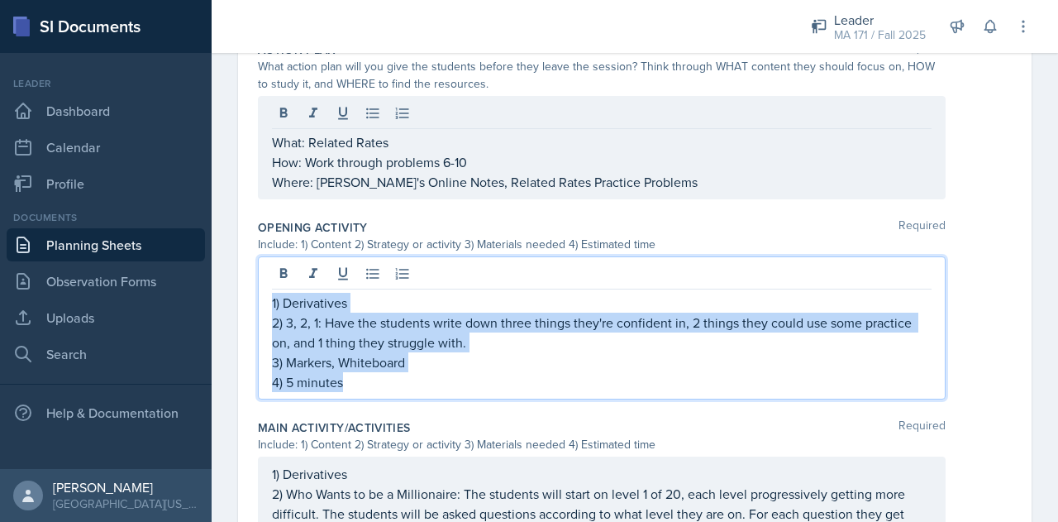
drag, startPoint x: 364, startPoint y: 381, endPoint x: 269, endPoint y: 298, distance: 126.0
click at [269, 298] on div "1) Derivatives 2) 3, 2, 1: Have the students write down three things they're co…" at bounding box center [602, 327] width 688 height 143
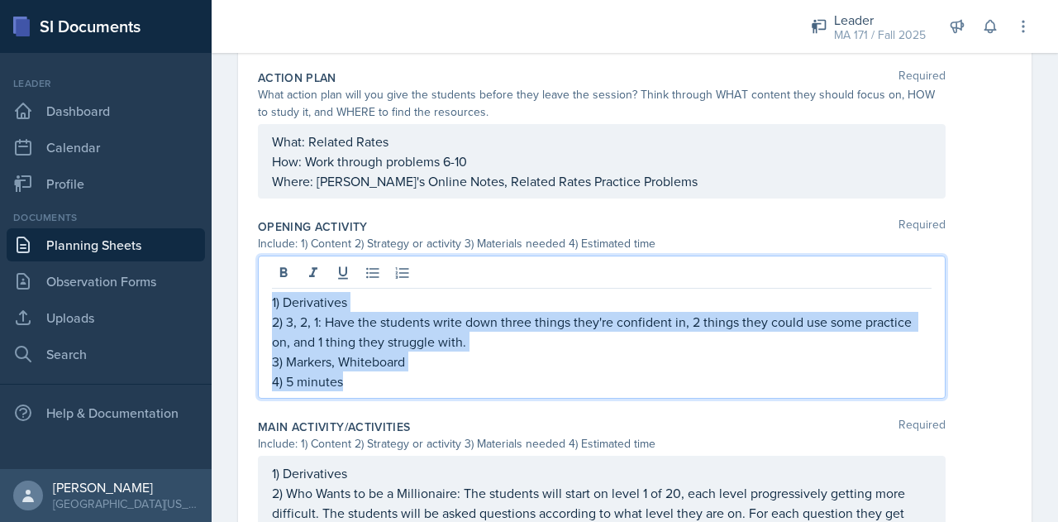
copy div "1) Derivatives 2) 3, 2, 1: Have the students write down three things they're co…"
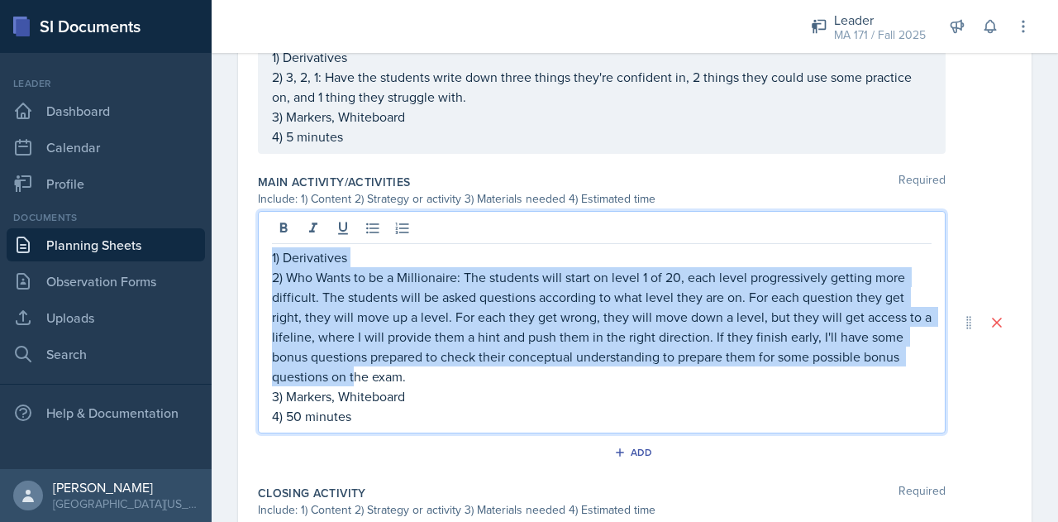
drag, startPoint x: 355, startPoint y: 379, endPoint x: 260, endPoint y: 247, distance: 162.9
click at [260, 247] on div "1) Derivatives 2) Who Wants to be a Millionaire: The students will start on lev…" at bounding box center [602, 322] width 688 height 222
drag, startPoint x: 353, startPoint y: 421, endPoint x: 258, endPoint y: 247, distance: 197.9
click at [258, 247] on div "1) Derivatives 2) Who Wants to be a Millionaire: The students will start on lev…" at bounding box center [602, 322] width 688 height 222
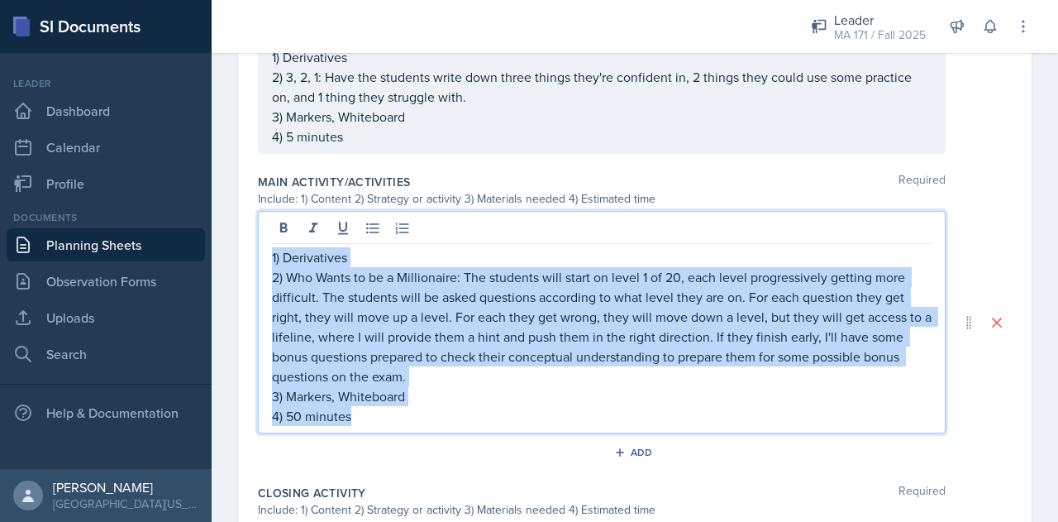
copy div "1) Derivatives 2) Who Wants to be a Millionaire: The students will start on lev…"
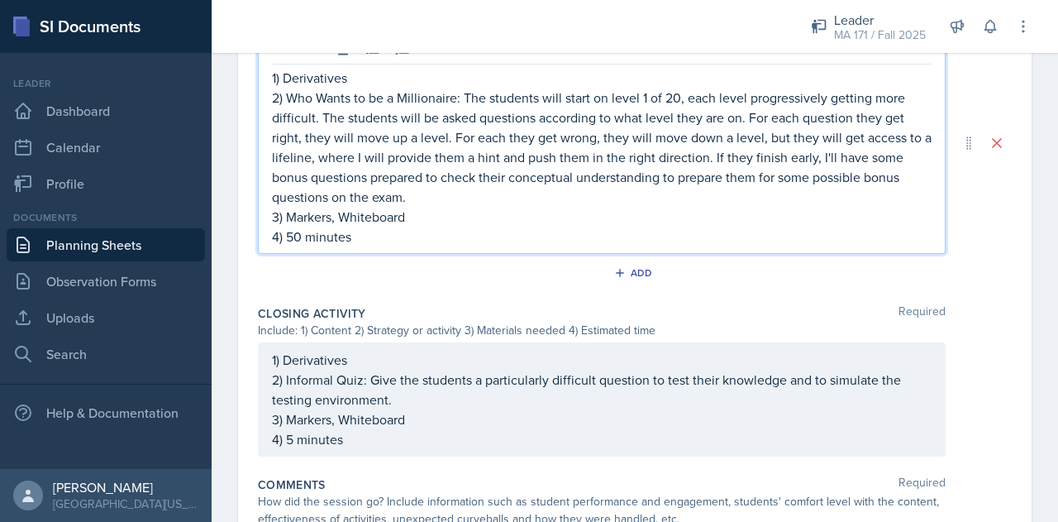
click at [347, 433] on p "4) 5 minutes" at bounding box center [602, 439] width 660 height 20
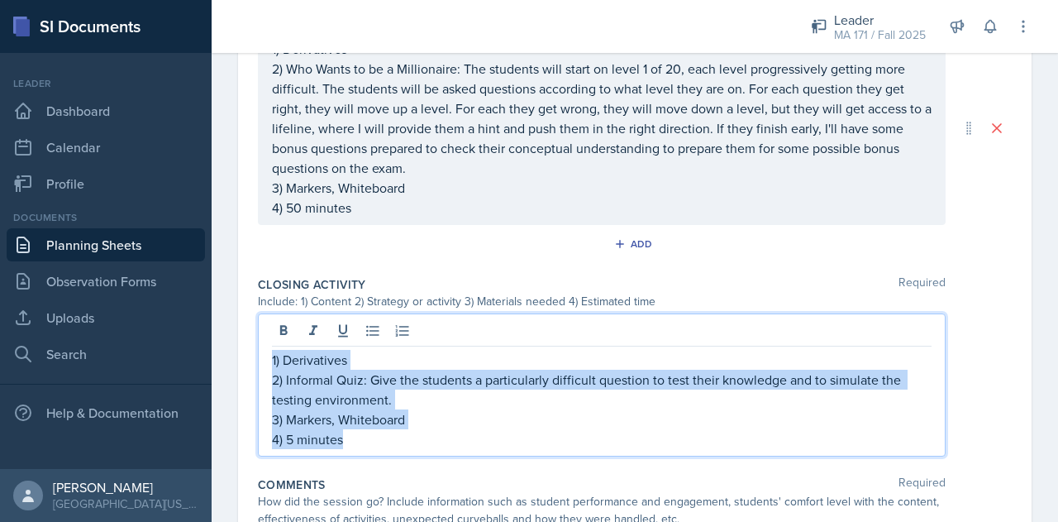
drag, startPoint x: 355, startPoint y: 439, endPoint x: 268, endPoint y: 340, distance: 132.3
click at [268, 340] on div "1) Derivatives 2) Informal Quiz: Give the students a particularly difficult que…" at bounding box center [602, 384] width 688 height 143
copy div "1) Derivatives 2) Informal Quiz: Give the students a particularly difficult que…"
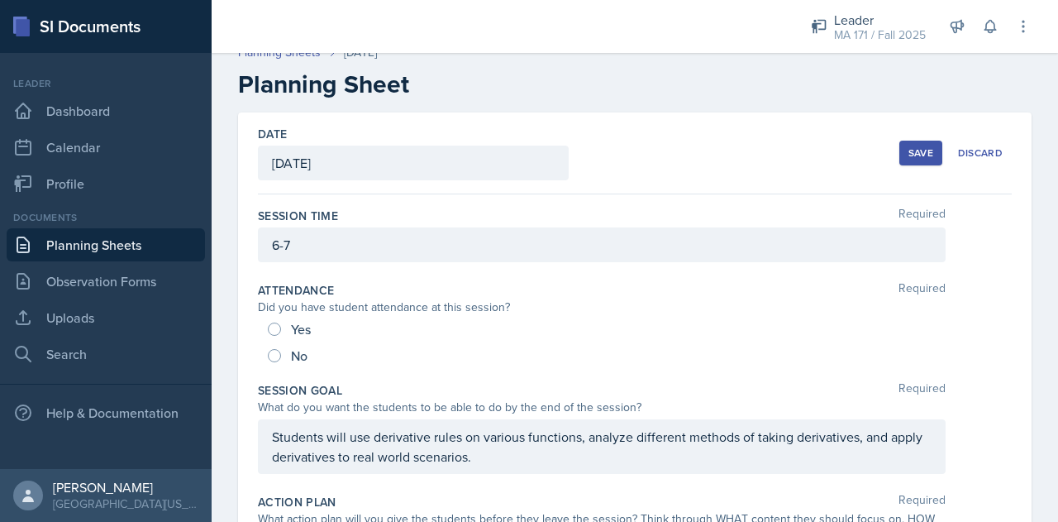
scroll to position [0, 0]
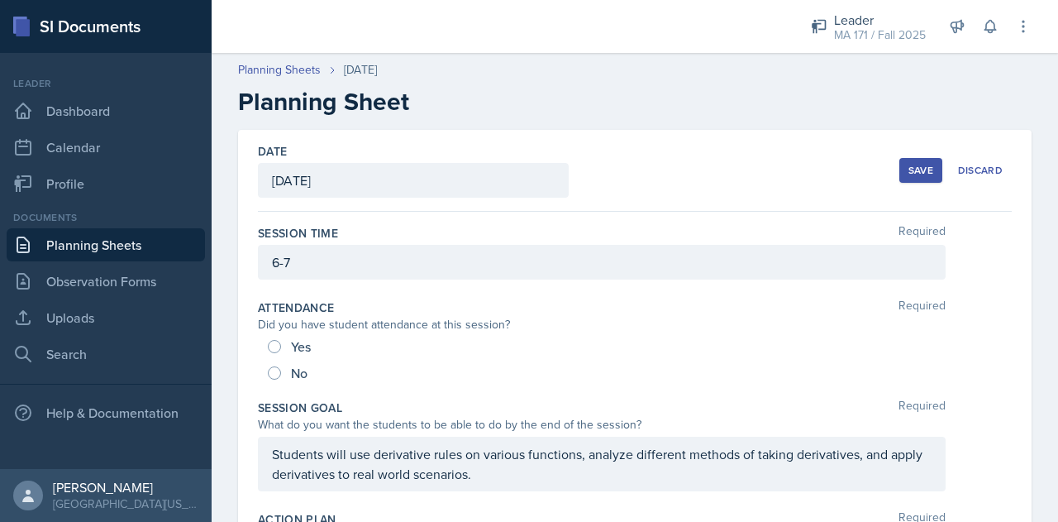
click at [916, 179] on button "Save" at bounding box center [920, 170] width 43 height 25
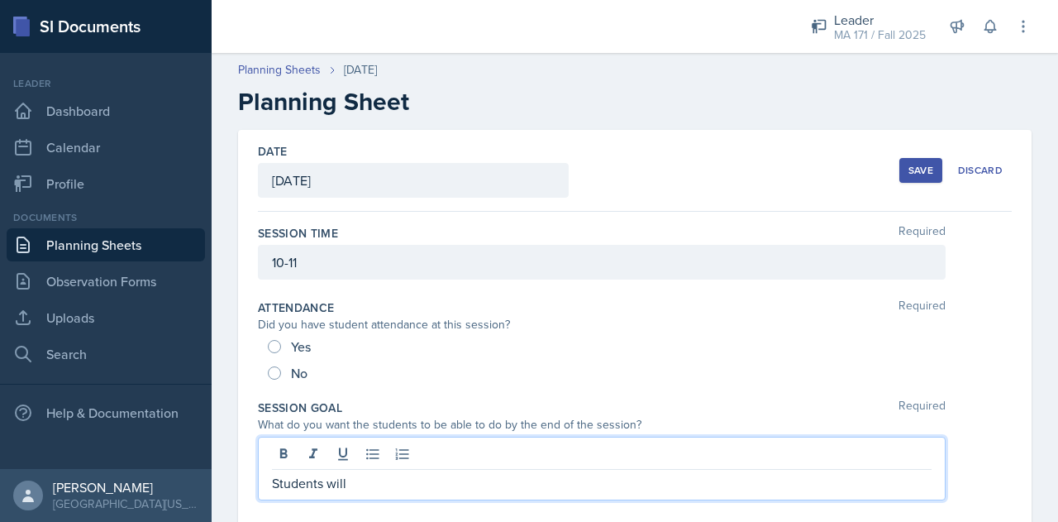
scroll to position [28, 0]
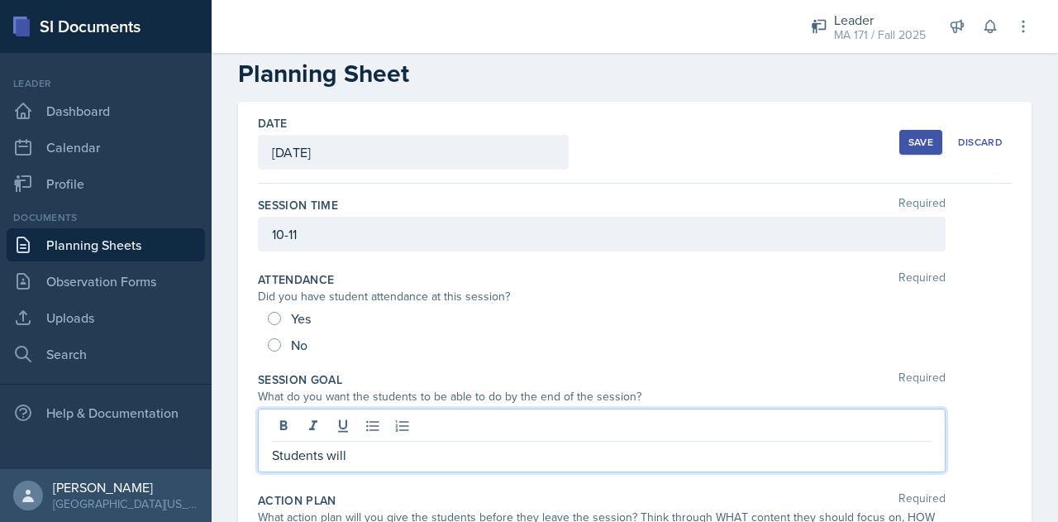
click at [360, 450] on p "Students will" at bounding box center [602, 455] width 660 height 20
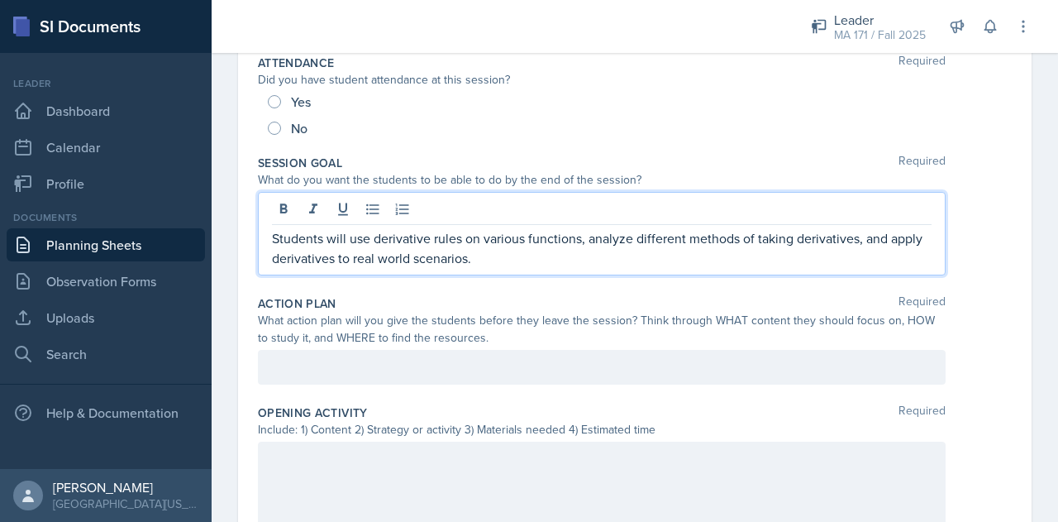
click at [408, 375] on div at bounding box center [602, 367] width 688 height 35
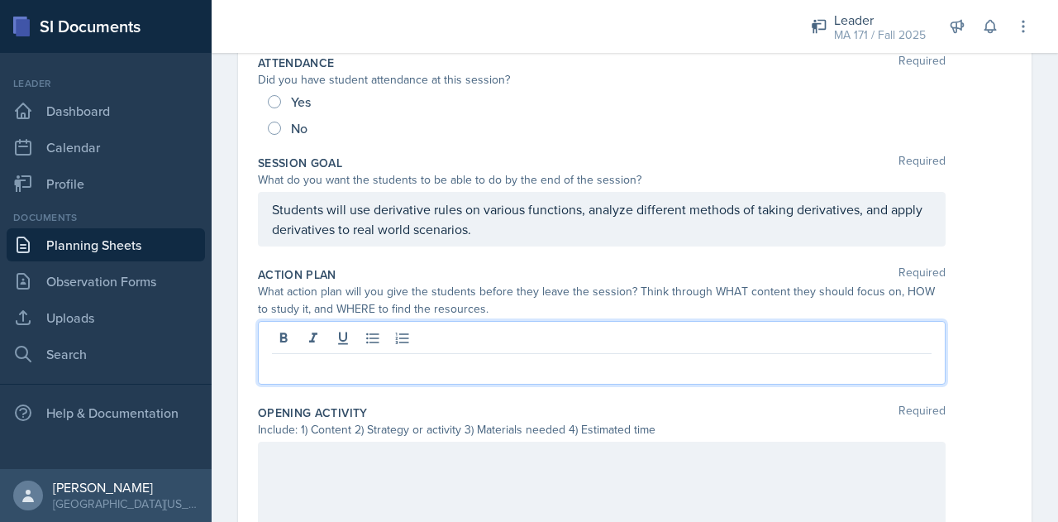
scroll to position [273, 0]
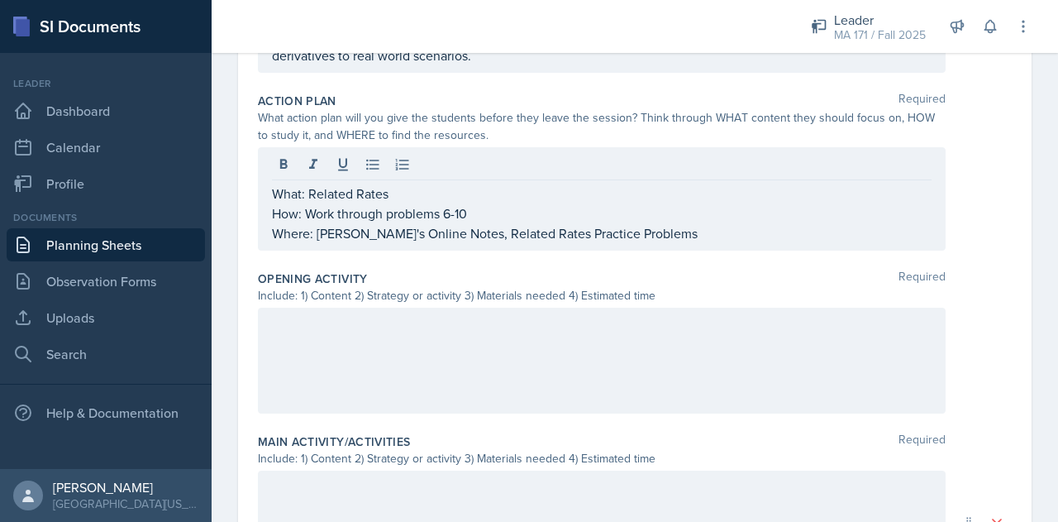
click at [372, 379] on div at bounding box center [602, 360] width 688 height 106
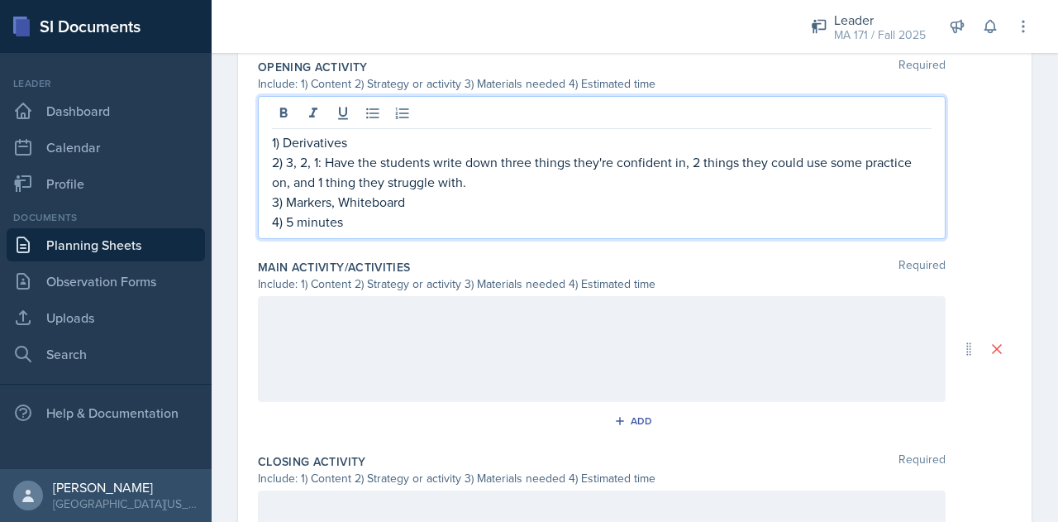
click at [358, 350] on div at bounding box center [602, 349] width 688 height 106
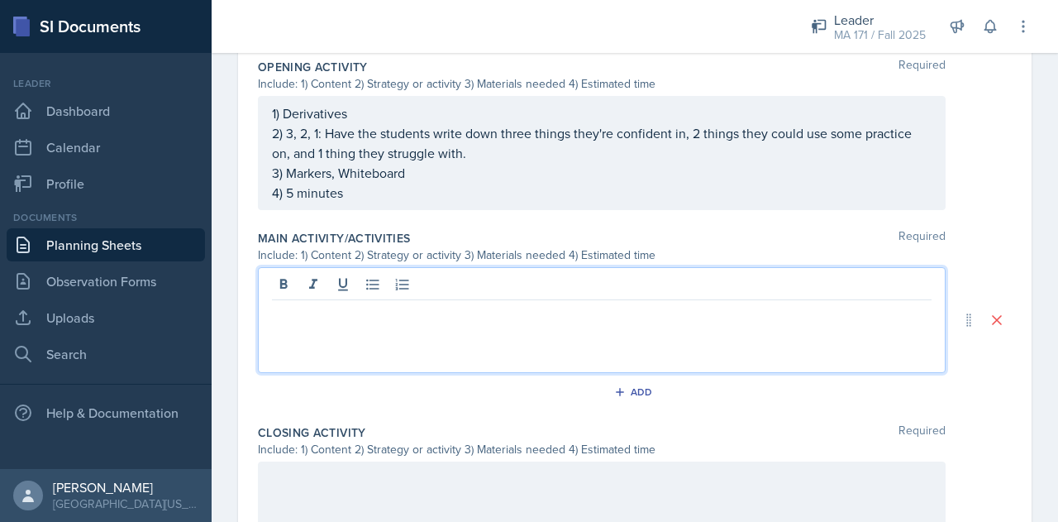
scroll to position [630, 0]
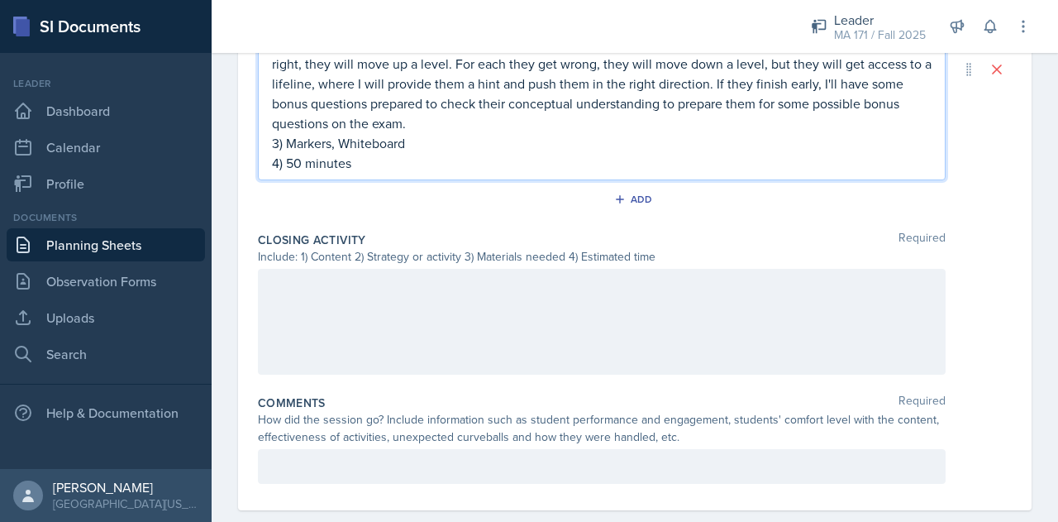
click at [361, 310] on div at bounding box center [602, 322] width 688 height 106
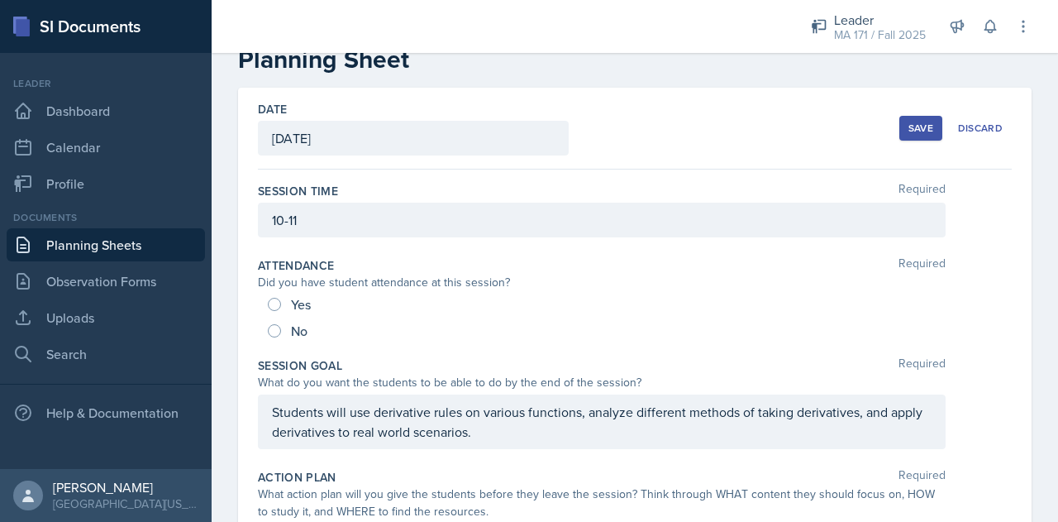
scroll to position [0, 0]
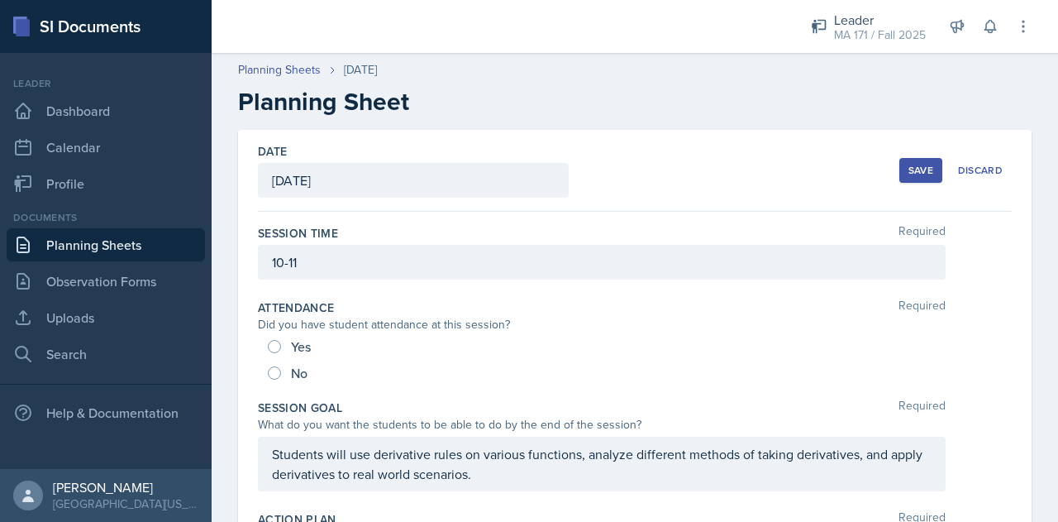
click at [913, 173] on div "Save" at bounding box center [920, 170] width 25 height 13
